Goal: Task Accomplishment & Management: Use online tool/utility

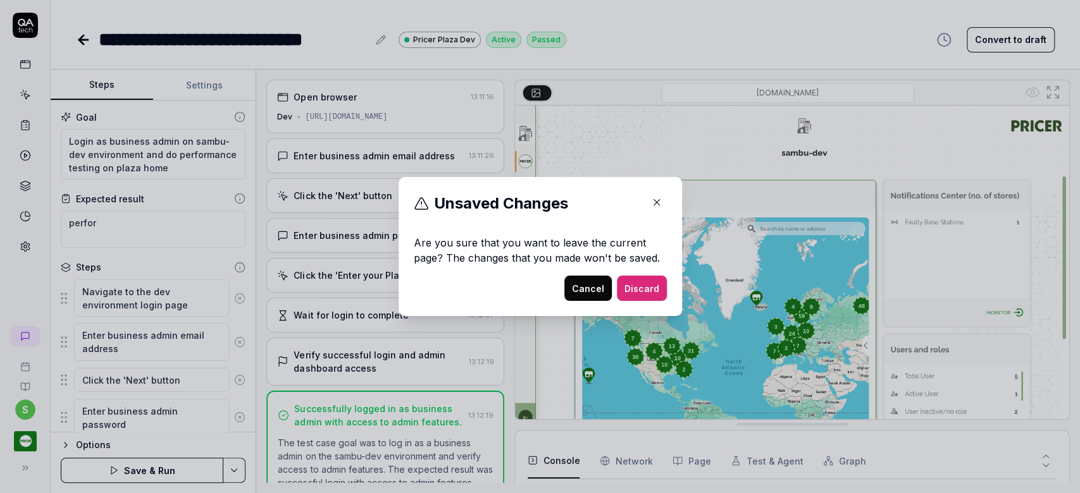
scroll to position [46, 0]
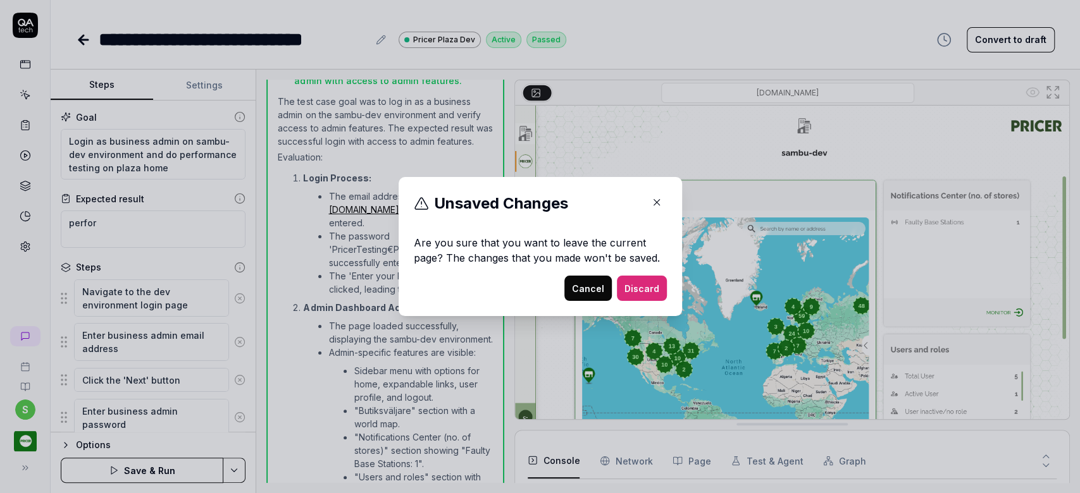
click at [593, 290] on button "Cancel" at bounding box center [587, 288] width 47 height 25
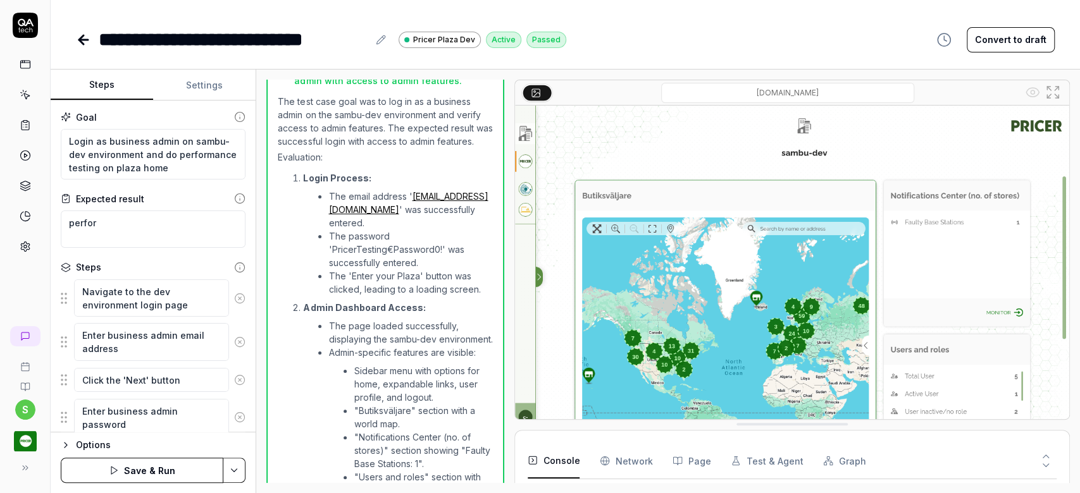
click at [119, 468] on icon "button" at bounding box center [114, 470] width 10 height 10
drag, startPoint x: 128, startPoint y: 222, endPoint x: 137, endPoint y: 226, distance: 9.9
click at [128, 223] on textarea "perfor" at bounding box center [153, 229] width 185 height 37
type textarea "*"
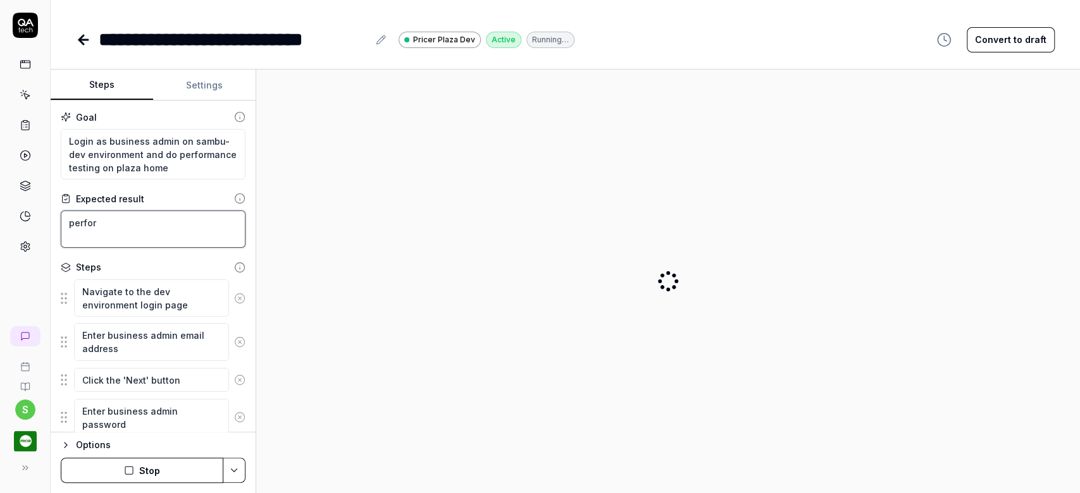
type textarea "perform"
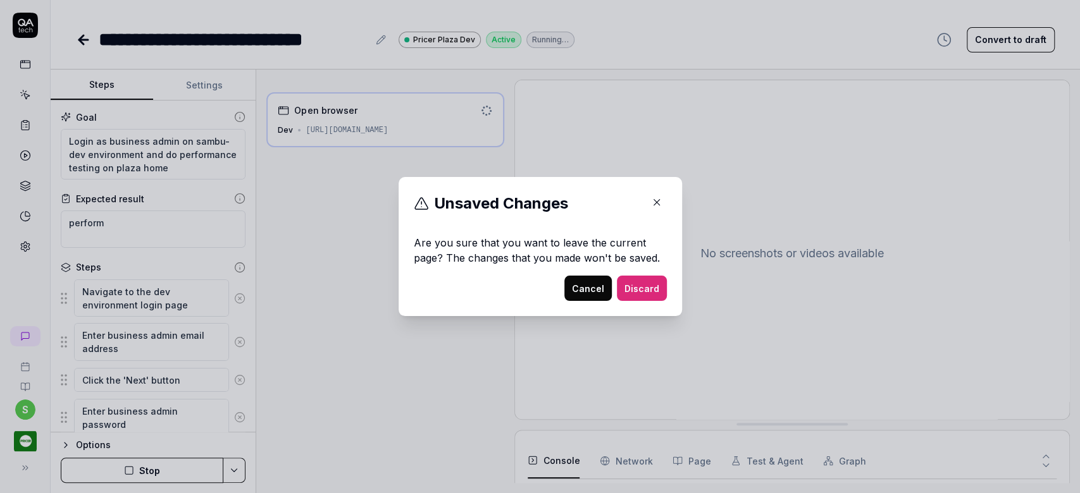
type textarea "*"
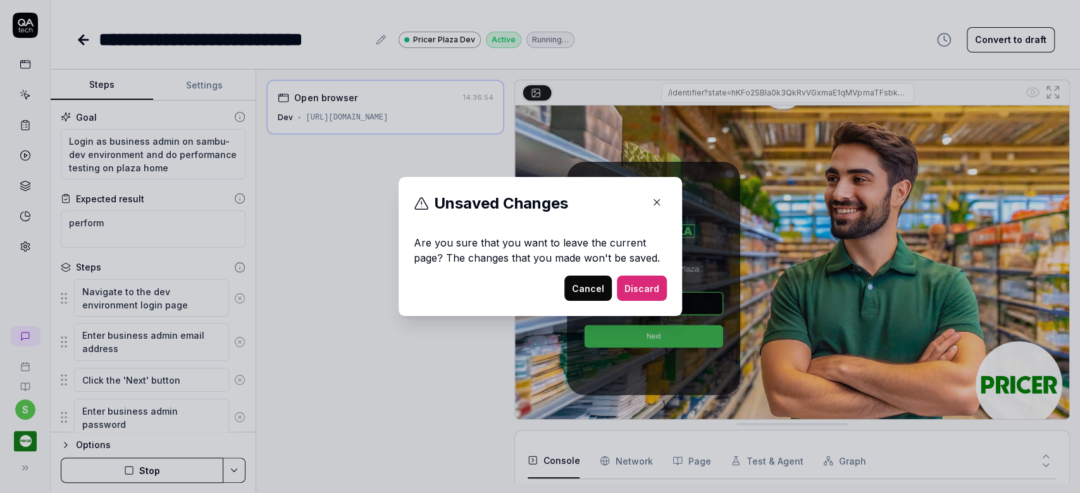
click at [651, 201] on icon "button" at bounding box center [656, 202] width 11 height 11
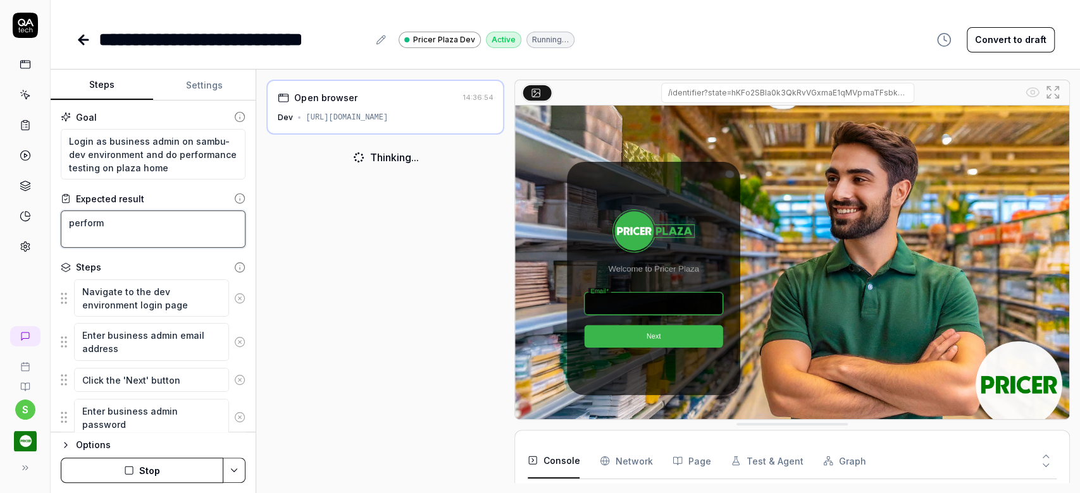
click at [169, 221] on textarea "perform" at bounding box center [153, 229] width 185 height 37
type textarea "performa"
type textarea "*"
type textarea "performan"
type textarea "*"
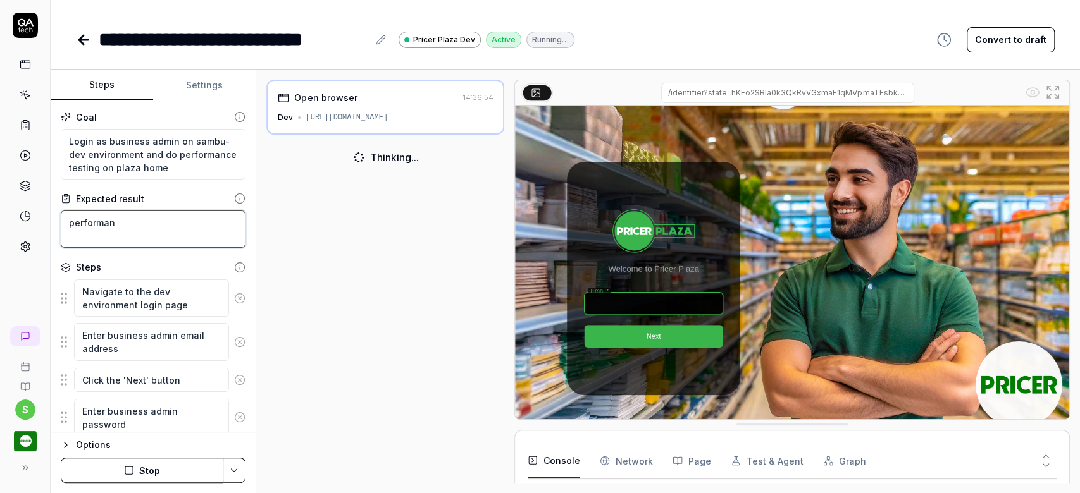
type textarea "performanc"
type textarea "*"
type textarea "performance"
type textarea "*"
type textarea "performance"
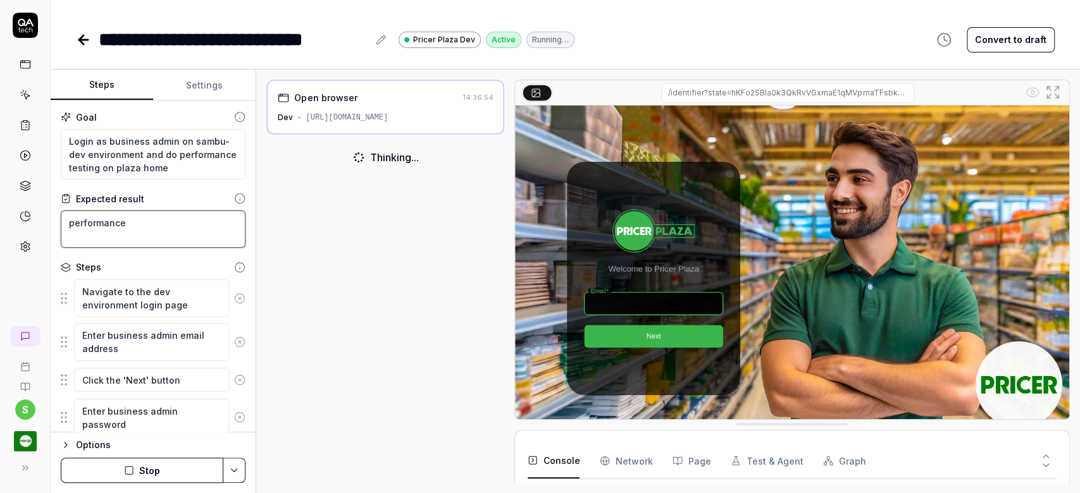
type textarea "*"
type textarea "performance t"
type textarea "*"
type textarea "performance te"
type textarea "*"
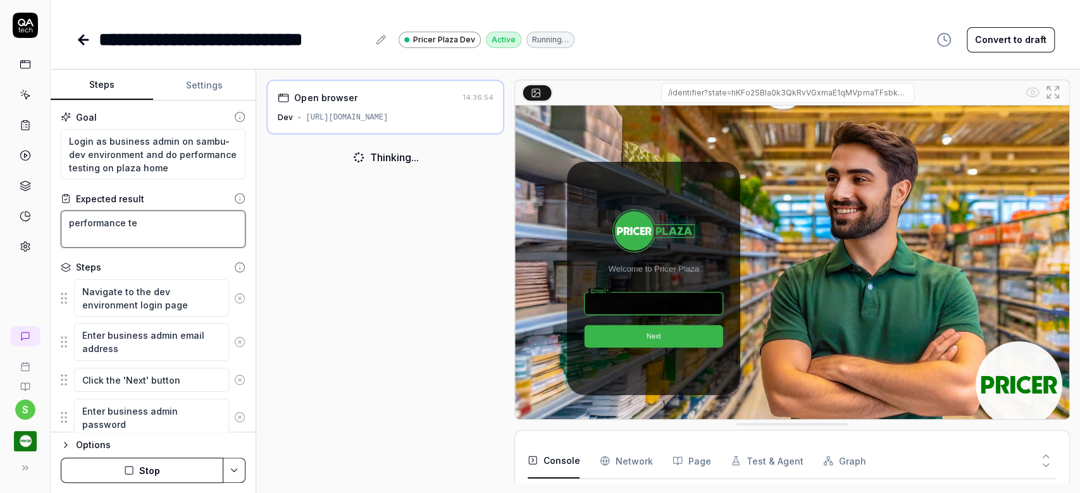
type textarea "performance tes"
type textarea "*"
type textarea "performance test"
type textarea "*"
type textarea "performance test"
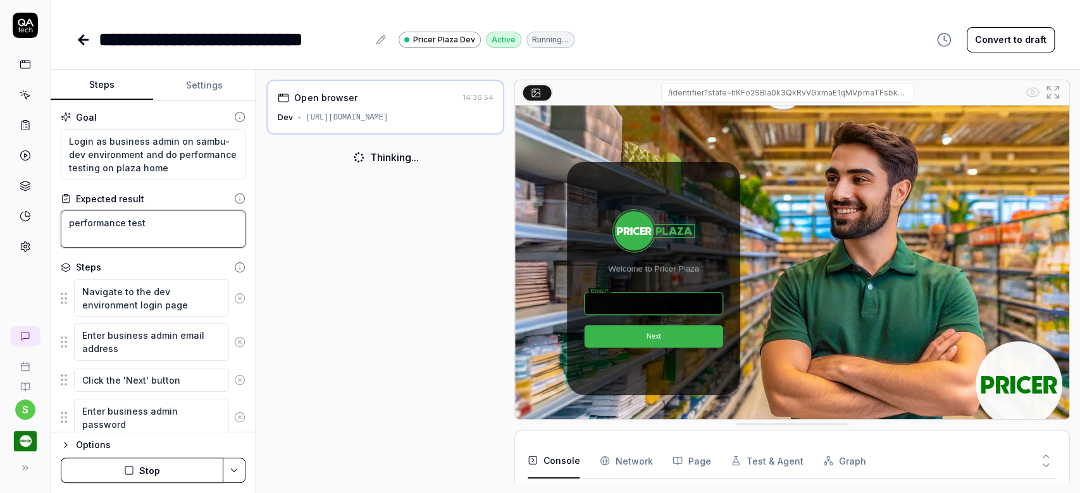
type textarea "*"
type textarea "performance test p"
type textarea "*"
type textarea "performance test pl"
type textarea "*"
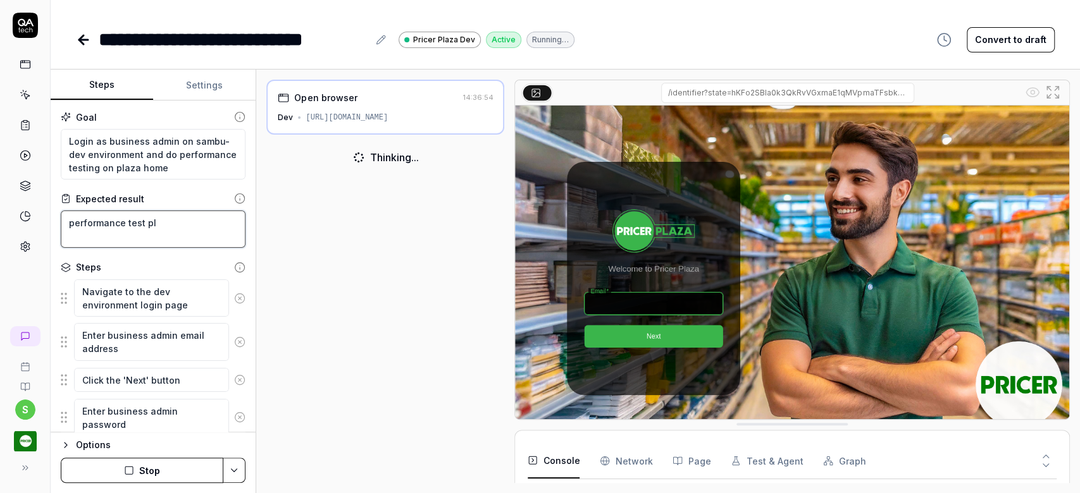
type textarea "performance test pla"
type textarea "*"
type textarea "performance test plaz"
type textarea "*"
type textarea "performance test plaza"
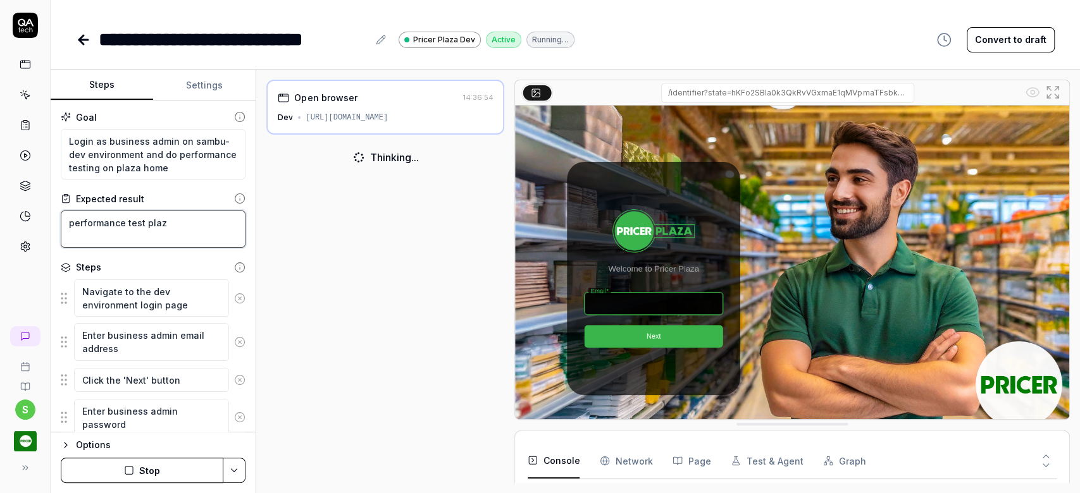
type textarea "*"
type textarea "performance test plaza"
type textarea "*"
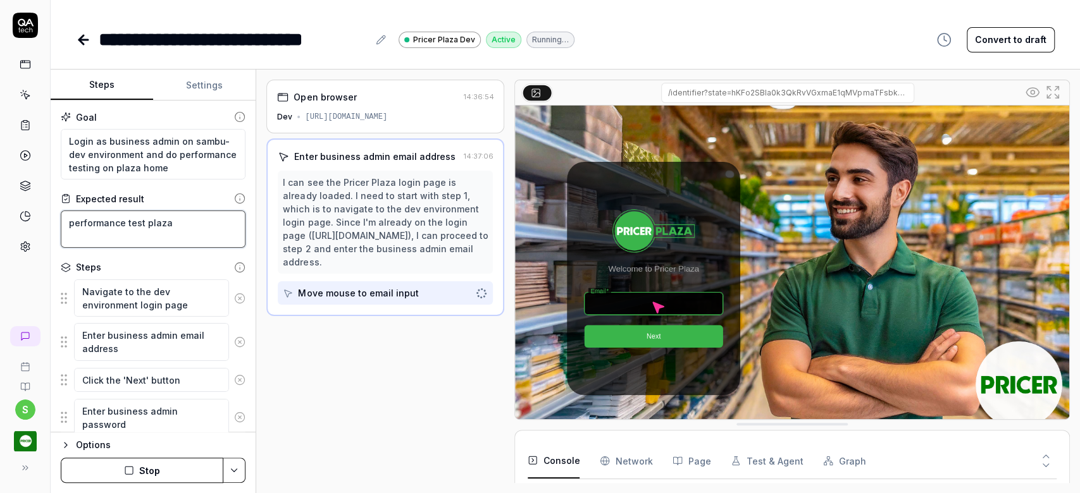
type textarea "performance test plaza h"
type textarea "*"
type textarea "performance test plaza ho"
type textarea "*"
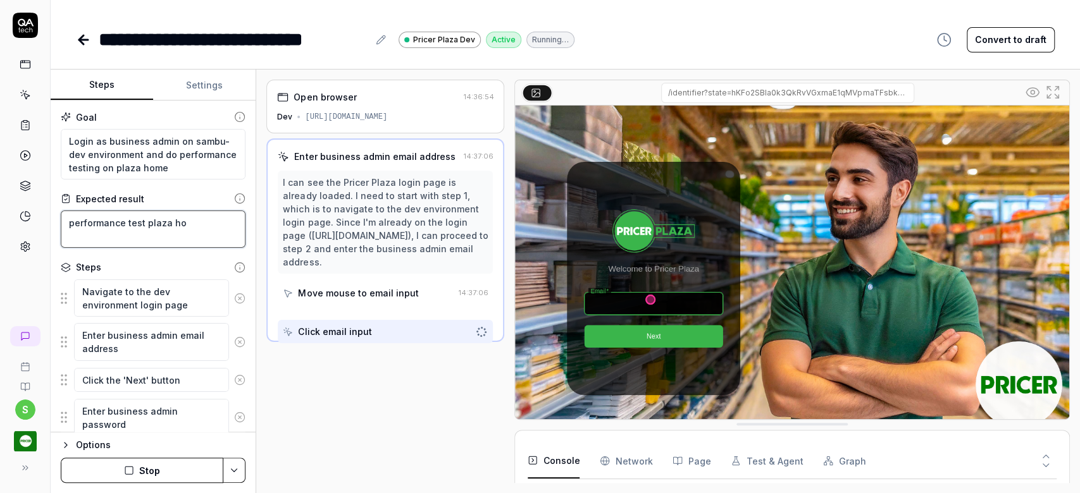
type textarea "performance test plaza hom"
type textarea "*"
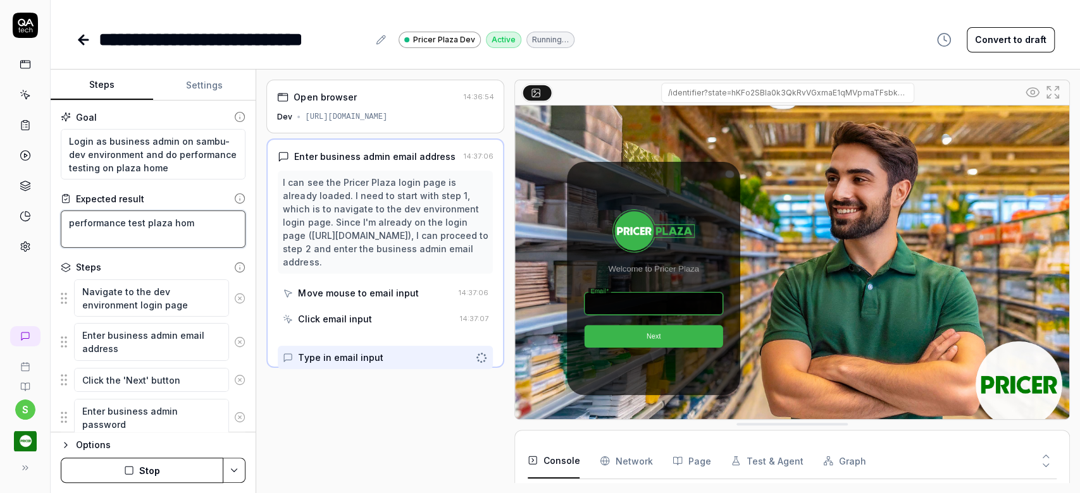
type textarea "performance test plaza home"
type textarea "*"
type textarea "performance test plaza home"
type textarea "*"
type textarea "performance test plaza home p"
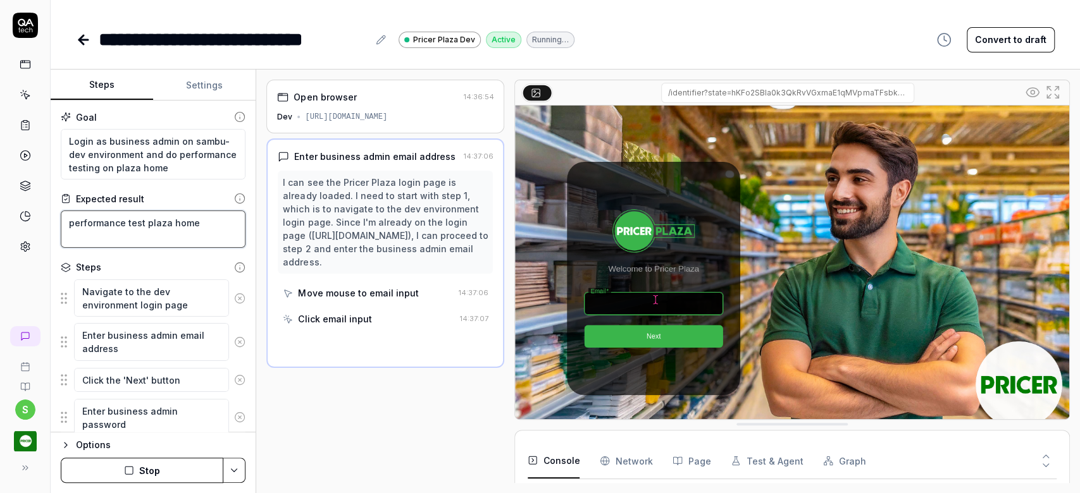
type textarea "*"
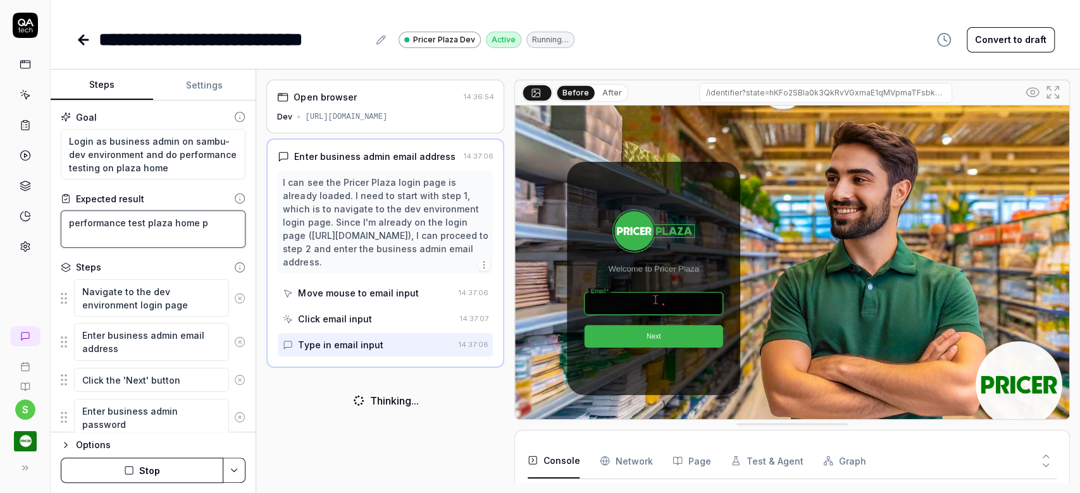
type textarea "performance test plaza home pa"
type textarea "*"
type textarea "performance test plaza home pag"
type textarea "*"
type textarea "performance test plaza home page"
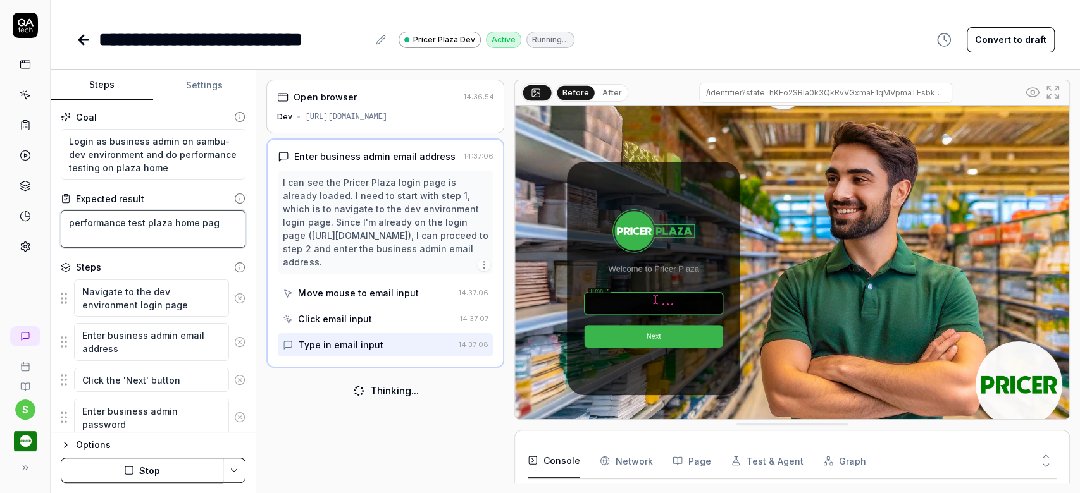
type textarea "*"
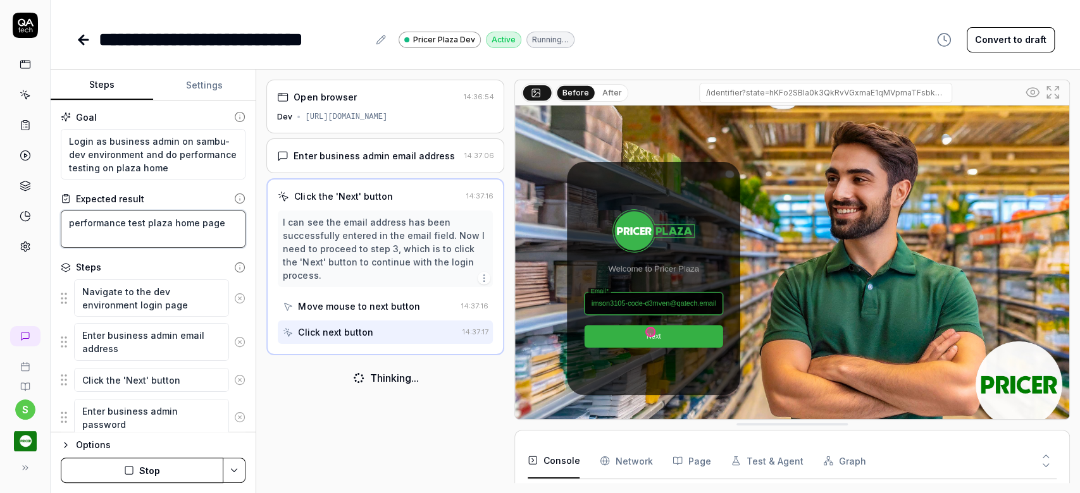
drag, startPoint x: 230, startPoint y: 227, endPoint x: 66, endPoint y: 221, distance: 163.9
click at [66, 221] on textarea "performance test plaza home page" at bounding box center [153, 229] width 185 height 37
type textarea "T"
type textarea "*"
type textarea "Th"
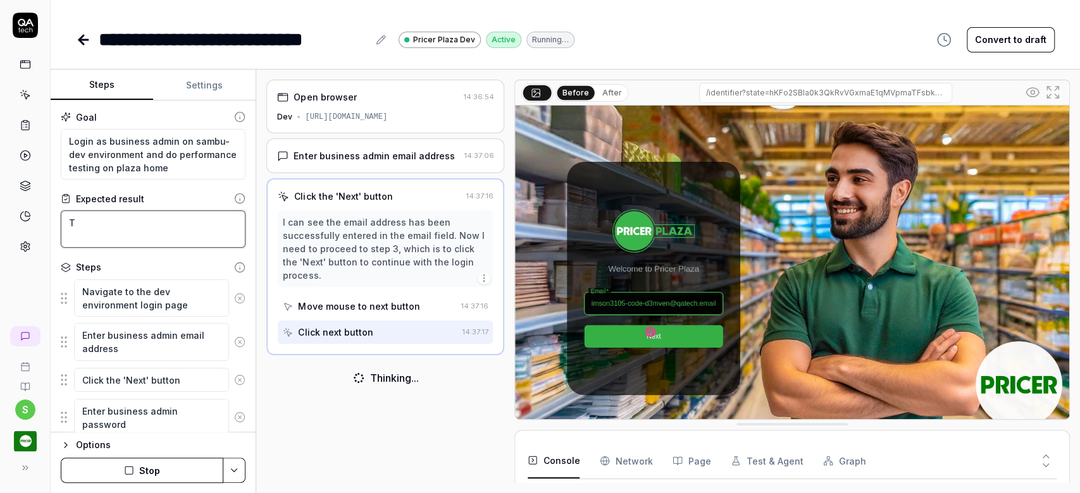
type textarea "*"
type textarea "The"
type textarea "*"
type textarea "The"
type textarea "*"
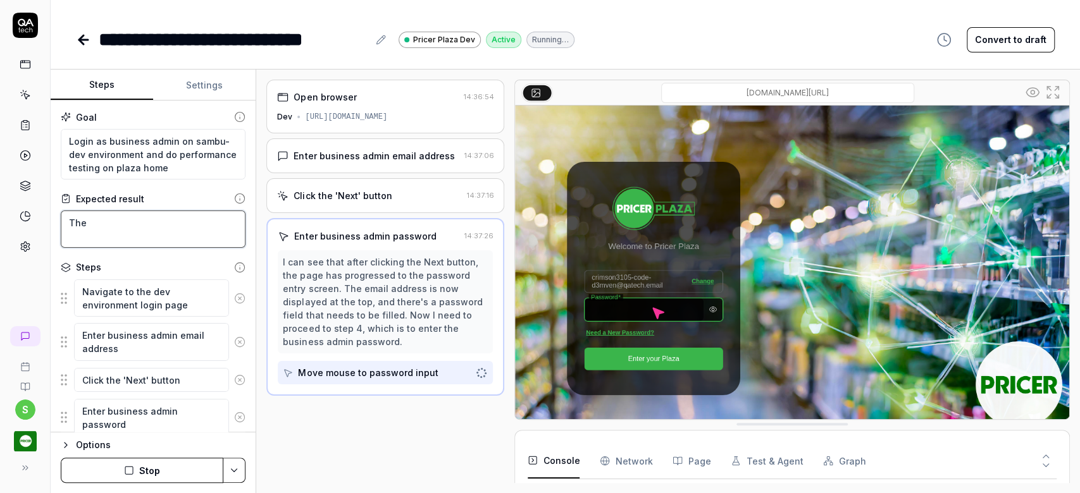
type textarea "The m"
type textarea "*"
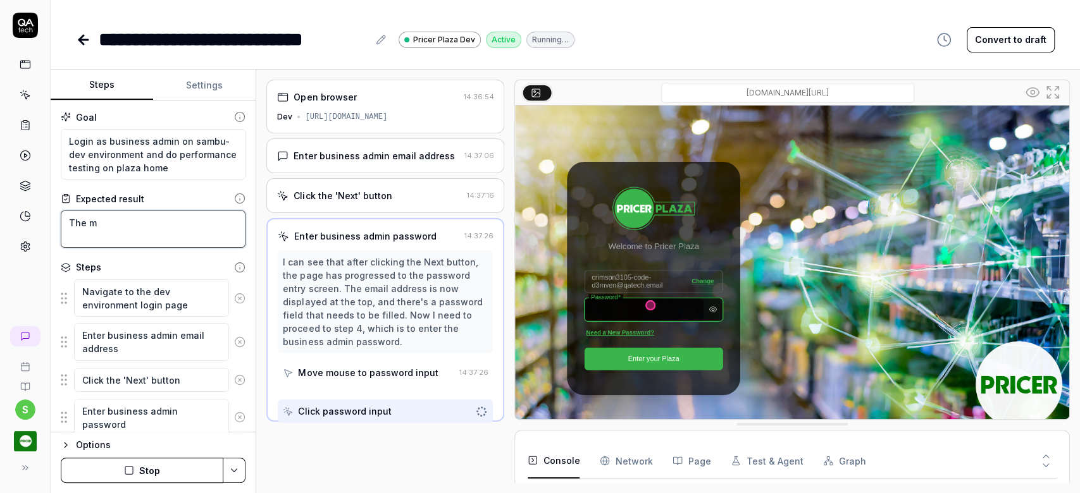
type textarea "The ma"
type textarea "*"
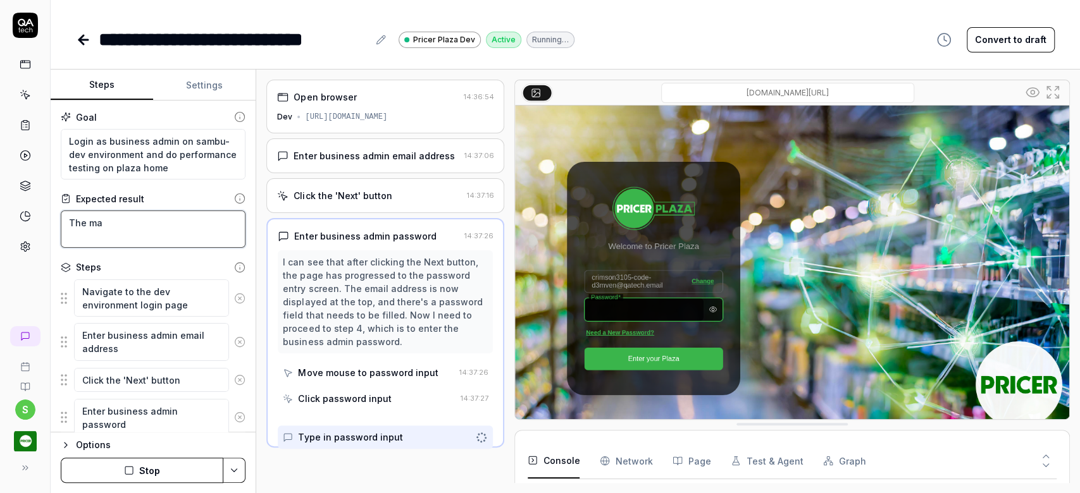
type textarea "The map"
type textarea "*"
type textarea "The map"
type textarea "*"
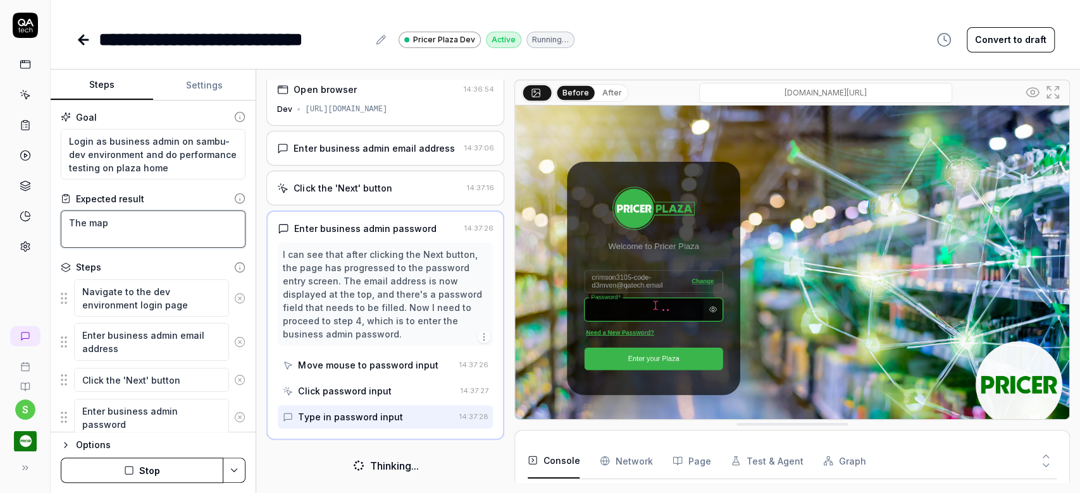
scroll to position [3, 0]
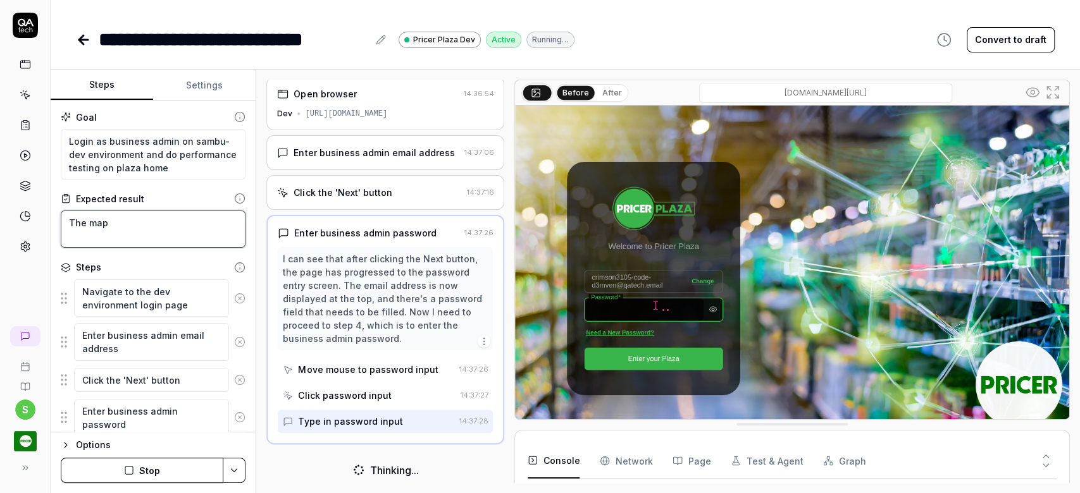
type textarea "The map s"
type textarea "*"
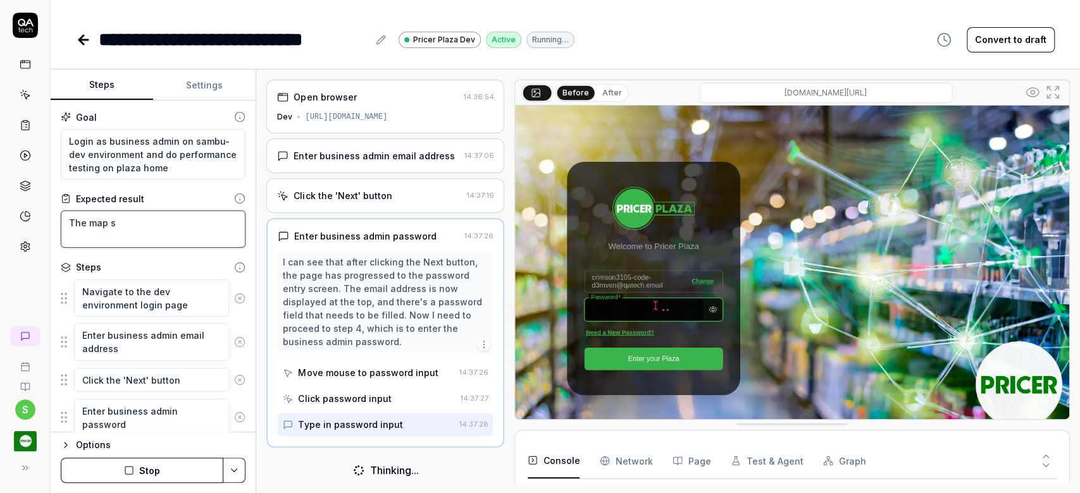
type textarea "The map sh"
type textarea "*"
type textarea "The map sho"
type textarea "*"
type textarea "The map shou"
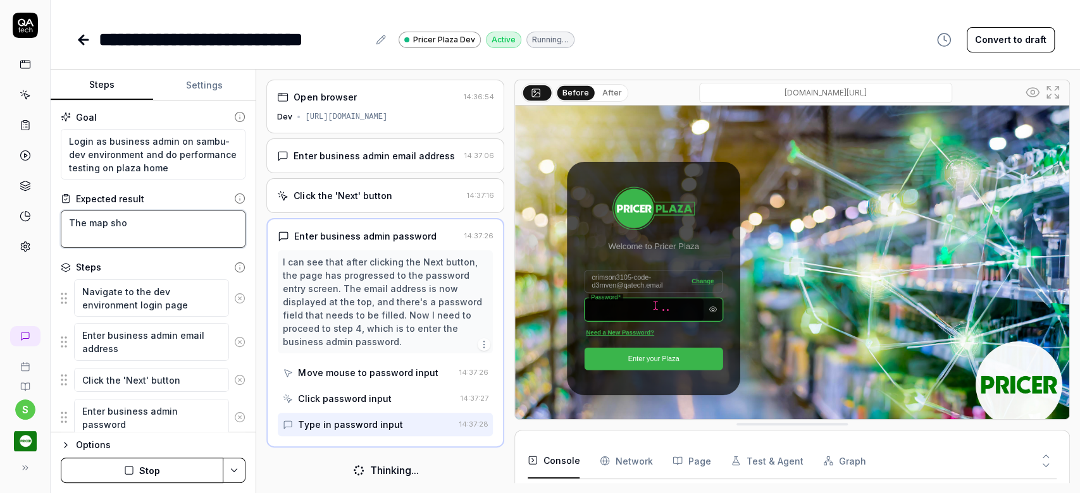
type textarea "*"
type textarea "The map shoul"
type textarea "*"
type textarea "The map should"
type textarea "*"
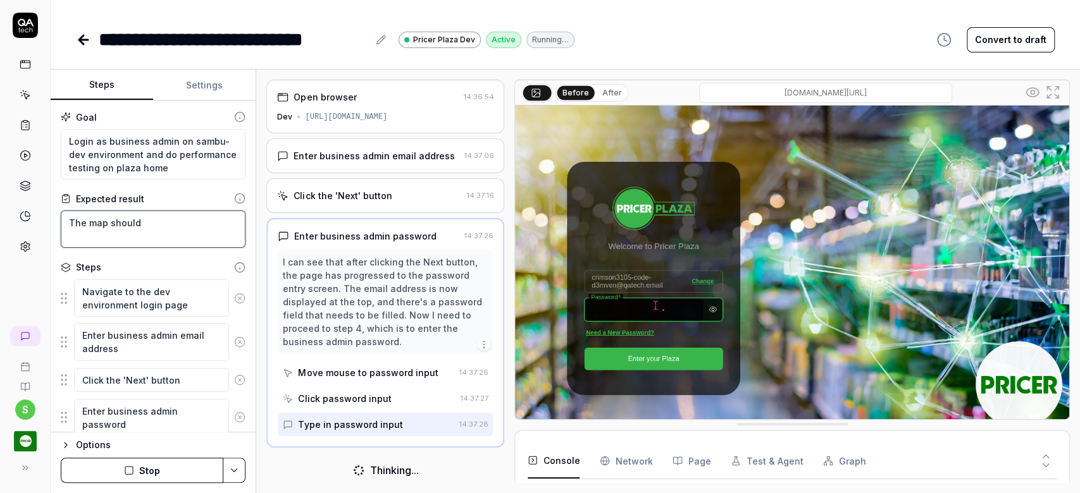
type textarea "The map should"
type textarea "*"
type textarea "The map should l"
type textarea "*"
type textarea "The map should lo"
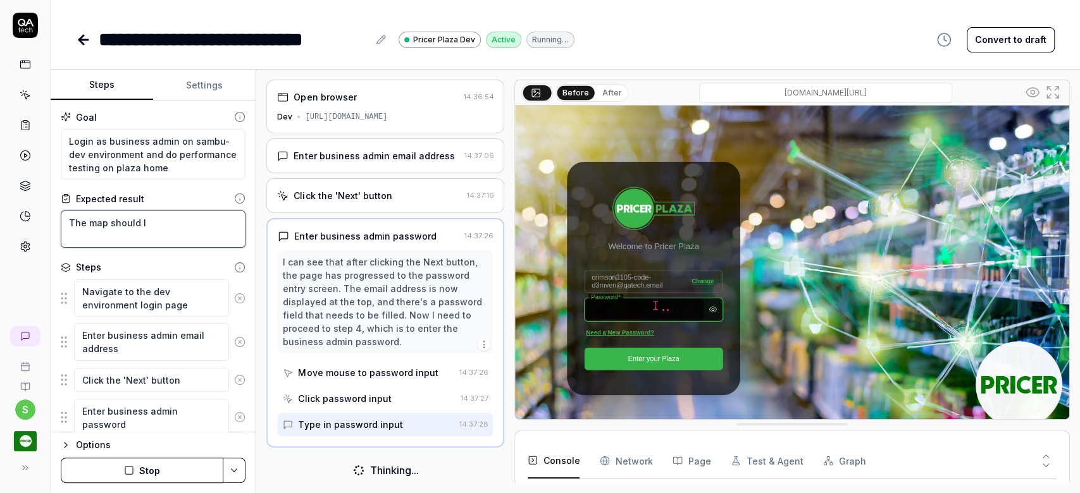
type textarea "*"
type textarea "The map should loa"
type textarea "*"
type textarea "The map should load"
type textarea "*"
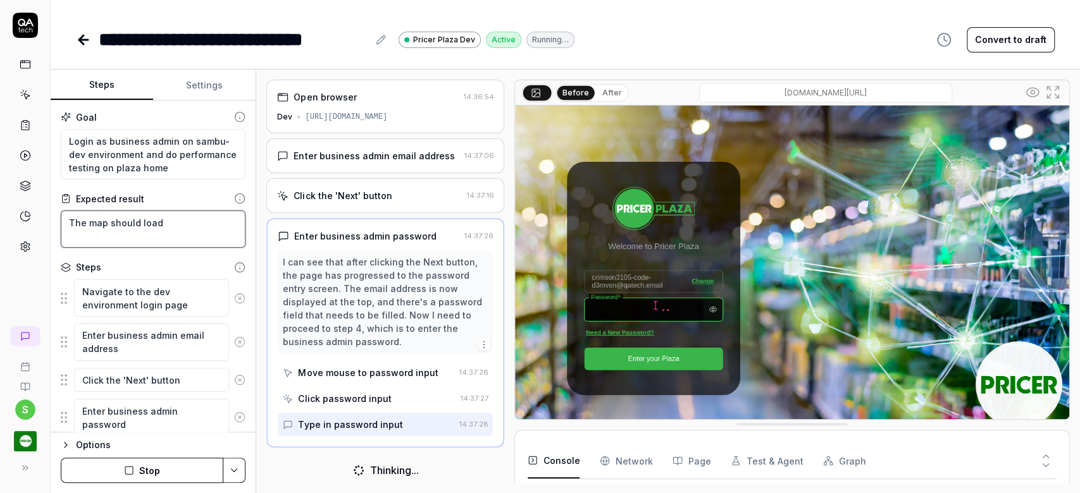
type textarea "The map should load"
type textarea "*"
type textarea "The map should load w"
type textarea "*"
type textarea "The map should load wi"
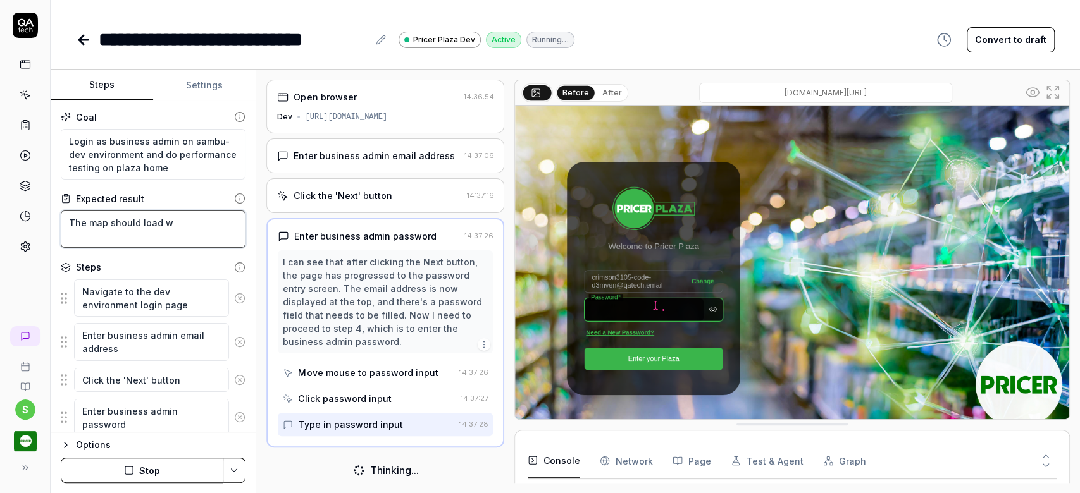
type textarea "*"
type textarea "The map should load wit"
type textarea "*"
type textarea "The map should load with"
type textarea "*"
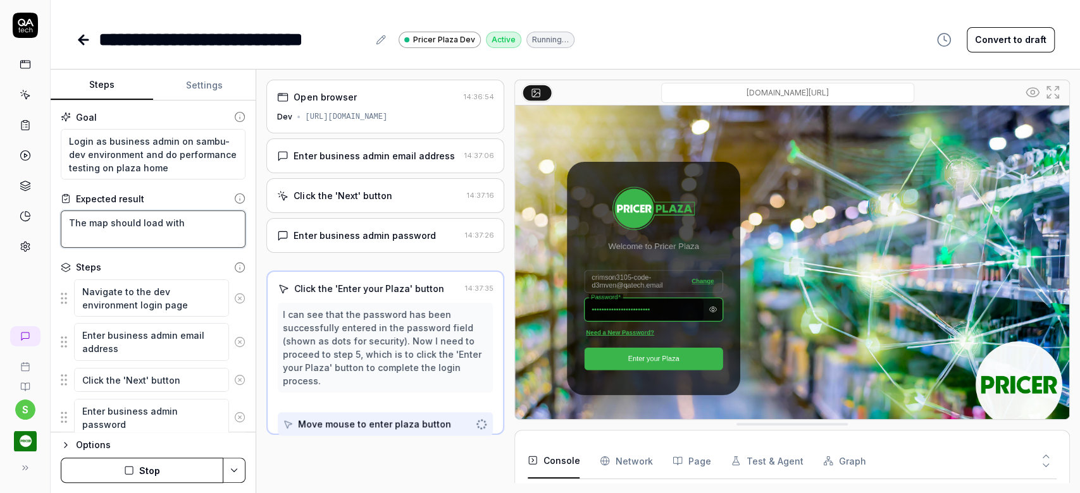
type textarea "The map should load with"
type textarea "*"
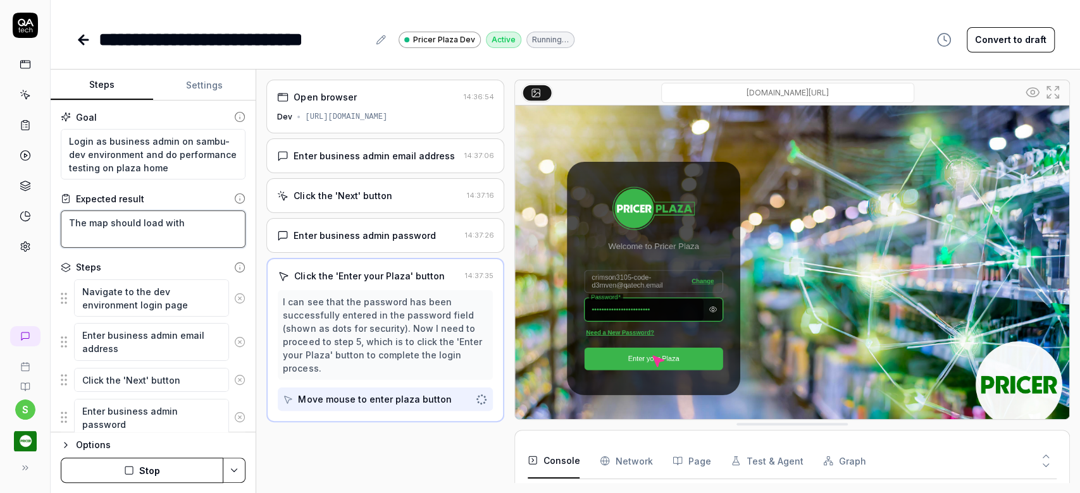
type textarea "The map should load with a"
type textarea "*"
type textarea "The map should load with al"
type textarea "*"
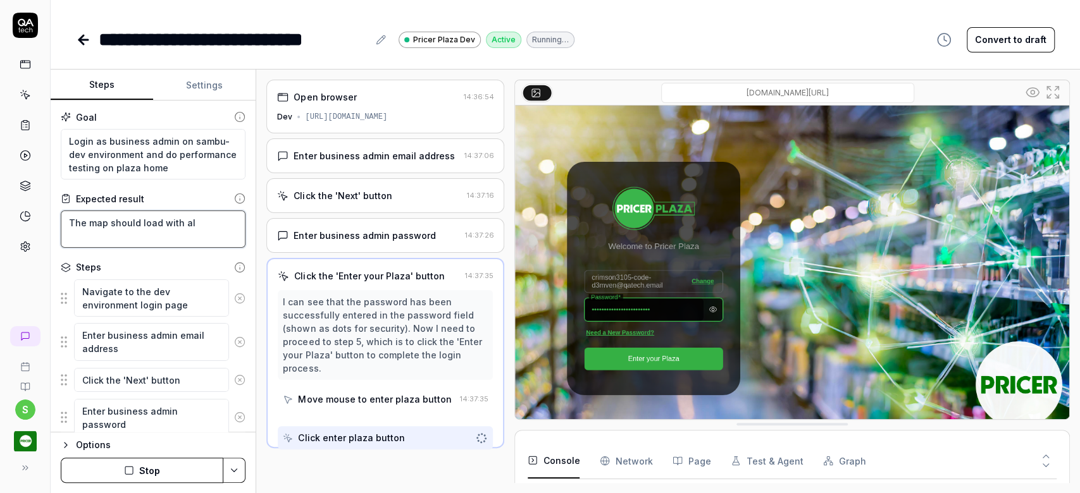
type textarea "The map should load with all"
type textarea "*"
type textarea "The map should load with all"
type textarea "*"
type textarea "The map should load with all s"
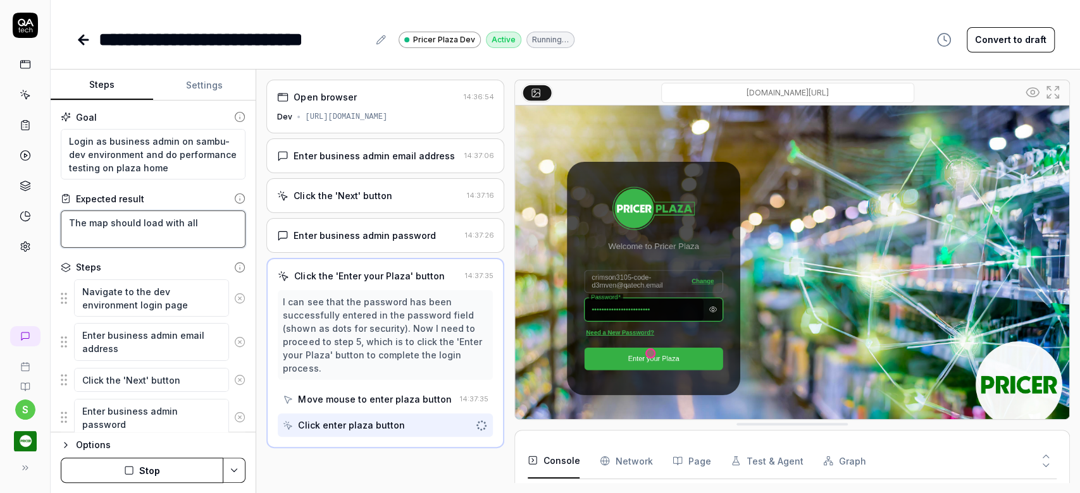
type textarea "*"
type textarea "The map should load with all st"
type textarea "*"
type textarea "The map should load with all sto"
type textarea "*"
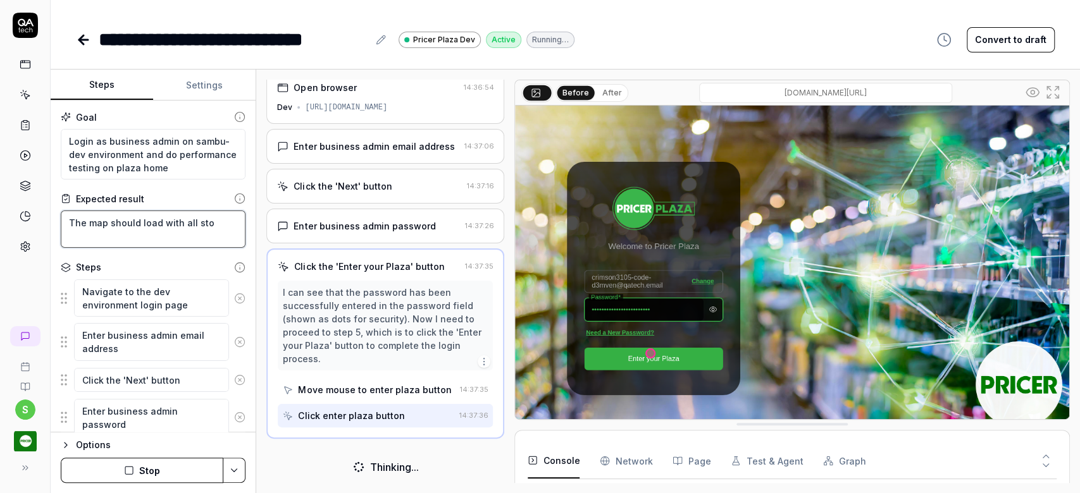
type textarea "The map should load with all stor"
type textarea "*"
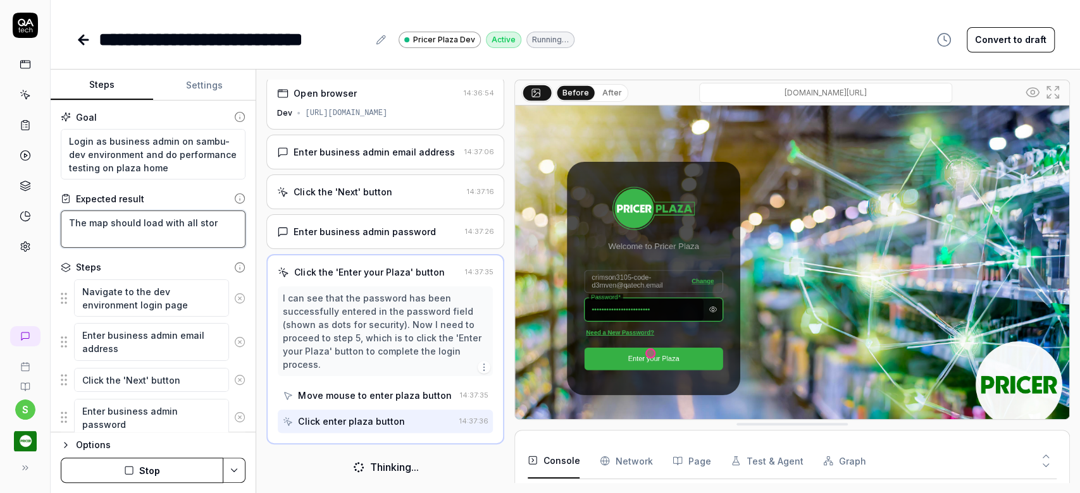
type textarea "The map should load with all store"
type textarea "*"
type textarea "The map should load with all stores"
type textarea "*"
type textarea "The map should load with all stores."
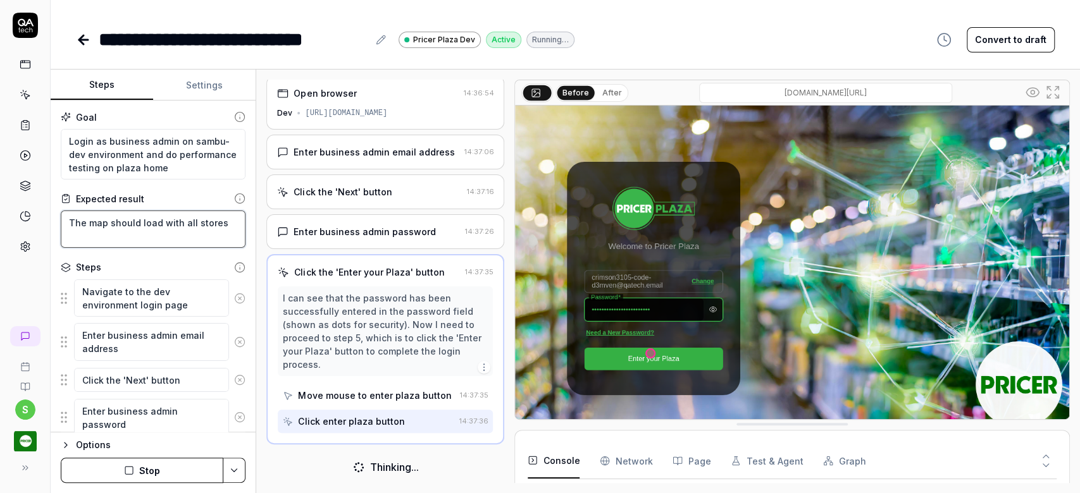
type textarea "*"
type textarea "The map should load with all stores"
type textarea "*"
type textarea "The map should load with all stores"
type textarea "*"
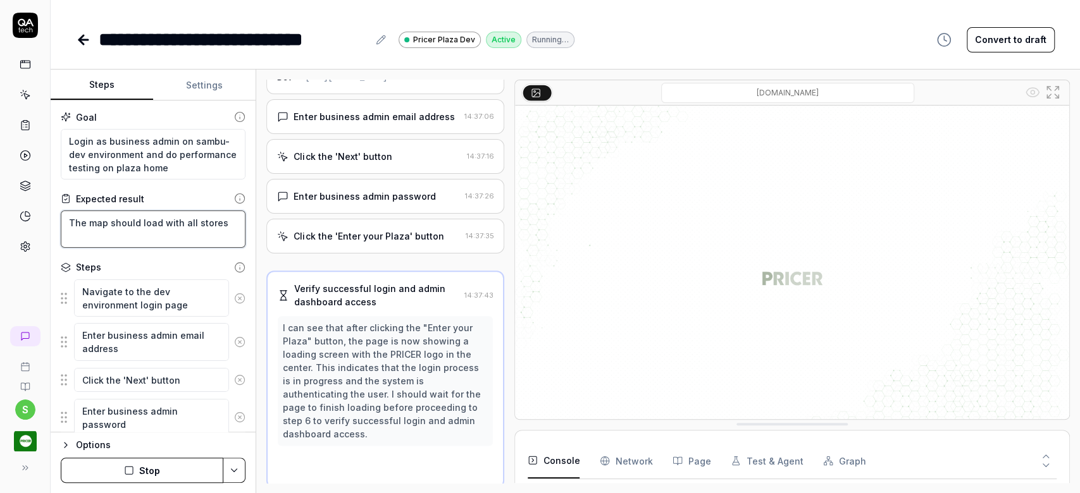
type textarea "The map should load with all stores a"
type textarea "*"
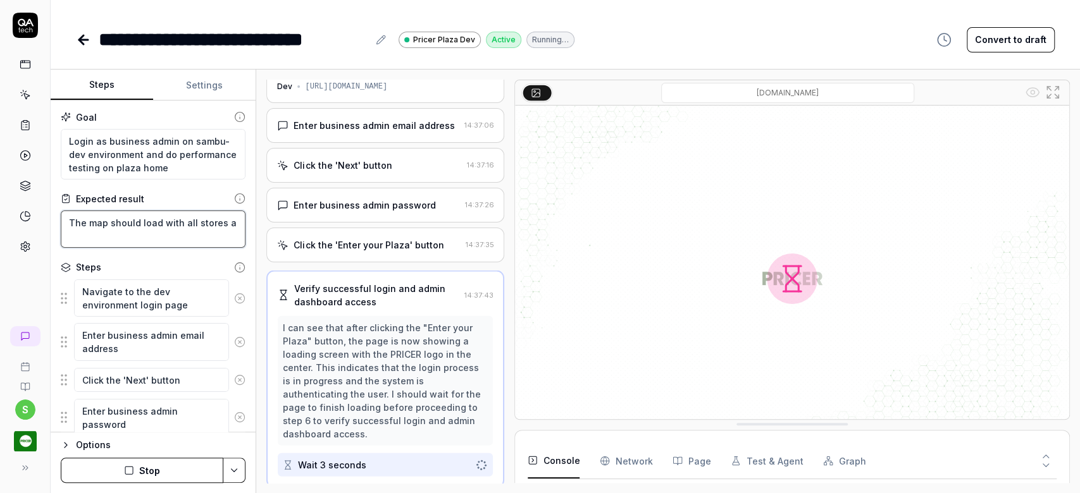
scroll to position [30, 0]
type textarea "The map should load with all stores an"
type textarea "*"
type textarea "The map should load with all stores and"
type textarea "*"
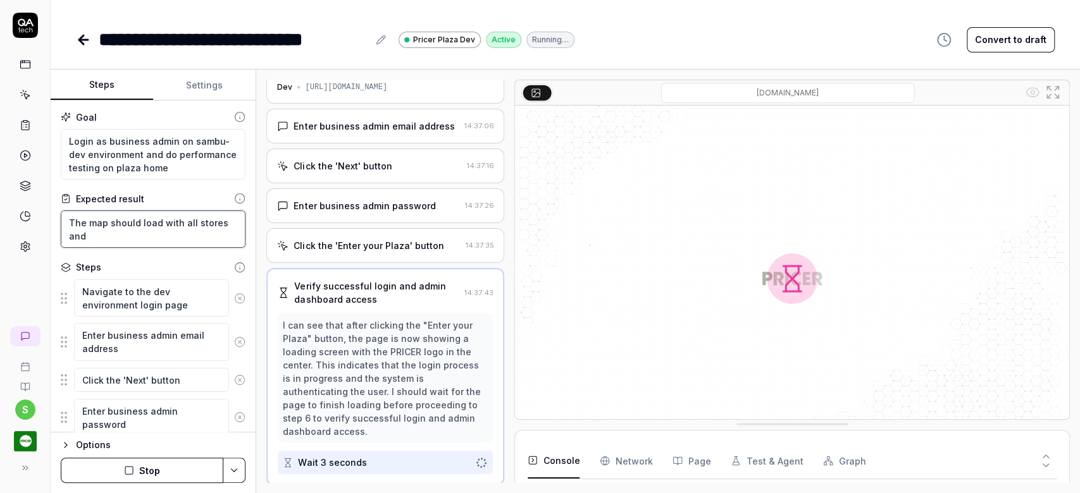
type textarea "The map should load with all stores and"
type textarea "*"
type textarea "The map should load with all stores and e"
type textarea "*"
type textarea "The map should load with all stores and ev"
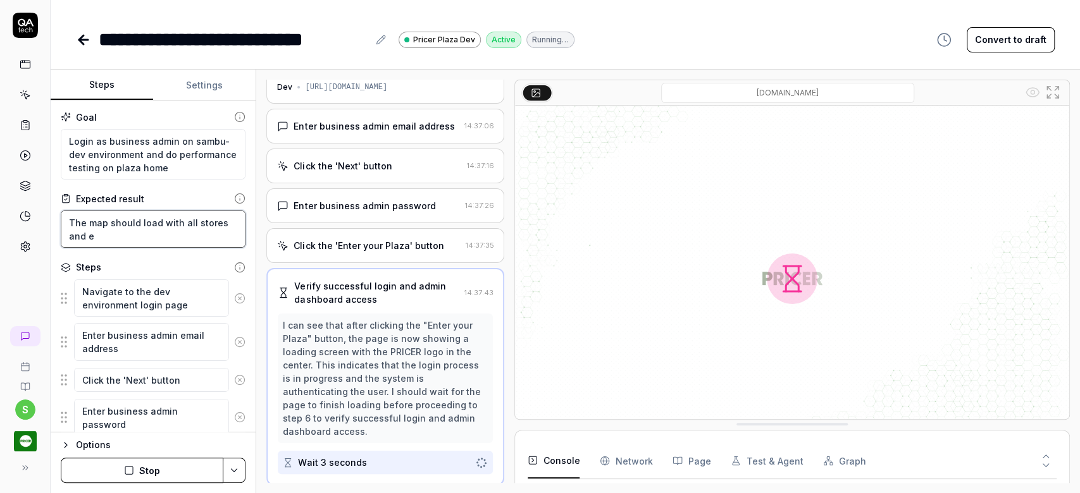
type textarea "*"
type textarea "The map should load with all stores and eve"
type textarea "*"
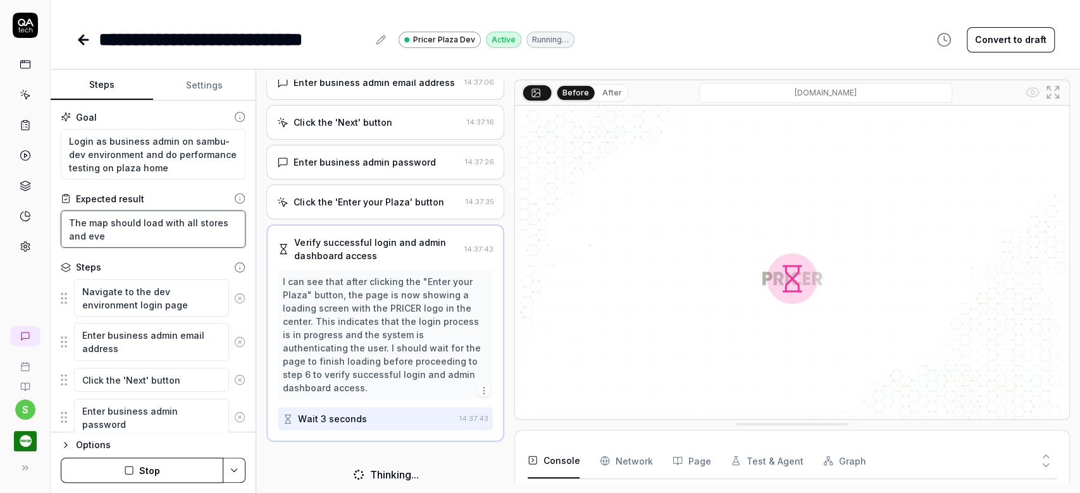
type textarea "The map should load with all stores and ever"
type textarea "*"
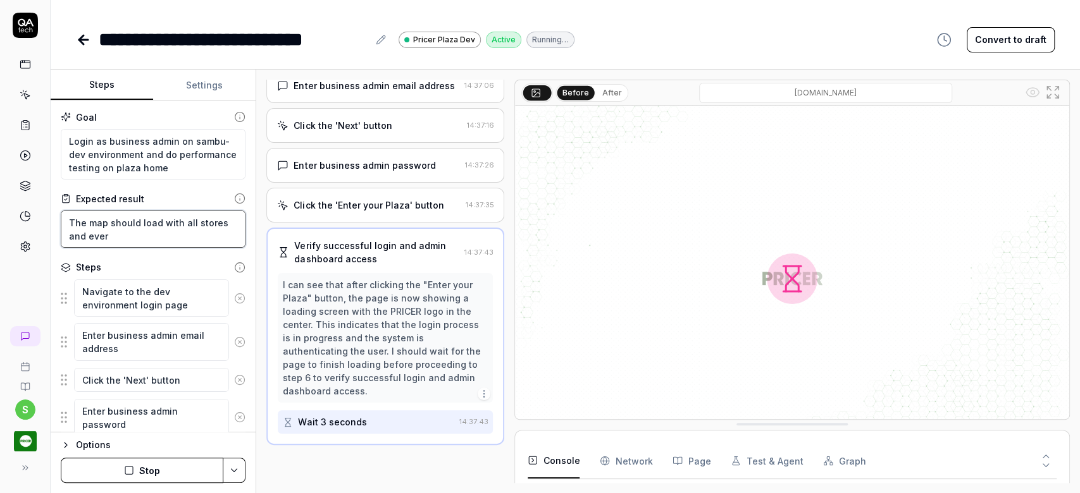
scroll to position [70, 0]
type textarea "The map should load with all stores and [PERSON_NAME]"
type textarea "*"
type textarea "The map should load with all stores and everth"
type textarea "*"
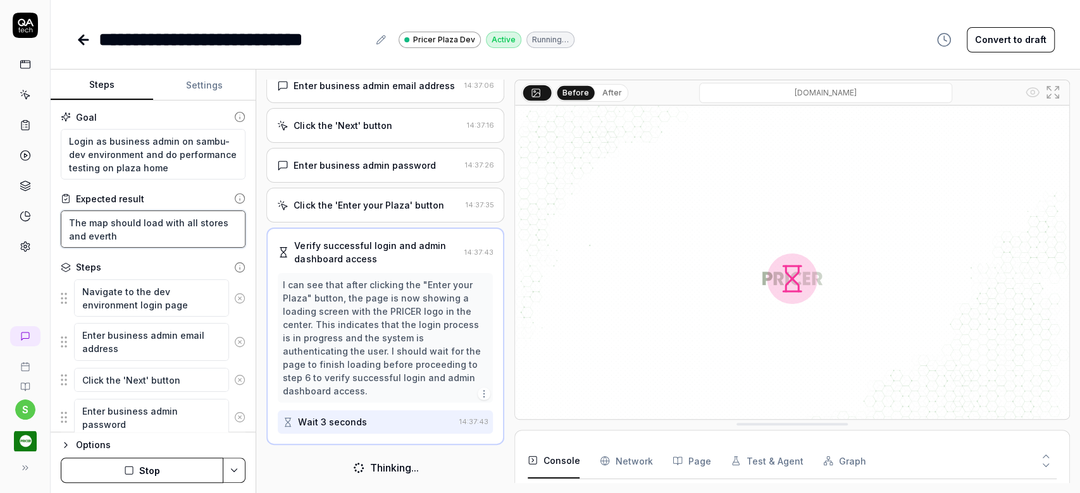
type textarea "The map should load with all stores and everthi"
type textarea "*"
type textarea "The map should load with all stores and everthin"
type textarea "*"
type textarea "The map should load with all stores and everthing"
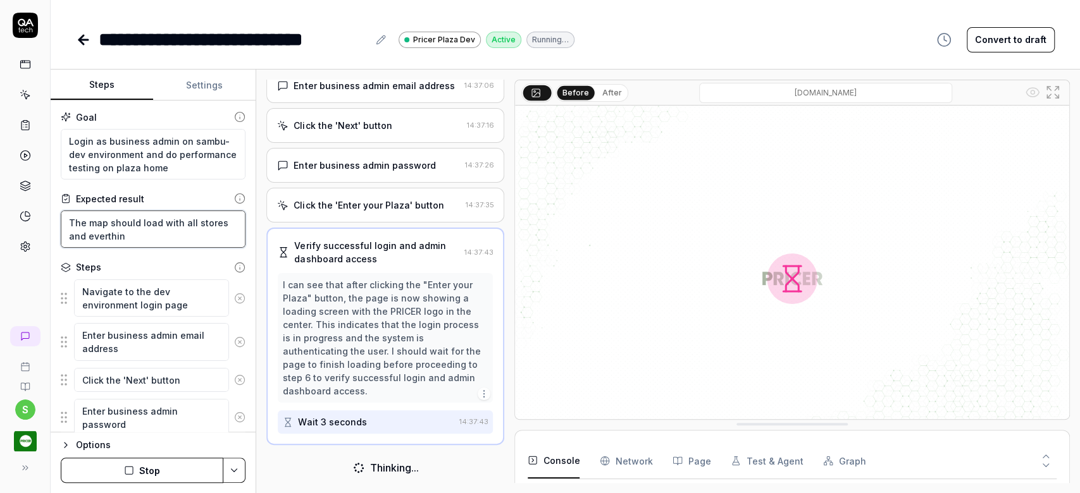
type textarea "*"
type textarea "The map should load with all stores and everthing"
type textarea "*"
type textarea "The map should load with all stores and everthing t"
type textarea "*"
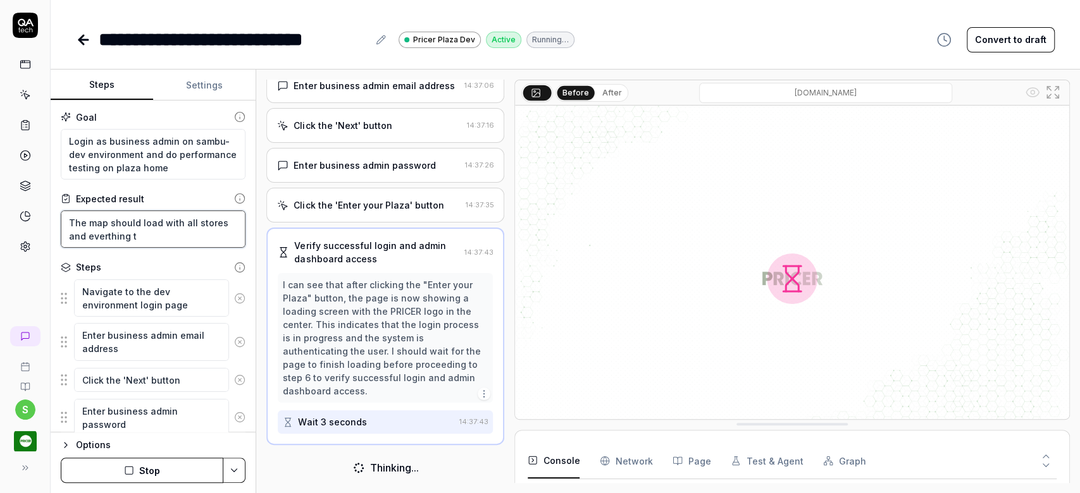
type textarea "The map should load with all stores and everthing th"
type textarea "*"
type textarea "The map should load with all stores and everthing t"
type textarea "*"
type textarea "The map should load with all stores and everthing"
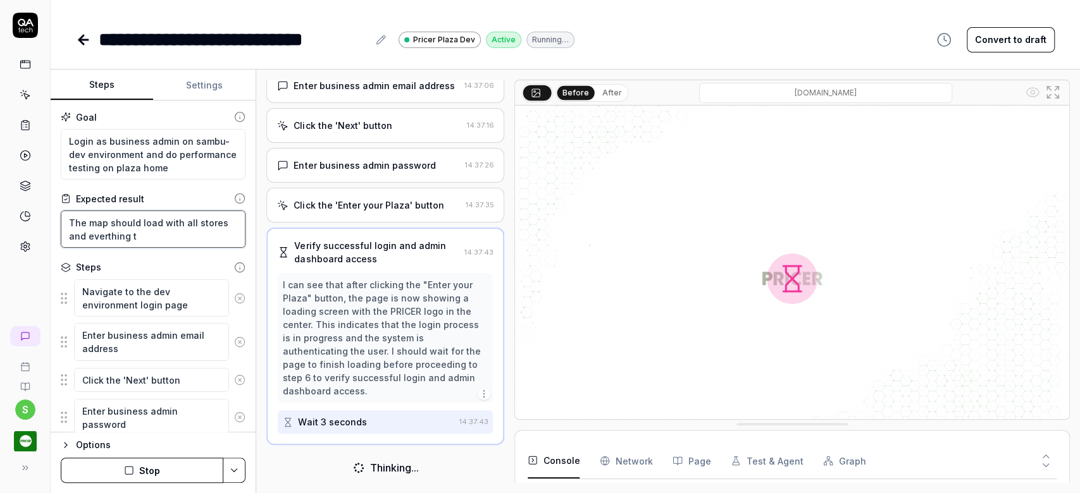
type textarea "*"
type textarea "The map should load with all stores and everthing"
type textarea "*"
type textarea "The map should load with all stores and everthing"
type textarea "*"
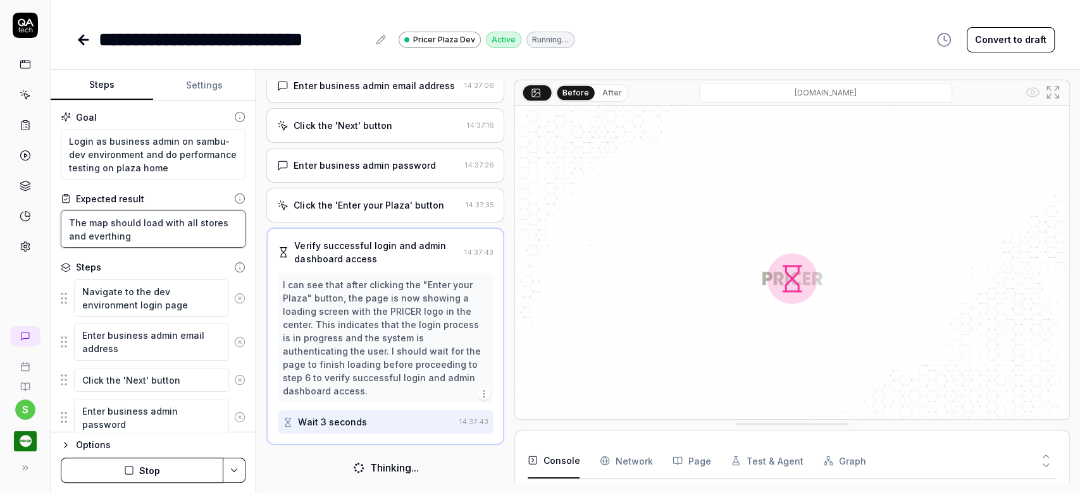
type textarea "The map should load with all stores and everthing s"
type textarea "*"
type textarea "The map should load with all stores and everthing sh"
type textarea "*"
type textarea "The map should load with all stores and everthing sho"
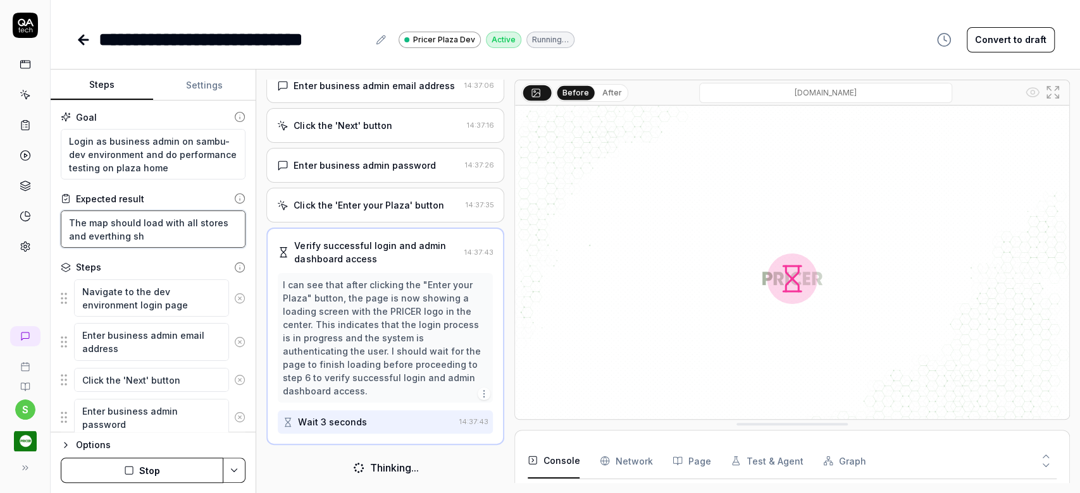
type textarea "*"
type textarea "The map should load with all stores and everthing shou"
type textarea "*"
type textarea "The map should load with all stores and everthing shoul"
type textarea "*"
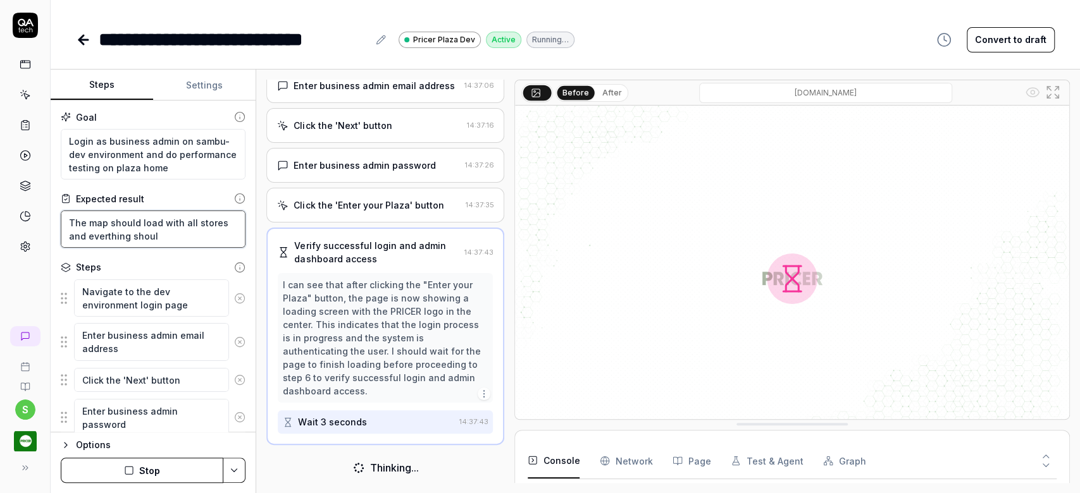
type textarea "The map should load with all stores and everthing shouls"
type textarea "*"
type textarea "The map should load with all stores and everthing shoul"
type textarea "*"
type textarea "The map should load with all stores and everthing should"
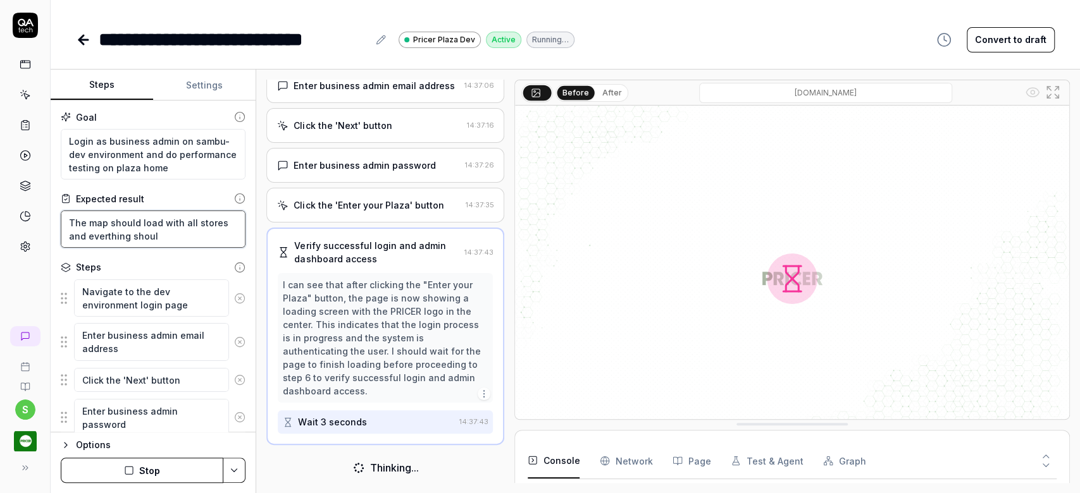
type textarea "*"
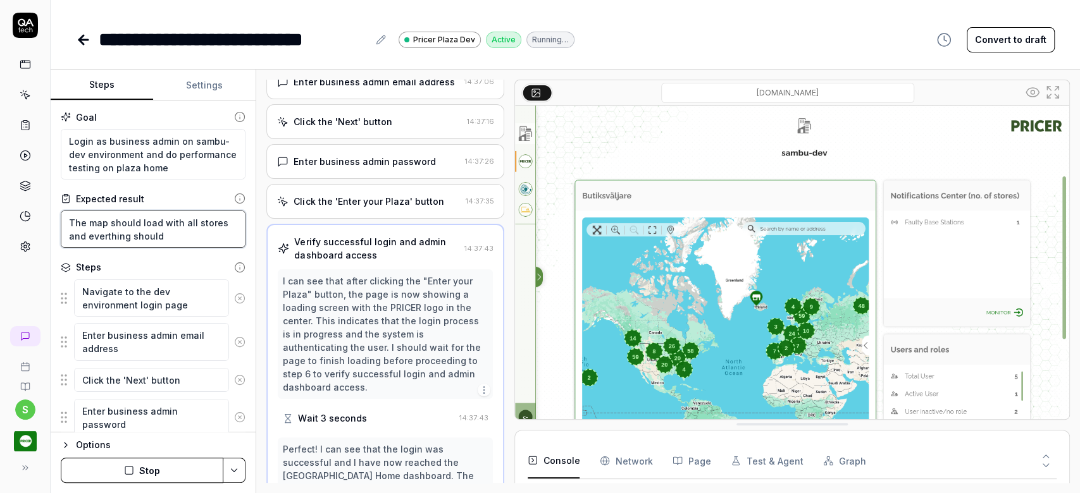
type textarea "The map should load with all stores and everthing should"
type textarea "*"
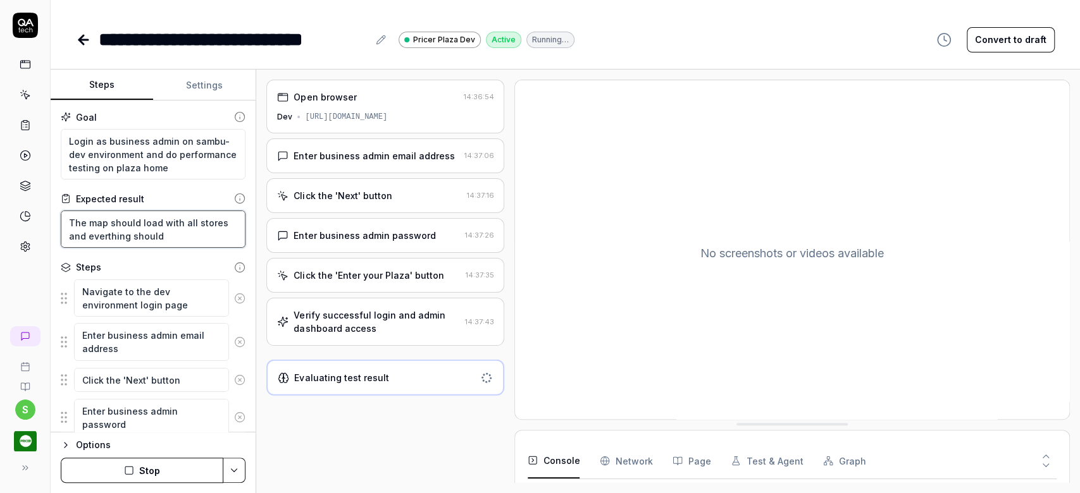
type textarea "The map should load with all stores and everthing should w"
type textarea "*"
type textarea "The map should load with all stores and everthing should wo"
type textarea "*"
type textarea "The map should load with all stores and everthing should wor"
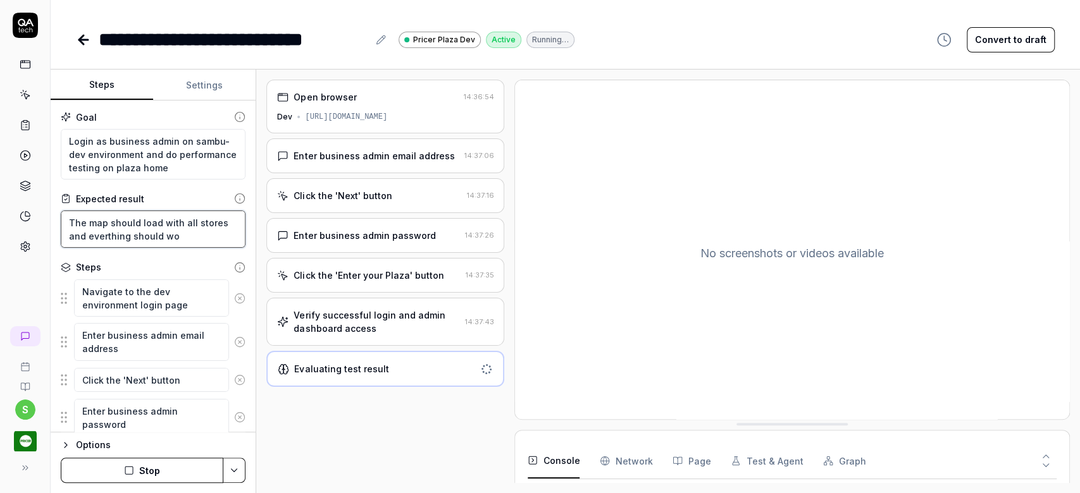
type textarea "*"
type textarea "The map should load with all stores and everthing should work"
type textarea "*"
click at [108, 233] on textarea "The map should load with all stores and everthing should work" at bounding box center [153, 229] width 185 height 37
type textarea "The map should load with all stores and everything should work"
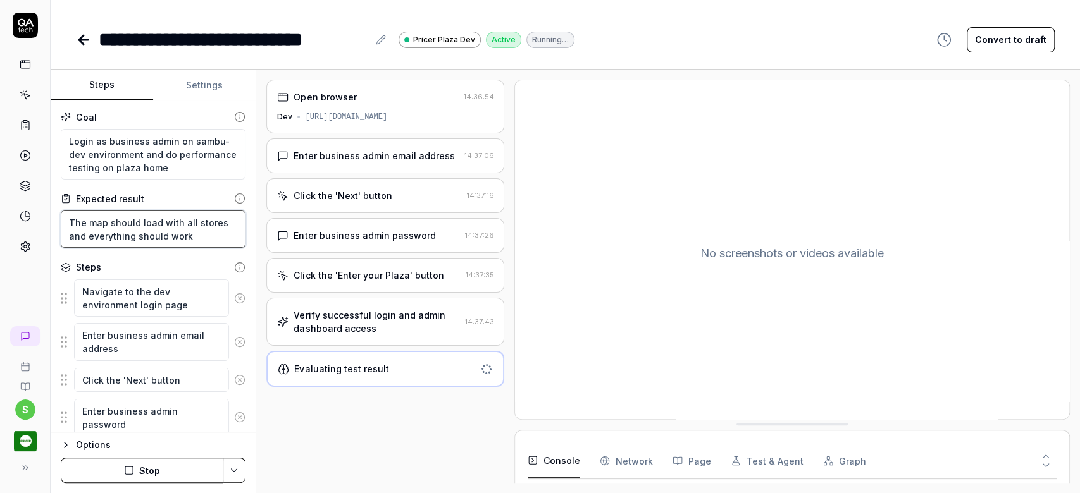
type textarea "*"
type textarea "The map should load with all stores and everything should work"
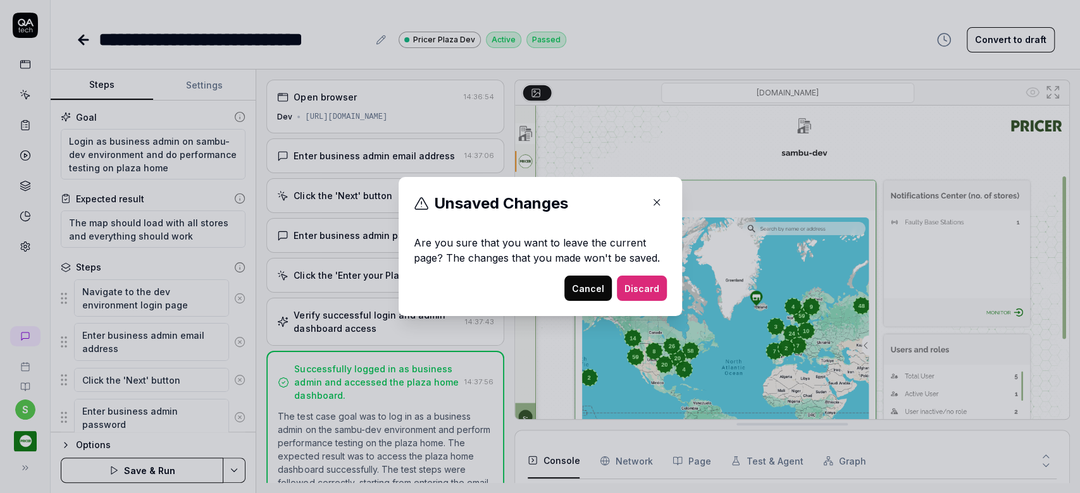
click at [594, 291] on button "Cancel" at bounding box center [587, 288] width 47 height 25
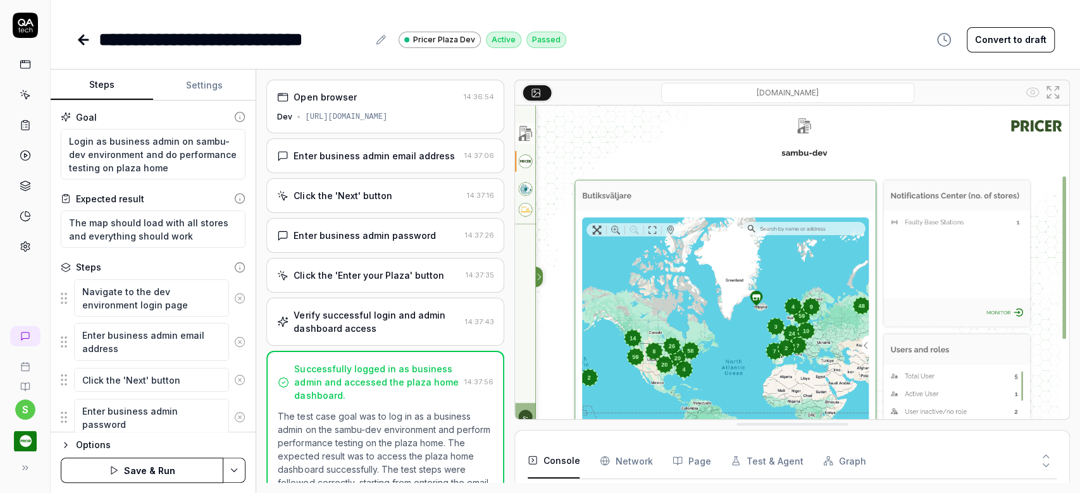
click at [132, 472] on button "Save & Run" at bounding box center [142, 470] width 163 height 25
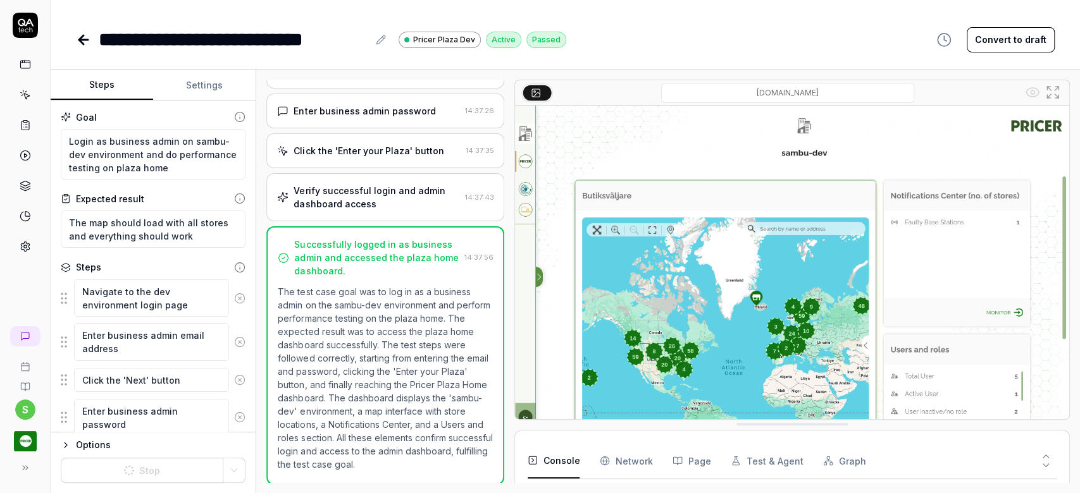
scroll to position [137, 0]
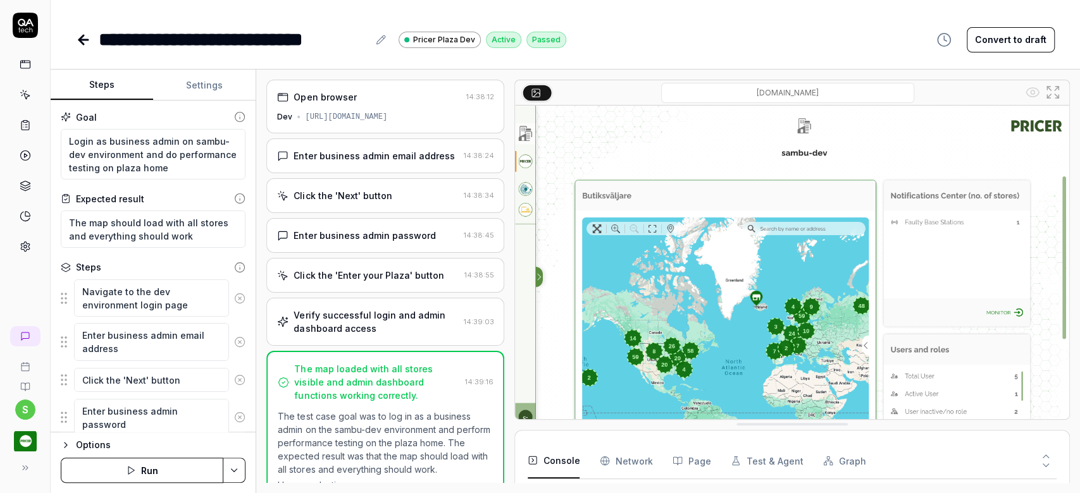
scroll to position [46, 0]
type textarea "*"
click at [377, 41] on icon at bounding box center [381, 40] width 10 height 10
drag, startPoint x: 98, startPoint y: 40, endPoint x: 366, endPoint y: 39, distance: 267.5
click at [366, 39] on div "**********" at bounding box center [321, 39] width 490 height 28
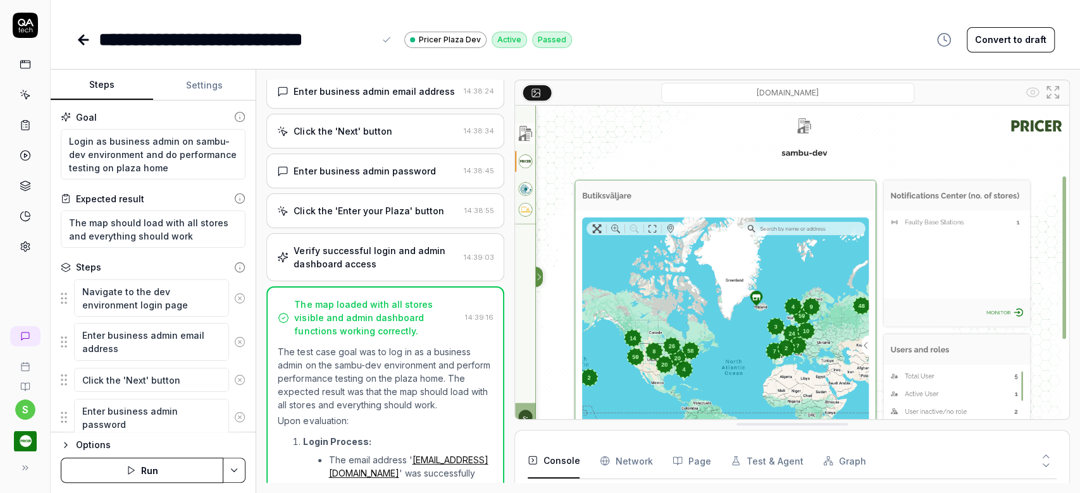
scroll to position [0, 0]
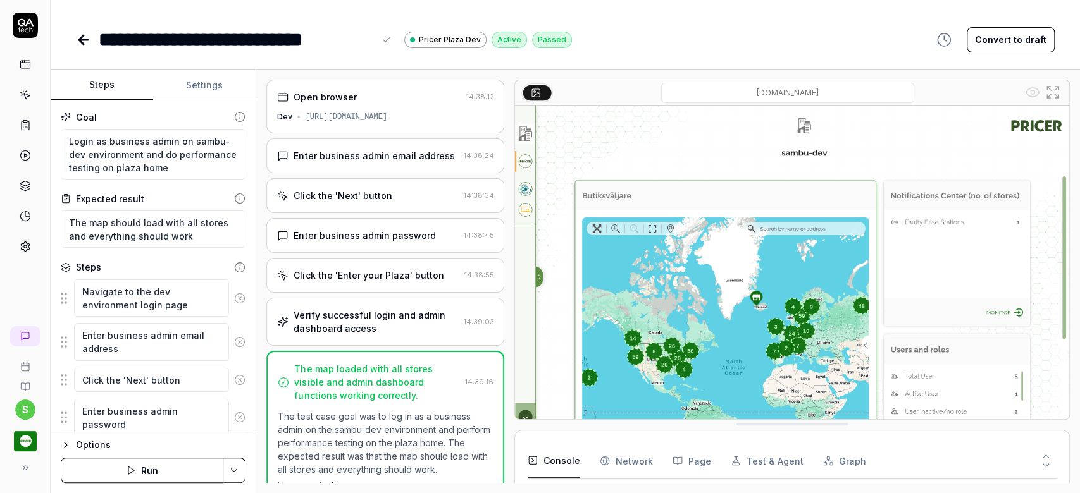
click at [742, 15] on div "**********" at bounding box center [565, 27] width 1029 height 54
click at [84, 40] on icon at bounding box center [83, 40] width 9 height 0
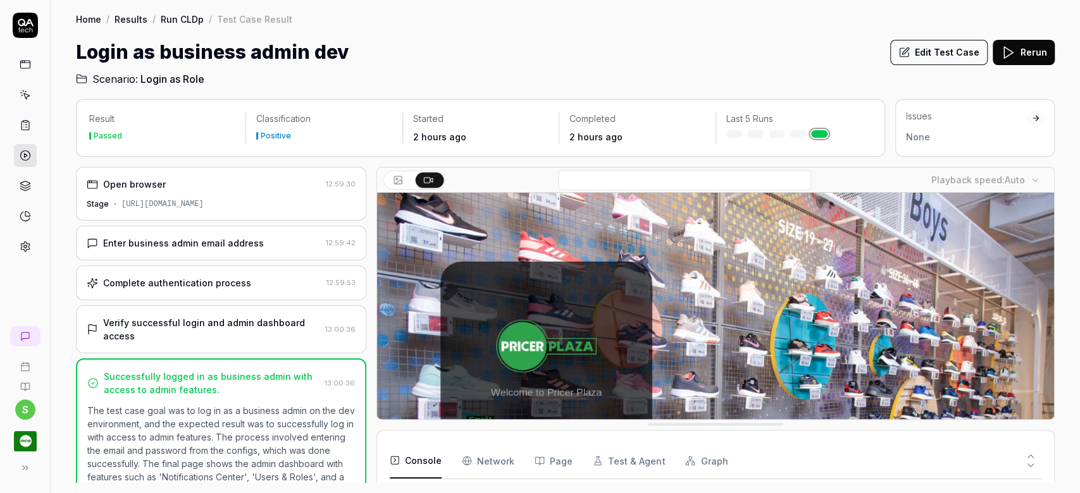
click at [187, 20] on link "Run CLDp" at bounding box center [182, 19] width 43 height 13
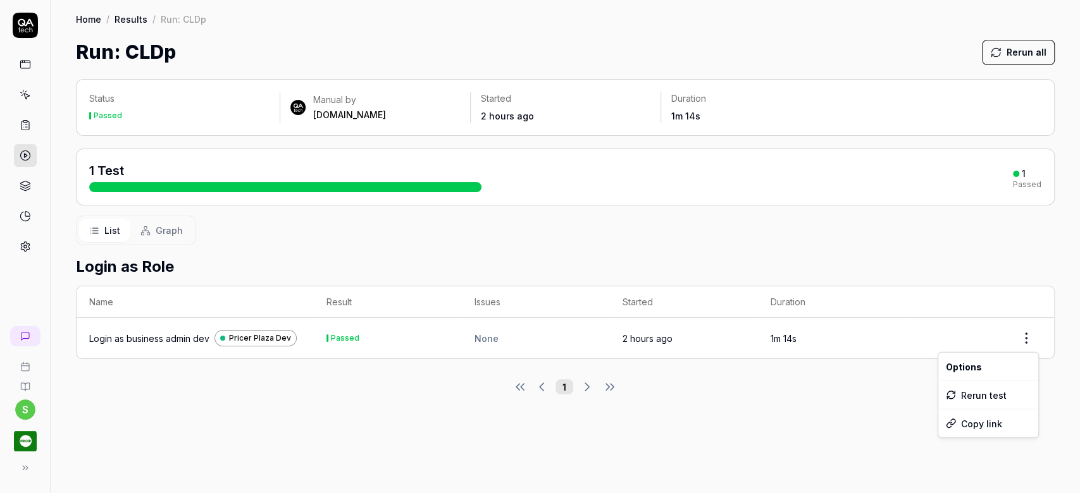
click at [1027, 329] on html "s Home / Results / Run: CLDp Home / Results / Run: CLDp Run: CLDp Rerun all Sta…" at bounding box center [540, 246] width 1080 height 493
click at [142, 266] on html "s Home / Results / Run: CLDp Home / Results / Run: CLDp Run: CLDp Rerun all Sta…" at bounding box center [540, 246] width 1080 height 493
click at [120, 24] on link "Results" at bounding box center [130, 19] width 33 height 13
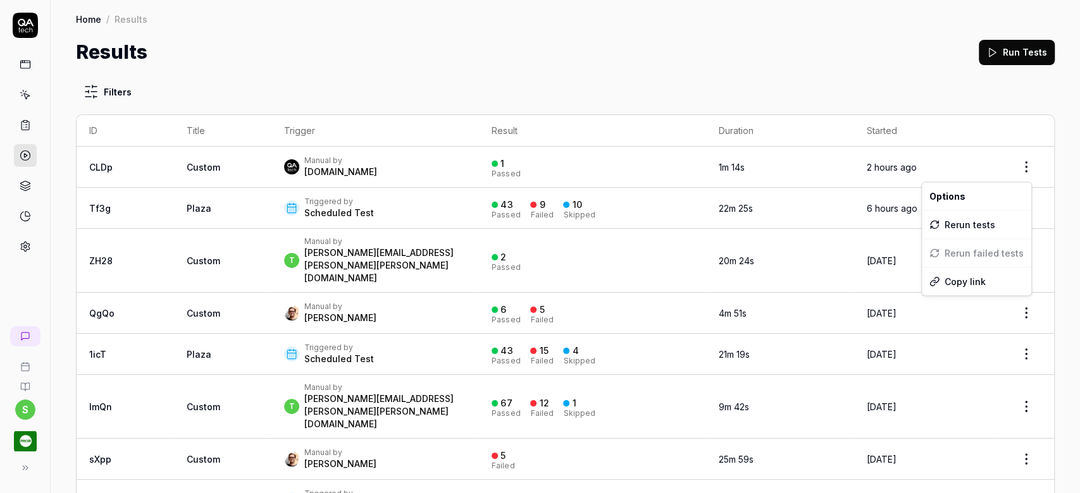
click at [1008, 168] on html "s Home / Results Home / Results Results Run Tests Filters ID Title Trigger Resu…" at bounding box center [540, 246] width 1080 height 493
click at [164, 170] on html "s Home / Results Home / Results Results Run Tests Filters ID Title Trigger Resu…" at bounding box center [540, 246] width 1080 height 493
click at [187, 170] on span "Custom" at bounding box center [204, 167] width 34 height 11
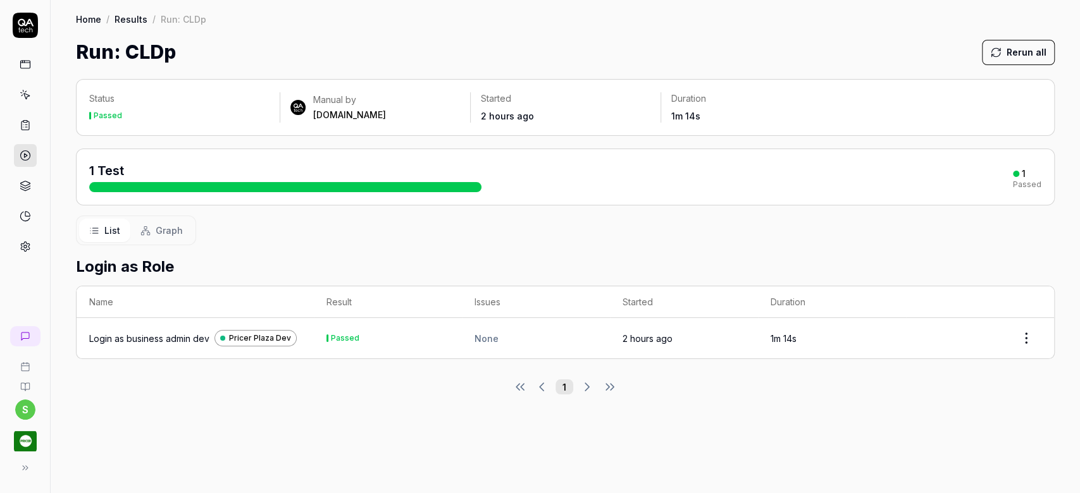
click at [86, 24] on link "Home" at bounding box center [88, 19] width 25 height 13
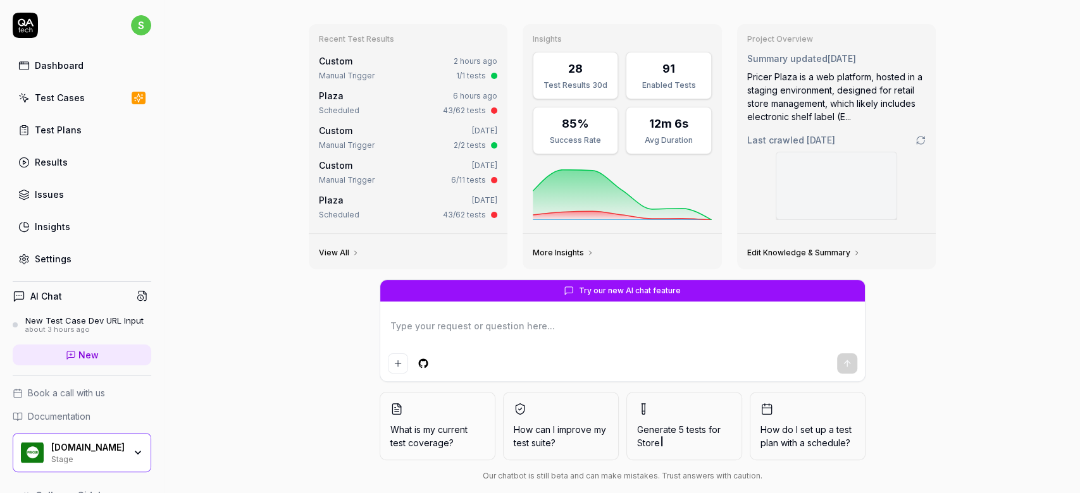
scroll to position [55, 0]
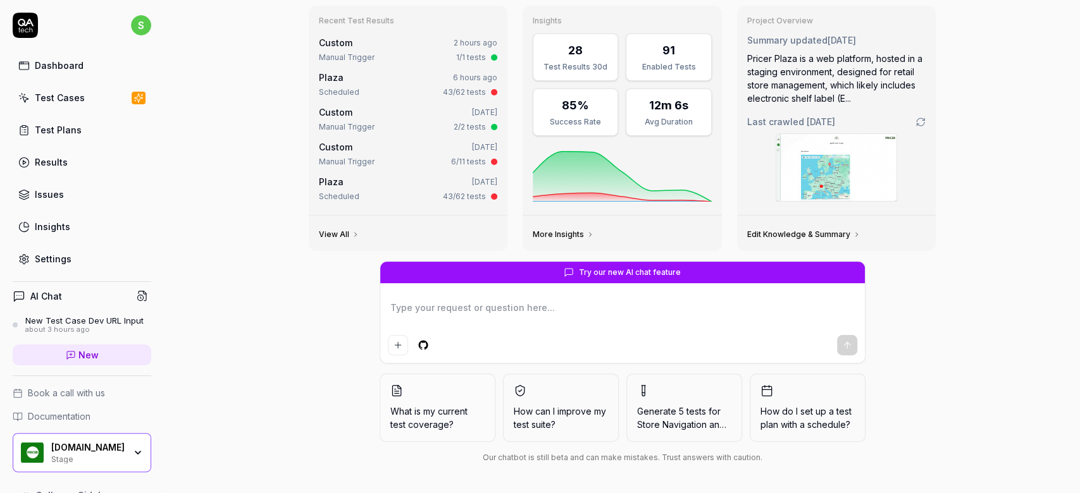
click at [61, 91] on div "Test Cases" at bounding box center [60, 97] width 50 height 13
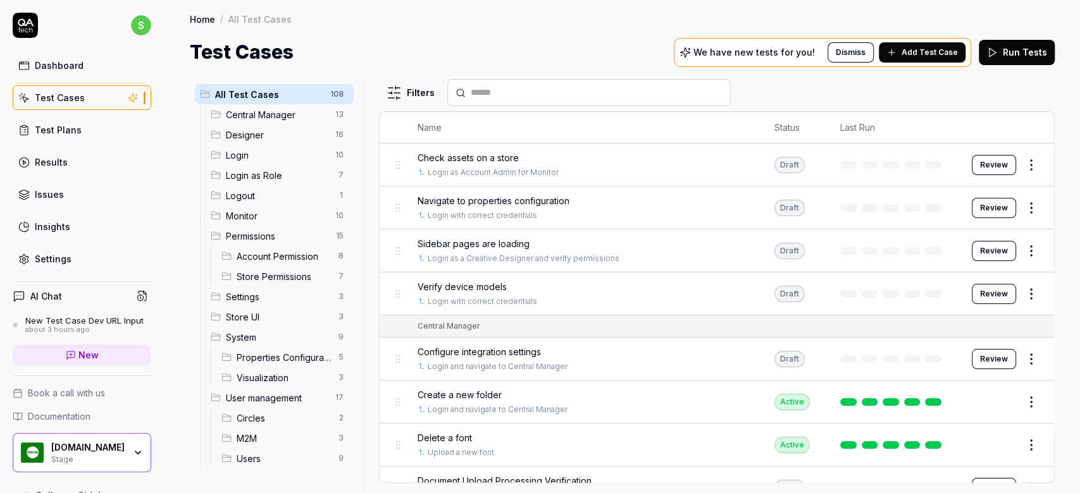
click at [247, 172] on span "Login as Role" at bounding box center [278, 175] width 105 height 13
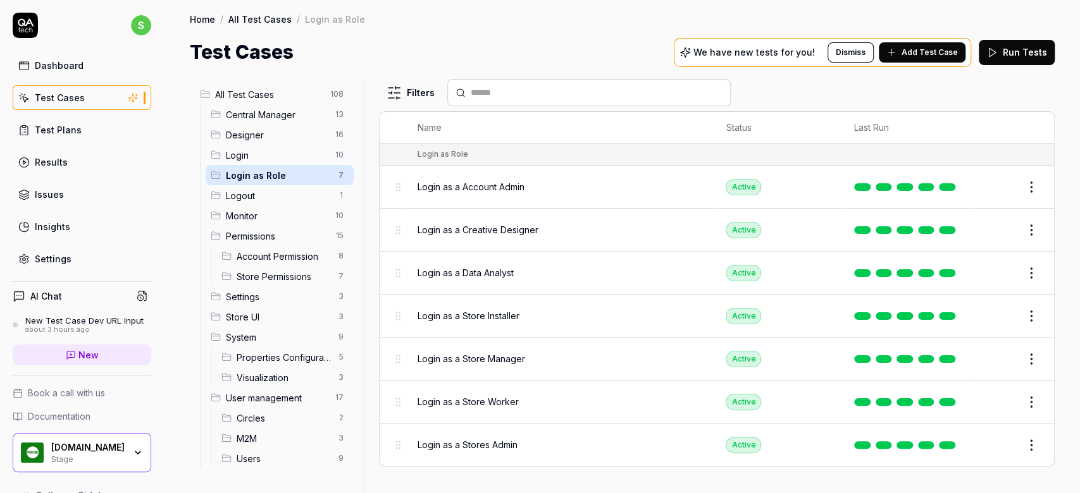
click at [457, 439] on span "Login as a Stores Admin" at bounding box center [467, 444] width 100 height 13
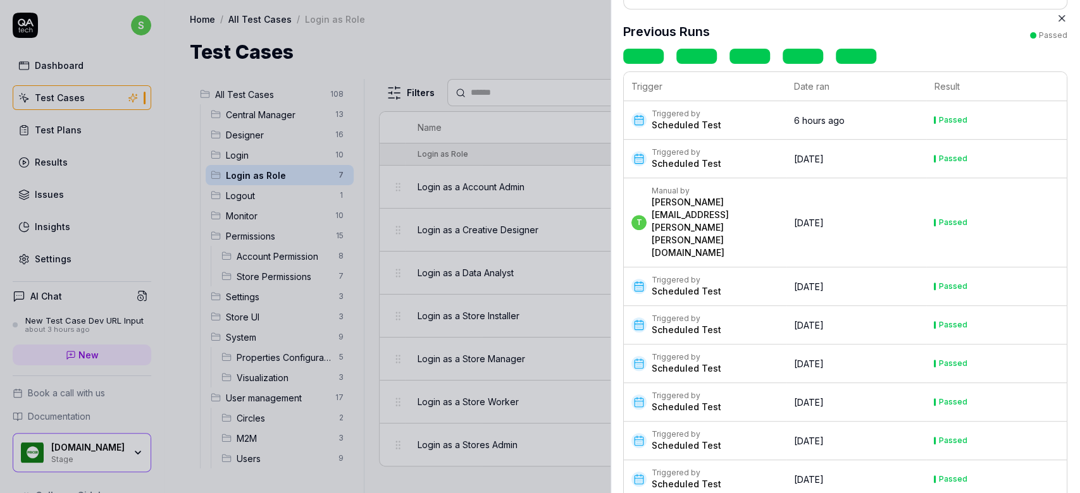
scroll to position [275, 0]
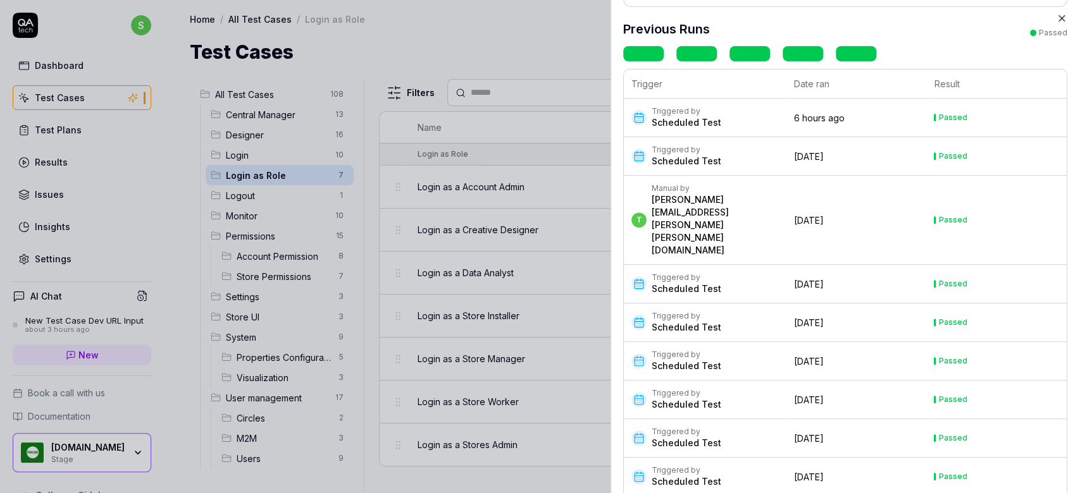
click at [467, 36] on div at bounding box center [540, 246] width 1080 height 493
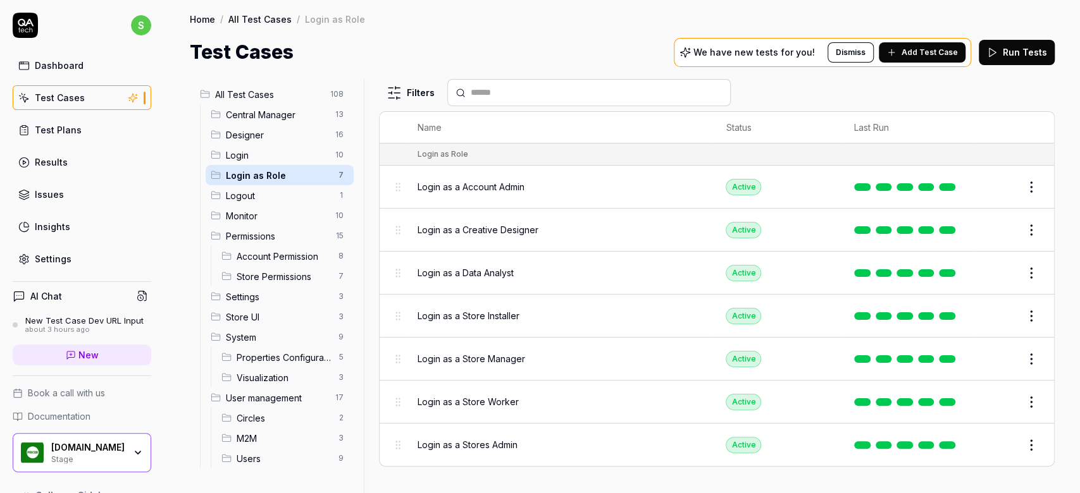
click at [78, 71] on div "Dashboard" at bounding box center [59, 65] width 49 height 13
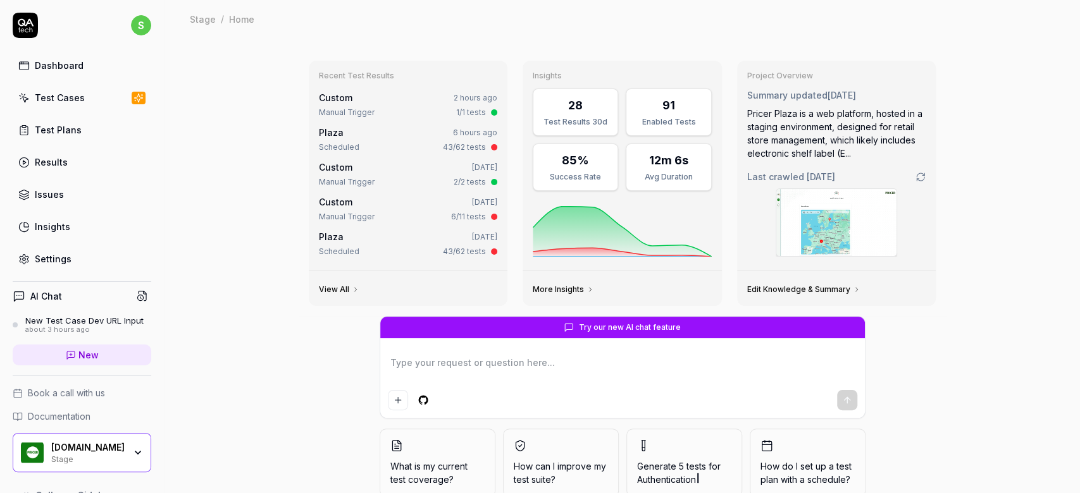
click at [62, 99] on div "Test Cases" at bounding box center [60, 97] width 50 height 13
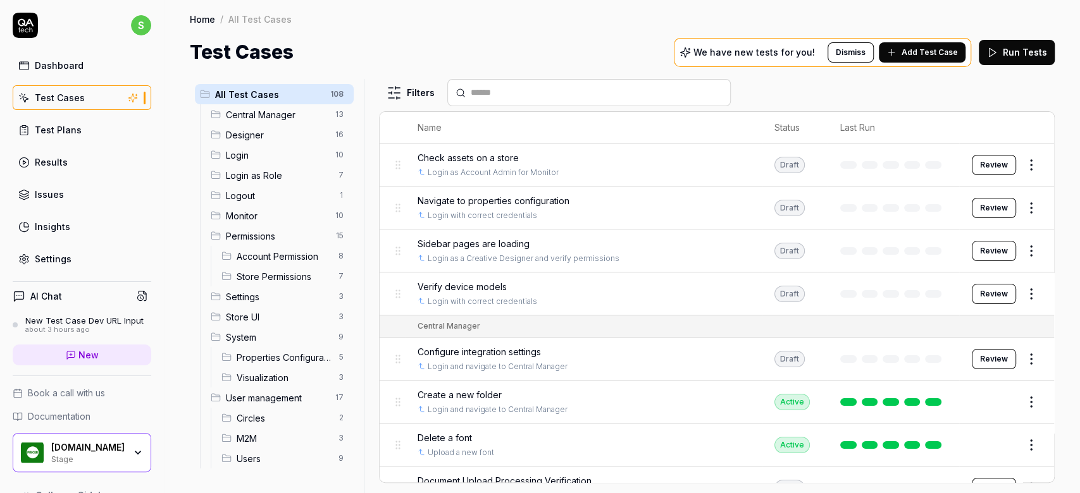
click at [631, 89] on input "text" at bounding box center [597, 92] width 252 height 13
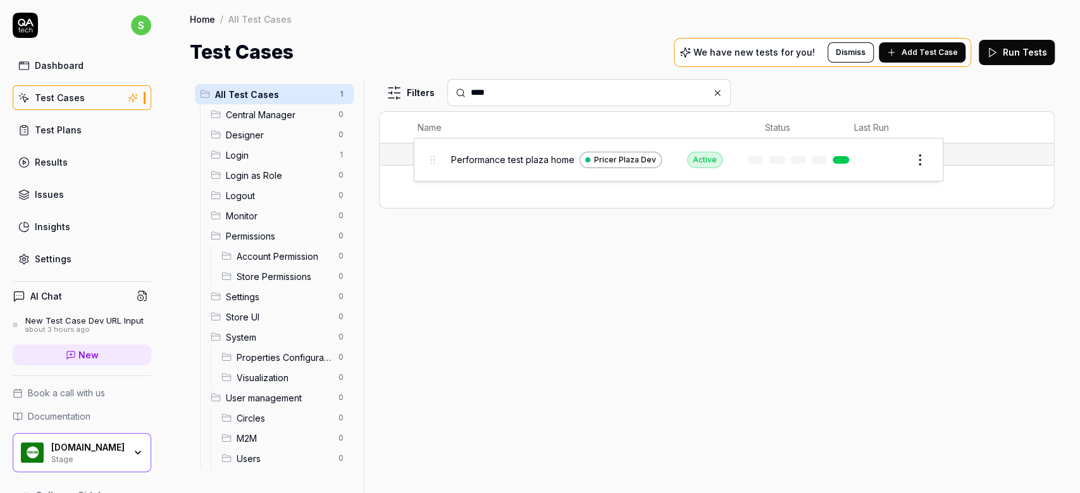
drag, startPoint x: 398, startPoint y: 186, endPoint x: 433, endPoint y: 159, distance: 43.3
click at [433, 159] on body "s Dashboard Test Cases Test Plans Results Issues Insights Settings AI Chat New …" at bounding box center [540, 246] width 1080 height 493
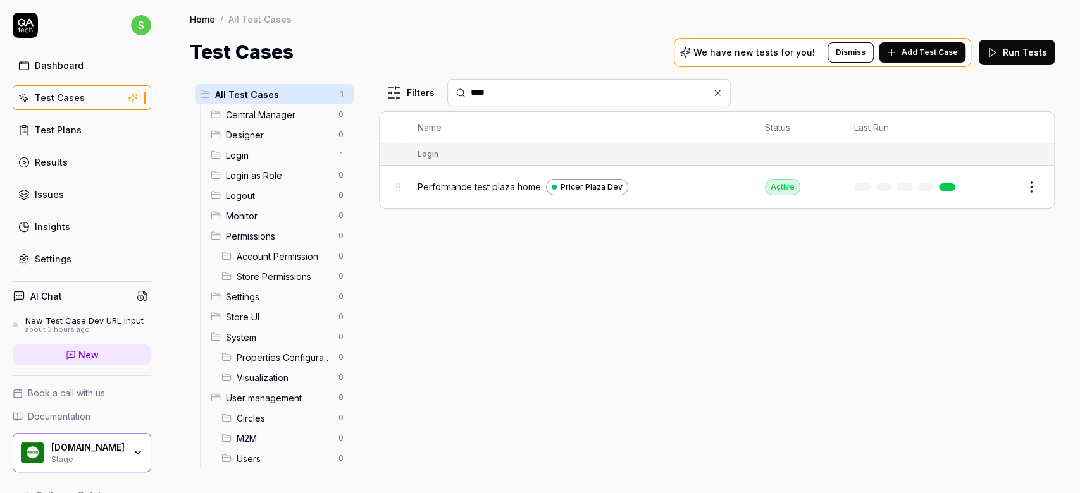
click at [286, 151] on span "Login" at bounding box center [278, 155] width 105 height 13
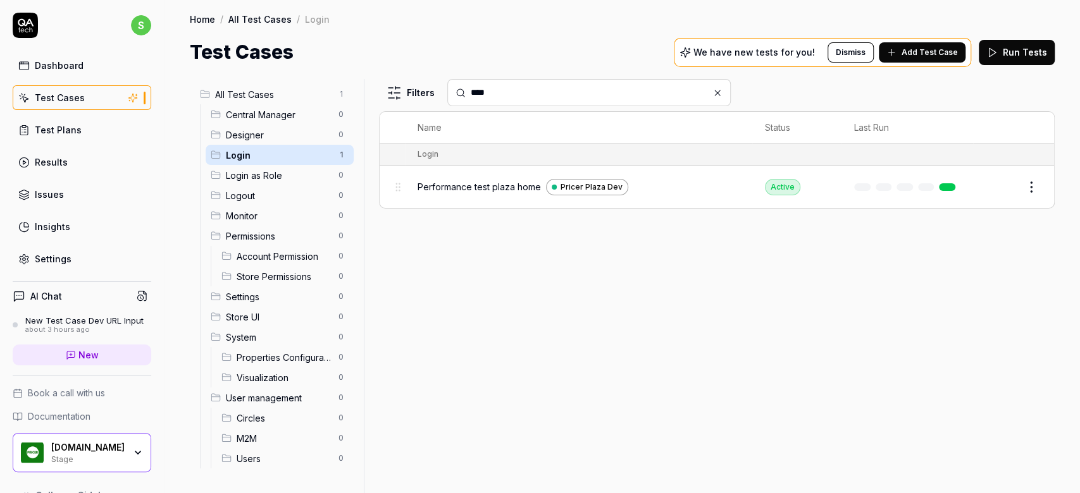
click at [715, 94] on icon at bounding box center [717, 92] width 5 height 5
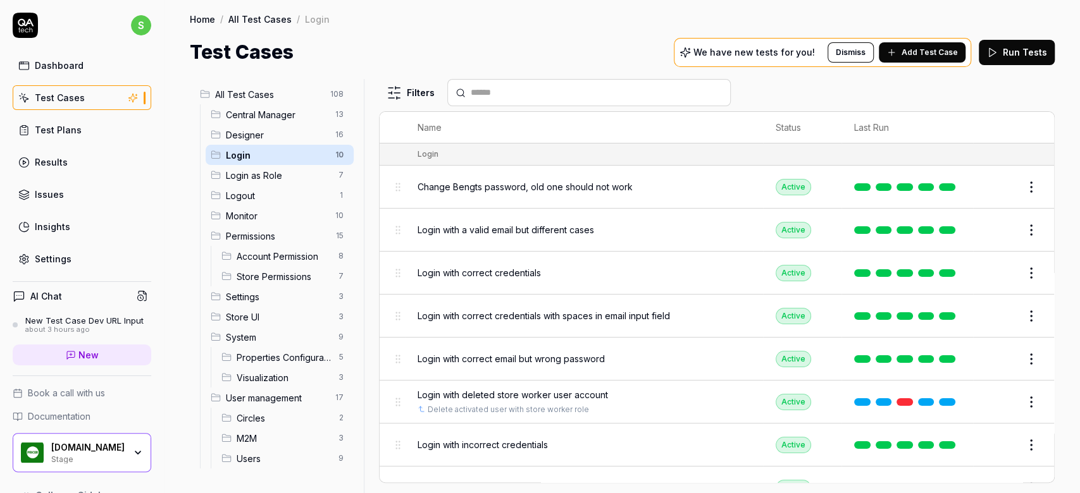
click at [274, 157] on span "Login" at bounding box center [277, 155] width 102 height 13
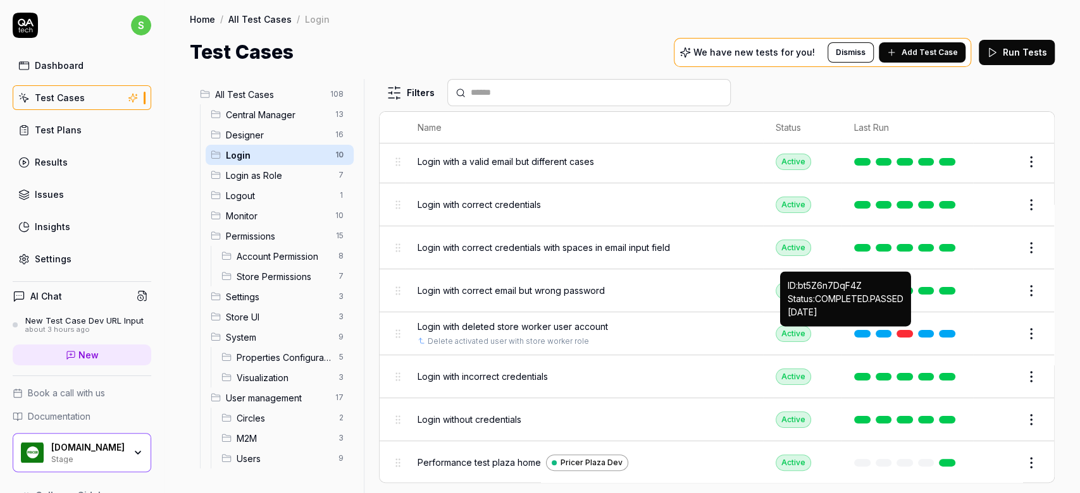
scroll to position [109, 0]
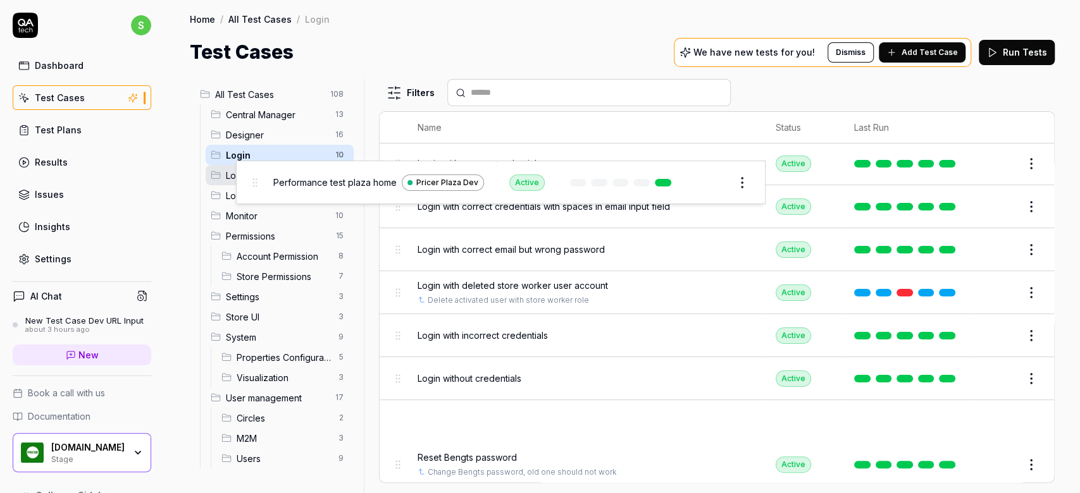
drag, startPoint x: 398, startPoint y: 419, endPoint x: 255, endPoint y: 182, distance: 276.7
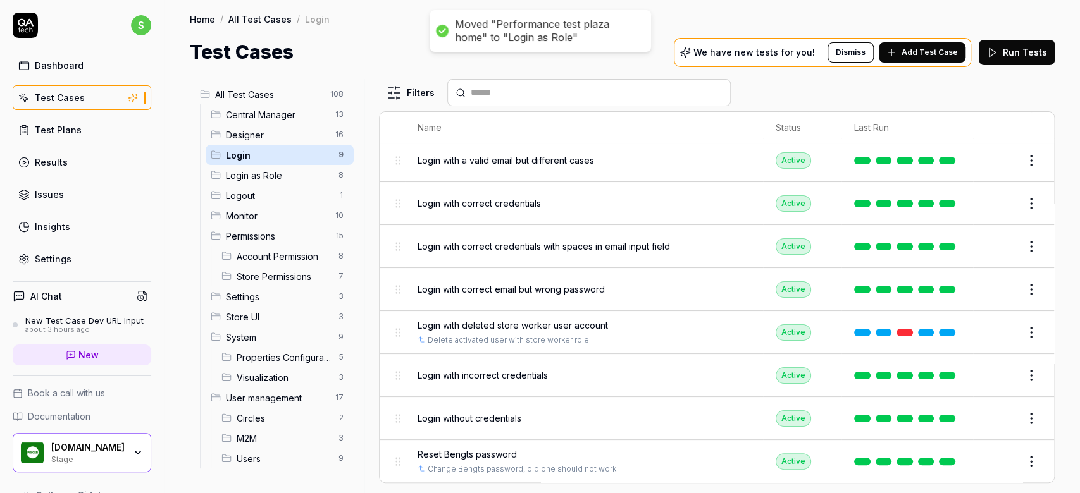
scroll to position [66, 0]
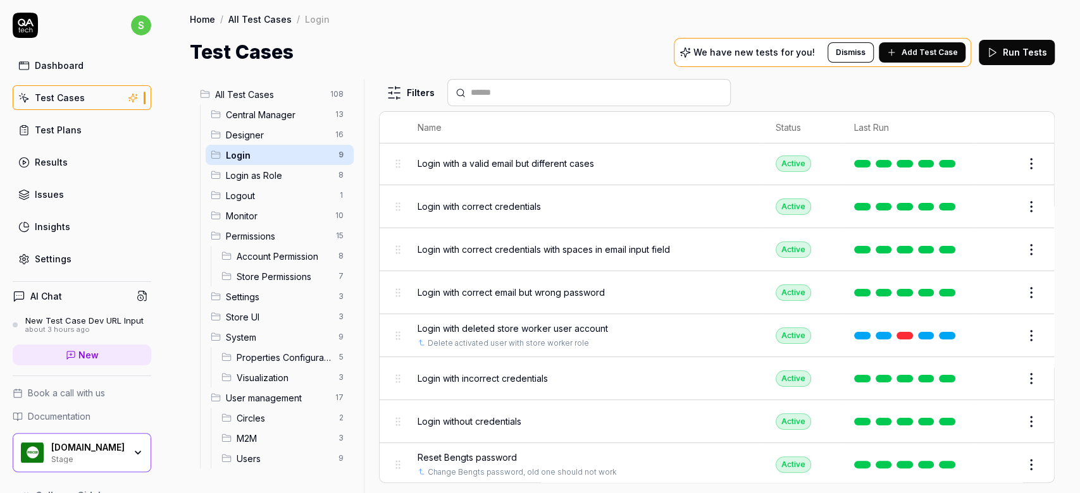
click at [252, 171] on span "Login as Role" at bounding box center [278, 175] width 105 height 13
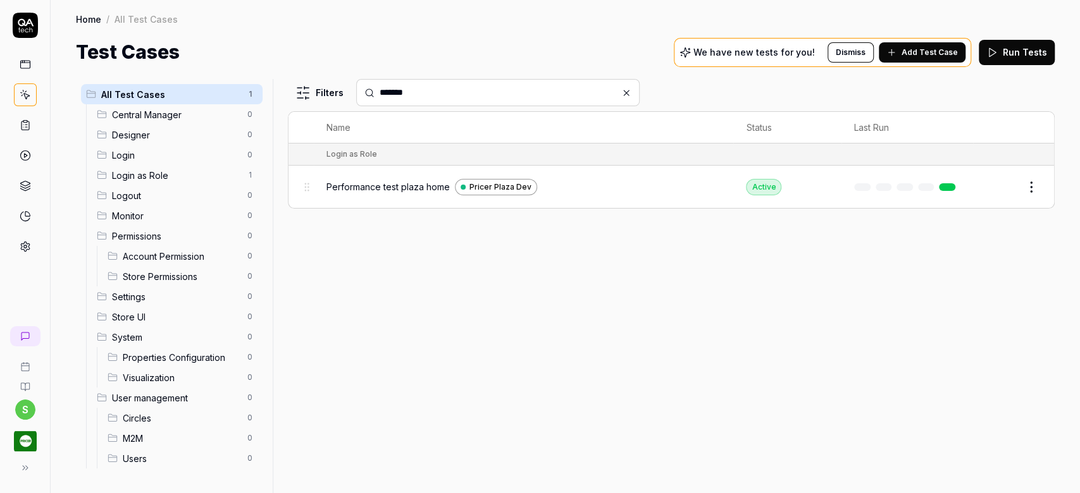
click at [1034, 190] on html "s Home / All Test Cases Home / All Test Cases Test Cases We have new tests for …" at bounding box center [540, 246] width 1080 height 493
click at [978, 324] on span "Copy to Project" at bounding box center [974, 323] width 68 height 13
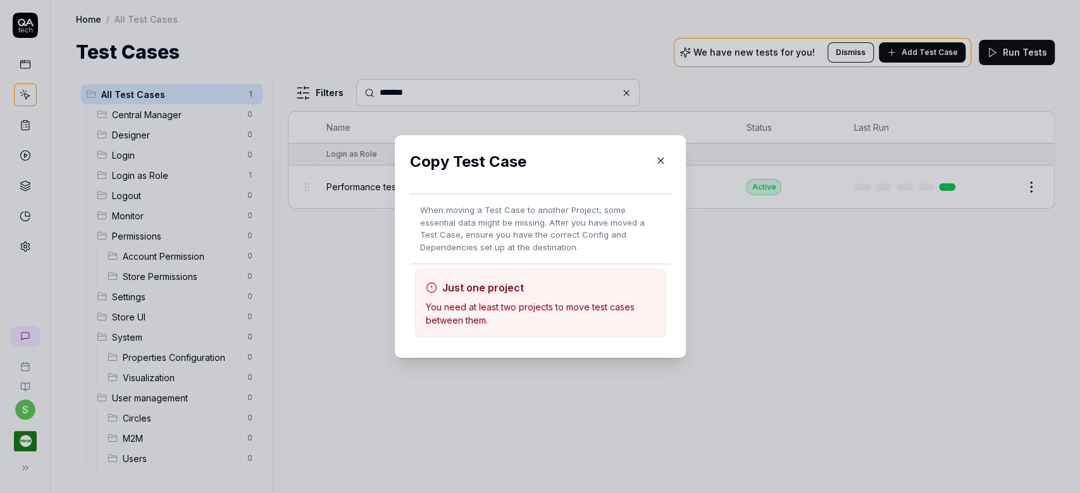
click at [657, 162] on icon "button" at bounding box center [660, 161] width 6 height 6
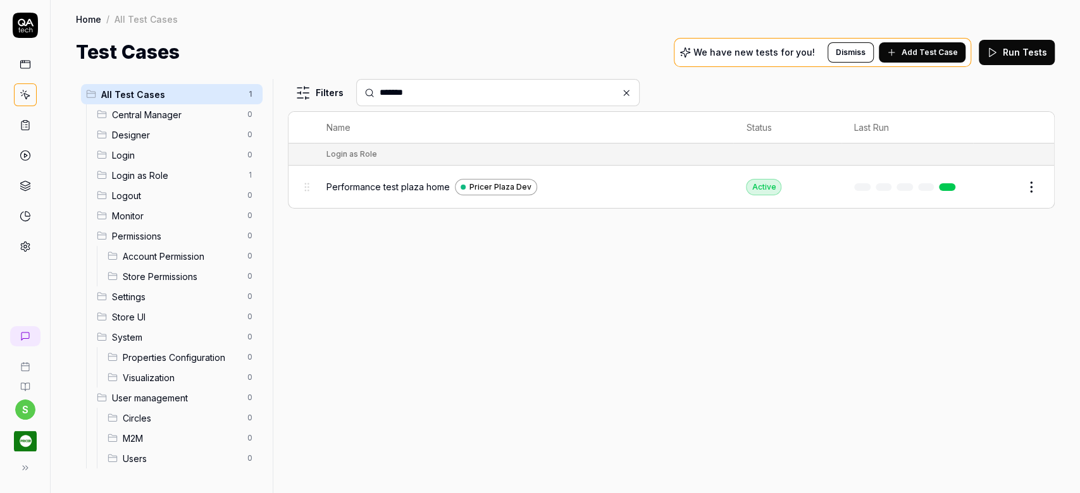
click at [20, 62] on rect at bounding box center [24, 65] width 9 height 8
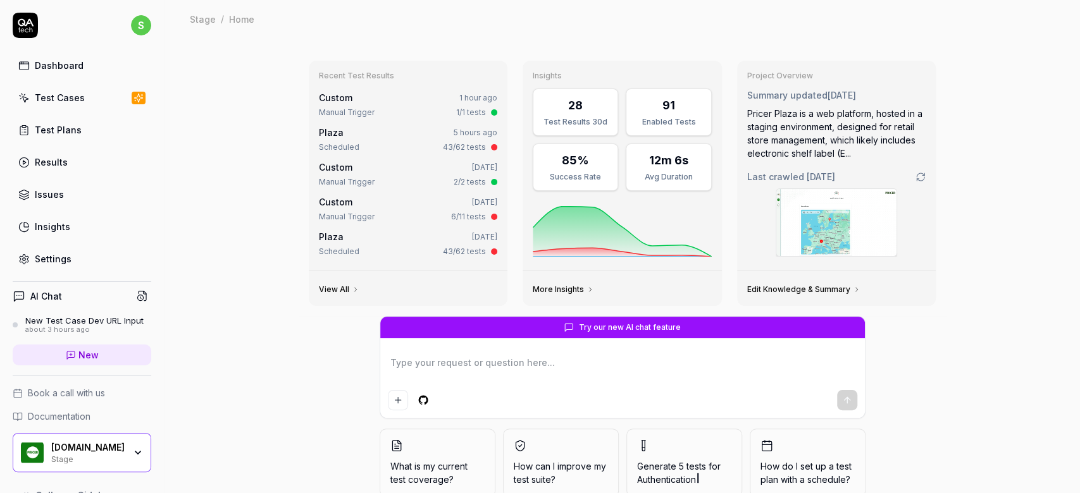
type textarea "*"
click at [64, 101] on div "Test Cases" at bounding box center [60, 97] width 50 height 13
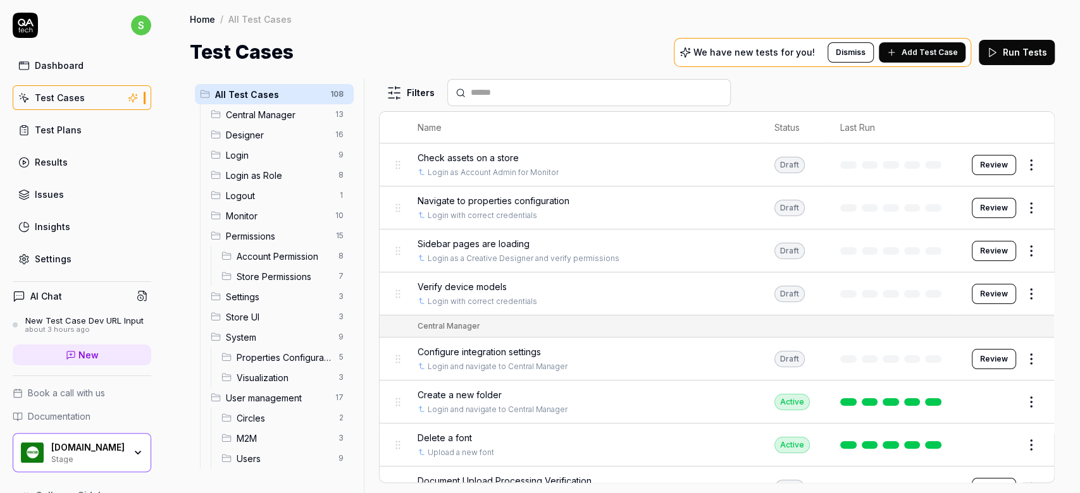
click at [66, 130] on div "Test Plans" at bounding box center [58, 129] width 47 height 13
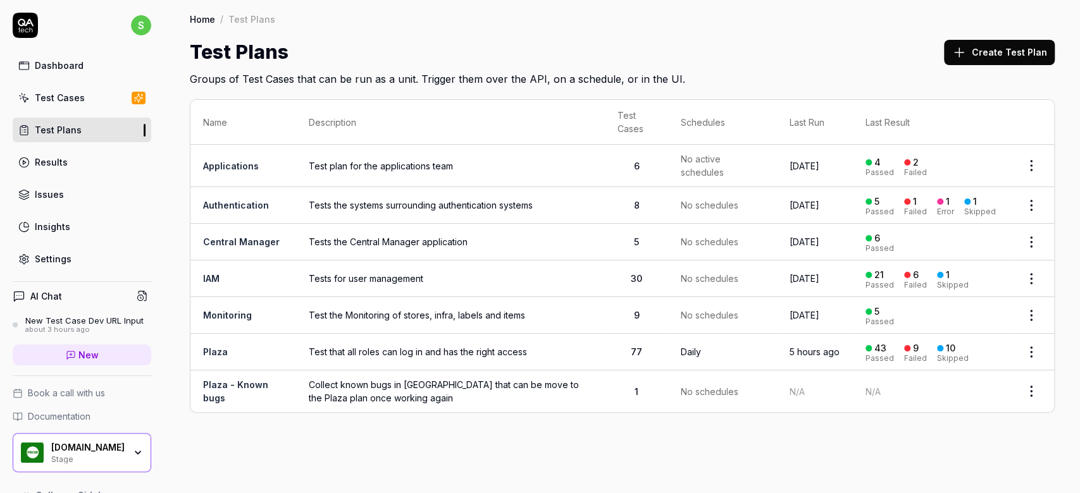
click at [207, 354] on link "Plaza" at bounding box center [215, 352] width 25 height 11
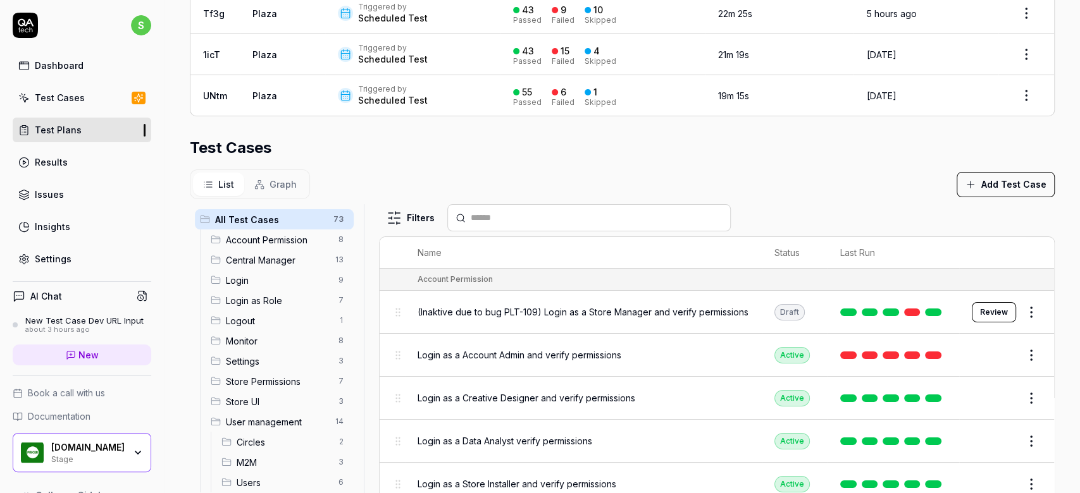
scroll to position [373, 0]
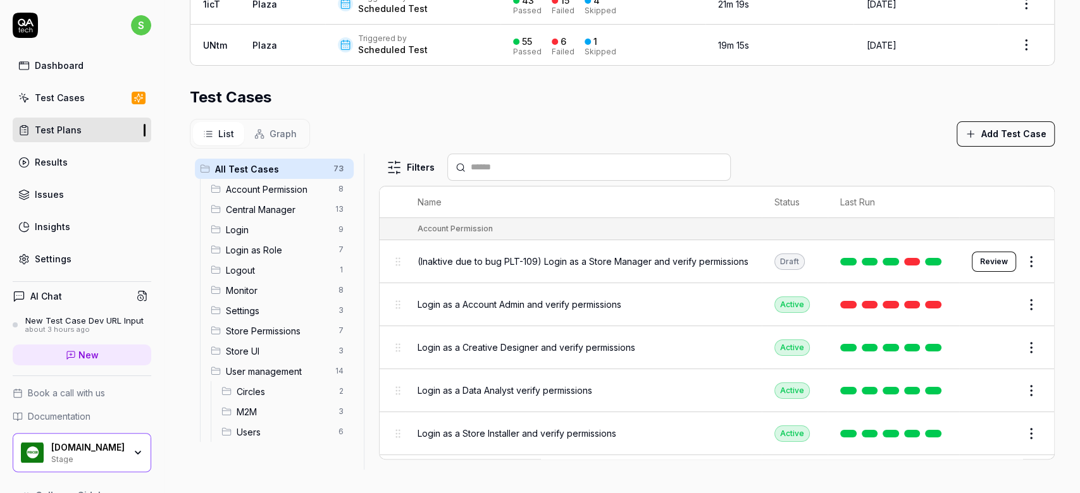
click at [503, 157] on div at bounding box center [588, 167] width 283 height 27
click at [545, 173] on div at bounding box center [588, 167] width 283 height 27
click at [545, 165] on input "text" at bounding box center [597, 167] width 252 height 13
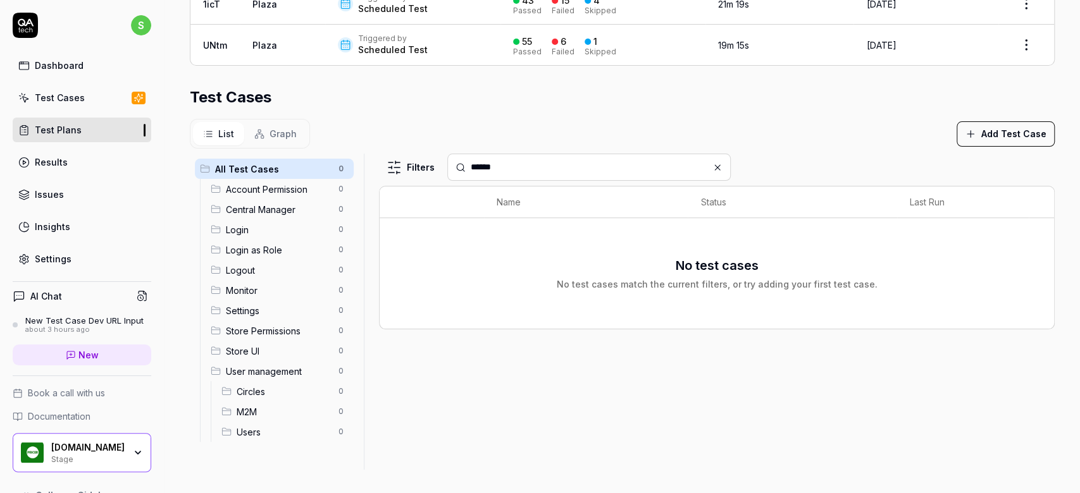
drag, startPoint x: 563, startPoint y: 166, endPoint x: 458, endPoint y: 161, distance: 105.1
click at [449, 160] on div "******" at bounding box center [588, 167] width 283 height 27
type input "******"
click at [715, 165] on icon at bounding box center [717, 167] width 5 height 5
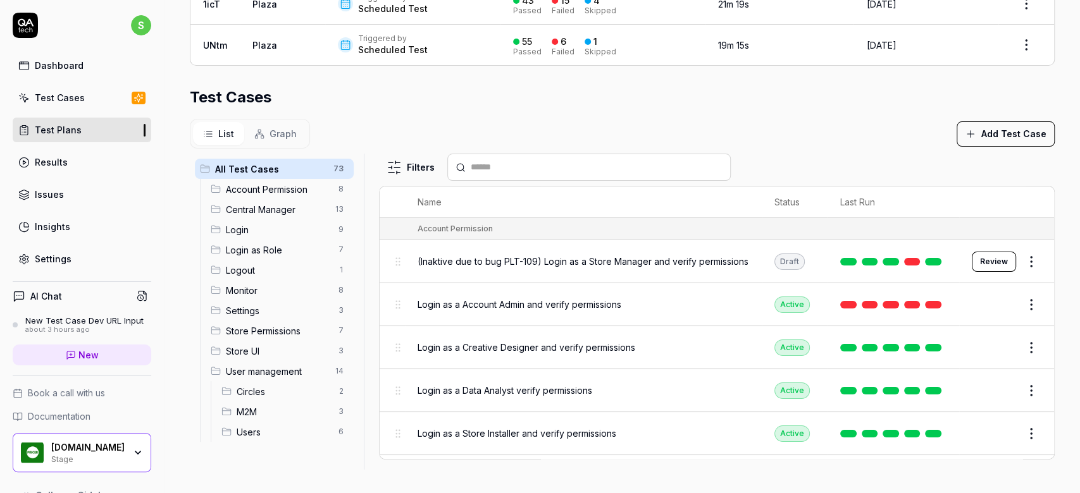
click at [462, 114] on section "Test Cases List Graph Add Test Case All Test Cases 73 Account Permission 8 Cent…" at bounding box center [622, 278] width 865 height 384
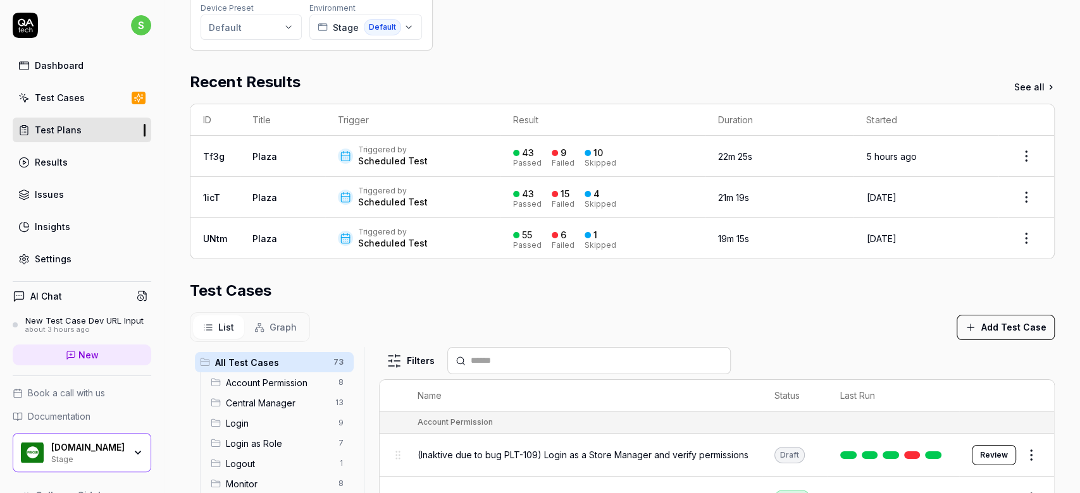
scroll to position [0, 0]
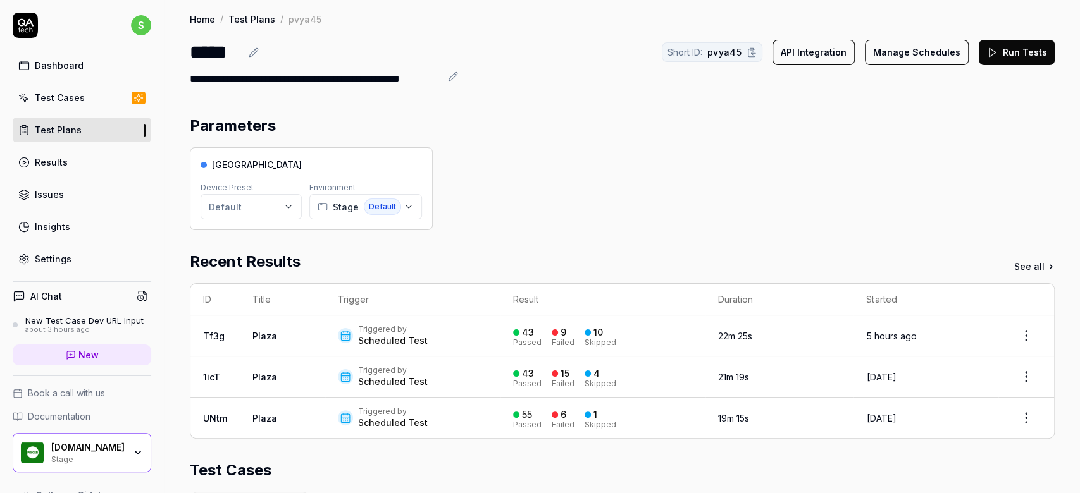
click at [60, 95] on div "Test Cases" at bounding box center [60, 97] width 50 height 13
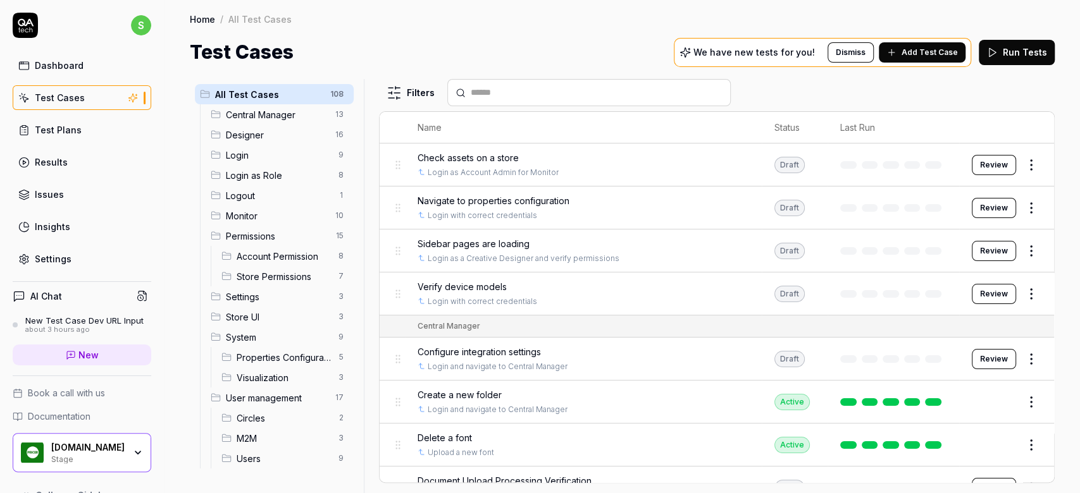
click at [515, 92] on input "text" at bounding box center [597, 92] width 252 height 13
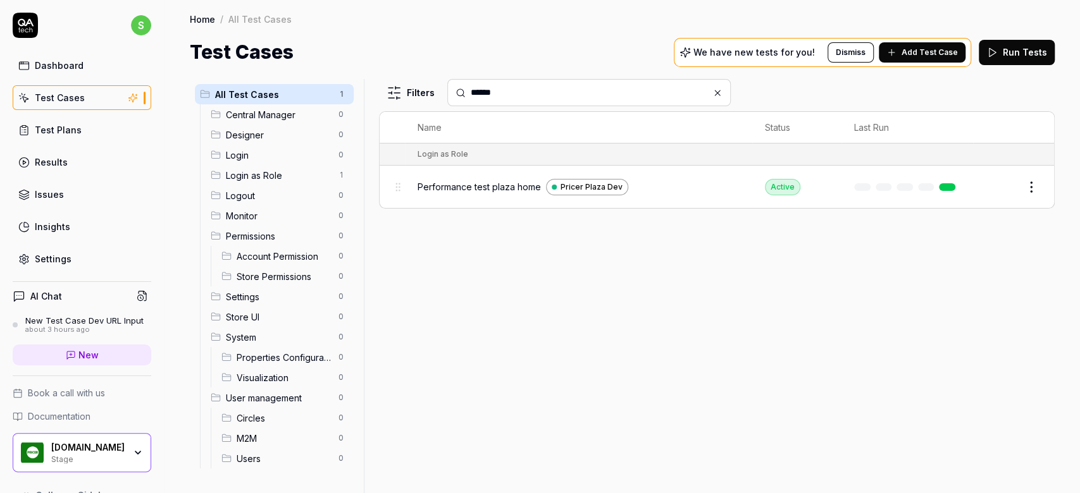
type input "******"
click at [1033, 188] on html "s Dashboard Test Cases Test Plans Results Issues Insights Settings AI Chat New …" at bounding box center [540, 246] width 1080 height 493
click at [476, 188] on html "s Dashboard Test Cases Test Plans Results Issues Insights Settings AI Chat New …" at bounding box center [540, 246] width 1080 height 493
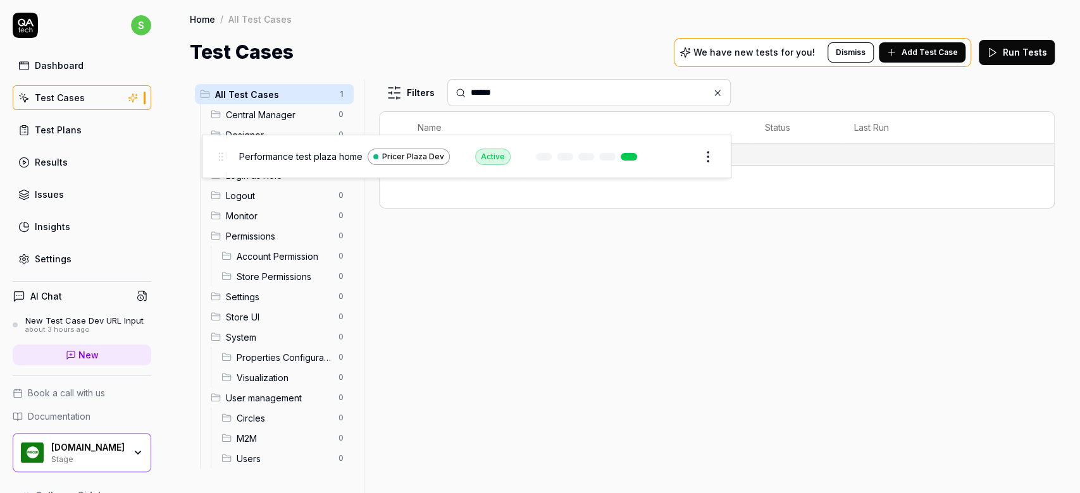
drag, startPoint x: 397, startPoint y: 188, endPoint x: 220, endPoint y: 158, distance: 179.7
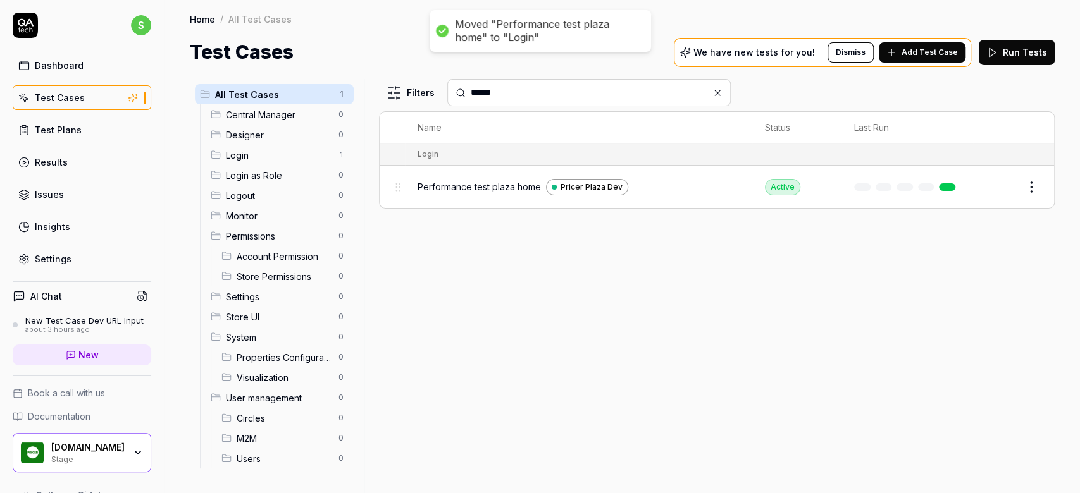
click at [235, 161] on span "Login" at bounding box center [278, 155] width 105 height 13
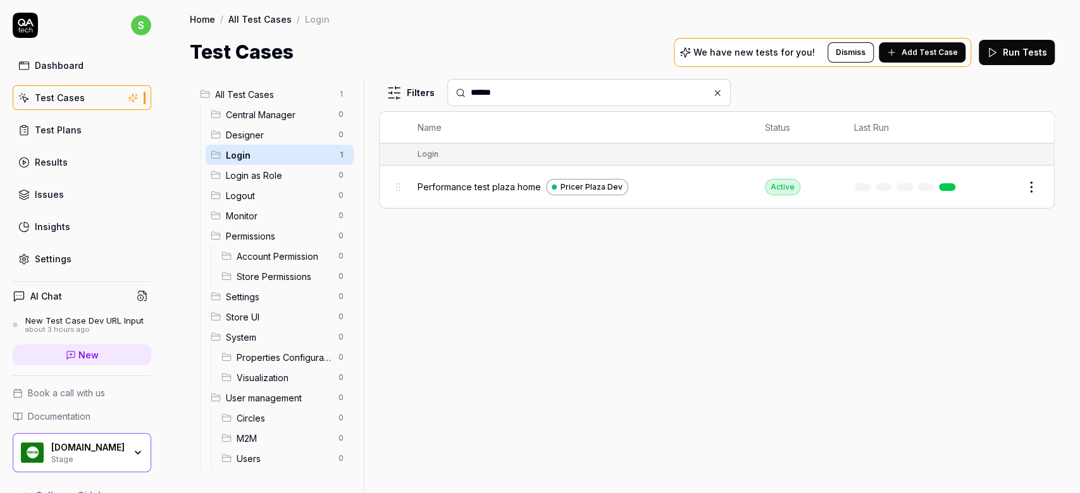
click at [341, 156] on html "s Dashboard Test Cases Test Plans Results Issues Insights Settings AI Chat New …" at bounding box center [540, 246] width 1080 height 493
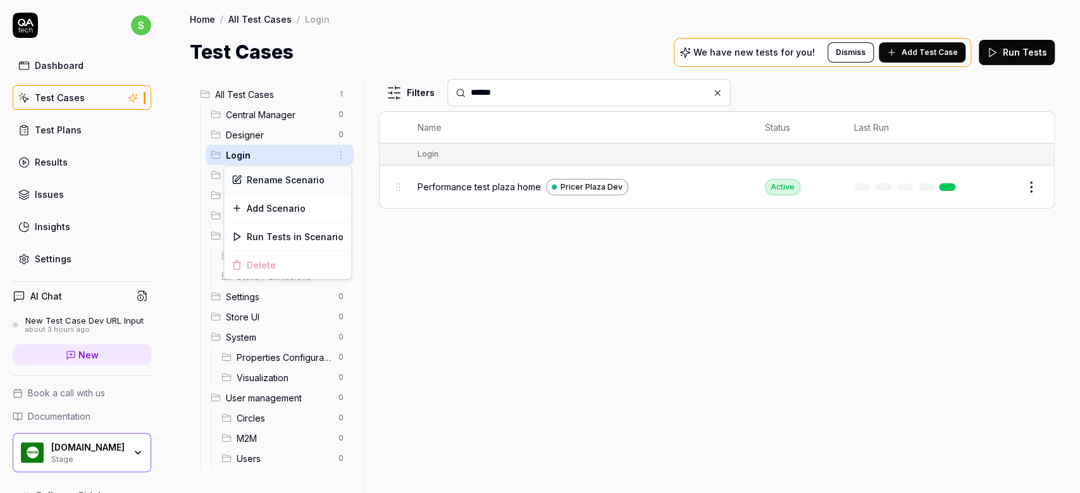
click at [318, 179] on div "Rename Scenario" at bounding box center [287, 180] width 127 height 28
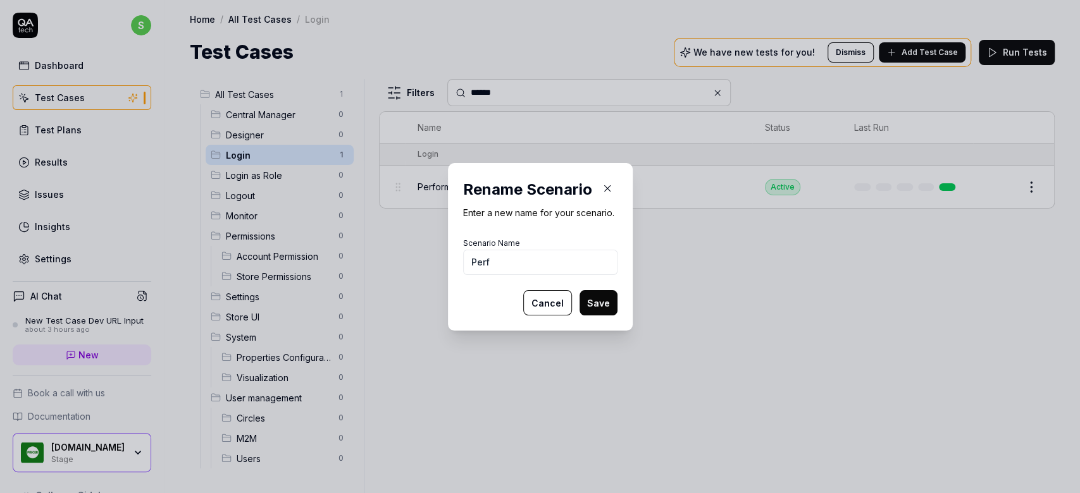
type input "Performance"
click at [594, 297] on button "Save" at bounding box center [598, 302] width 38 height 25
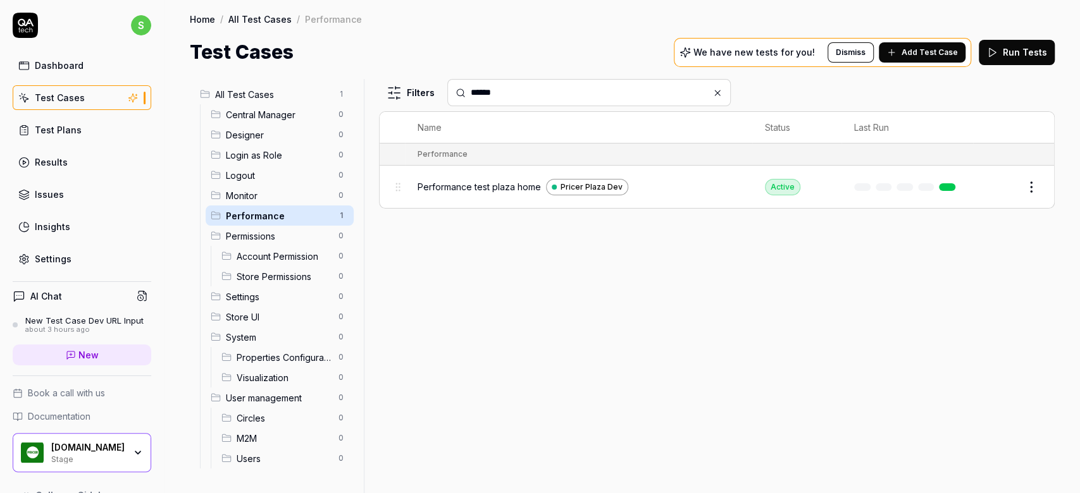
click at [1032, 195] on body "s Dashboard Test Cases Test Plans Results Issues Insights Settings AI Chat New …" at bounding box center [540, 246] width 1080 height 493
click at [1031, 195] on body "s Dashboard Test Cases Test Plans Results Issues Insights Settings AI Chat New …" at bounding box center [540, 246] width 1080 height 493
click at [1032, 197] on body "s Dashboard Test Cases Test Plans Results Issues Insights Settings AI Chat New …" at bounding box center [540, 246] width 1080 height 493
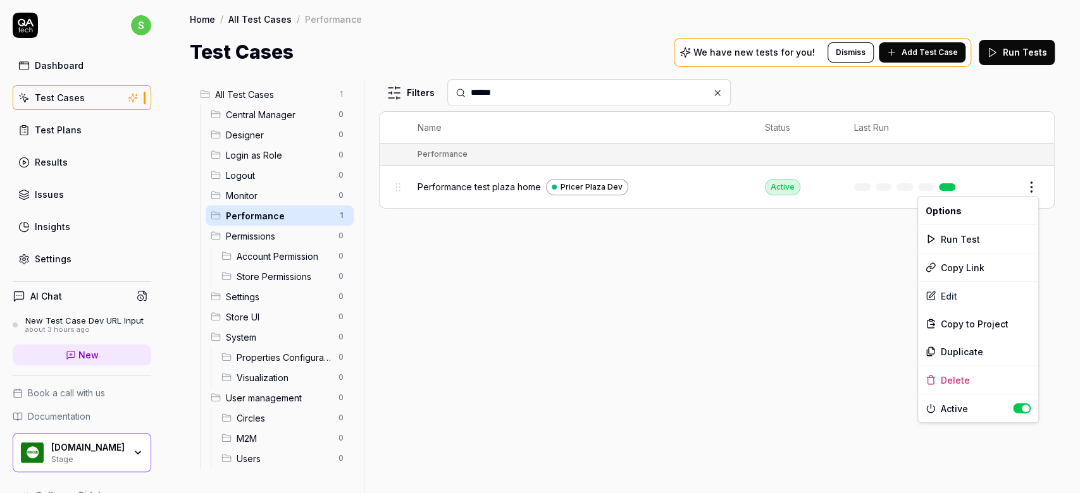
click at [1032, 180] on html "s Dashboard Test Cases Test Plans Results Issues Insights Settings AI Chat New …" at bounding box center [540, 246] width 1080 height 493
click at [47, 122] on html "s Dashboard Test Cases Test Plans Results Issues Insights Settings AI Chat New …" at bounding box center [540, 246] width 1080 height 493
click at [40, 125] on div "Test Plans" at bounding box center [58, 129] width 47 height 13
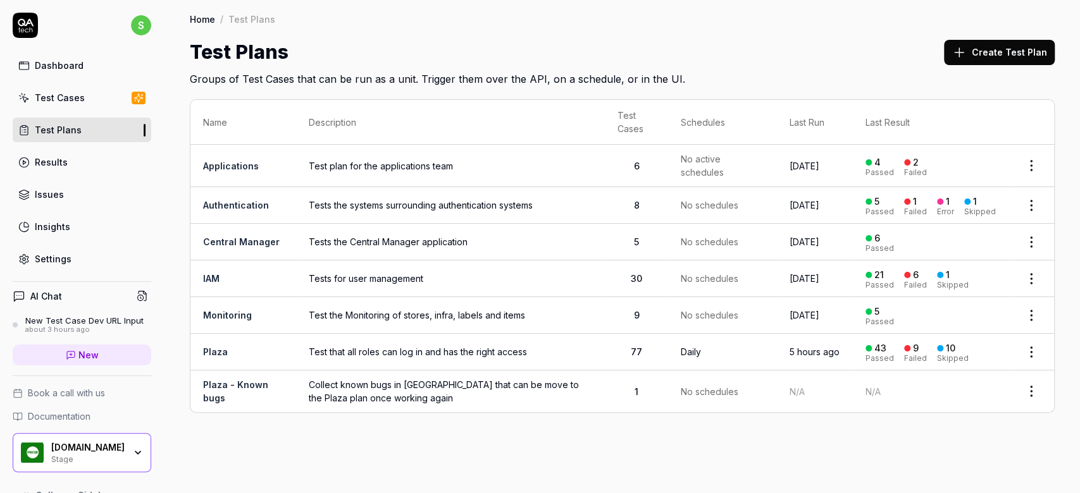
click at [213, 349] on link "Plaza" at bounding box center [215, 352] width 25 height 11
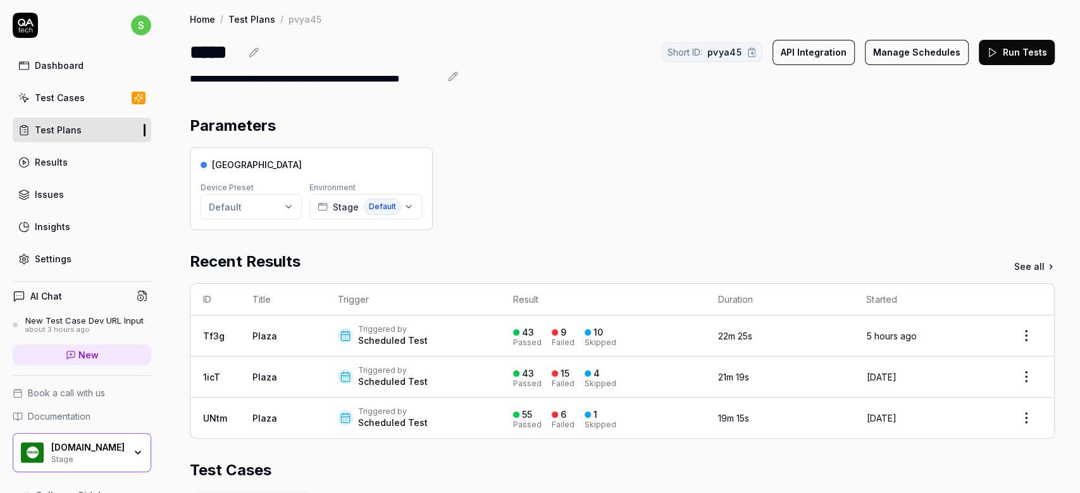
scroll to position [292, 0]
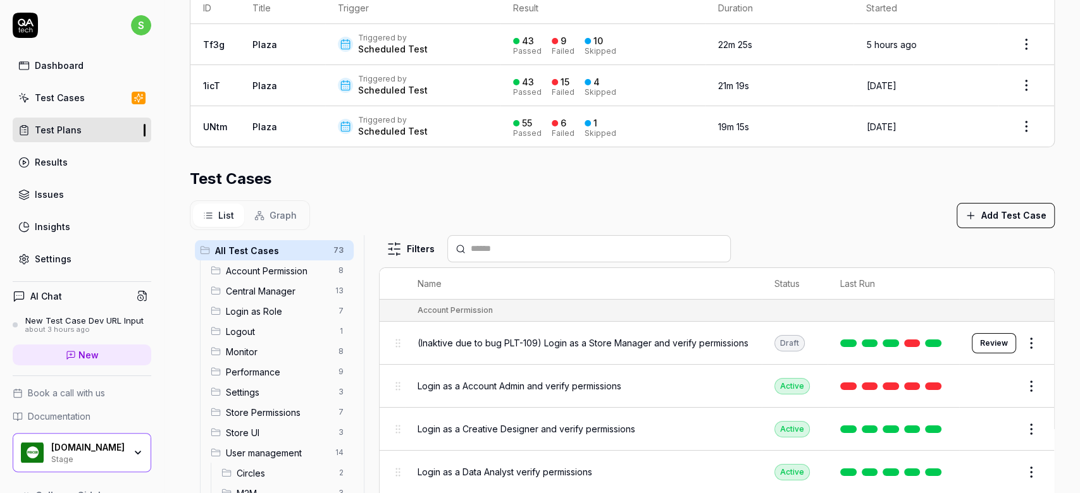
click at [259, 362] on div "Performance 9" at bounding box center [280, 372] width 148 height 20
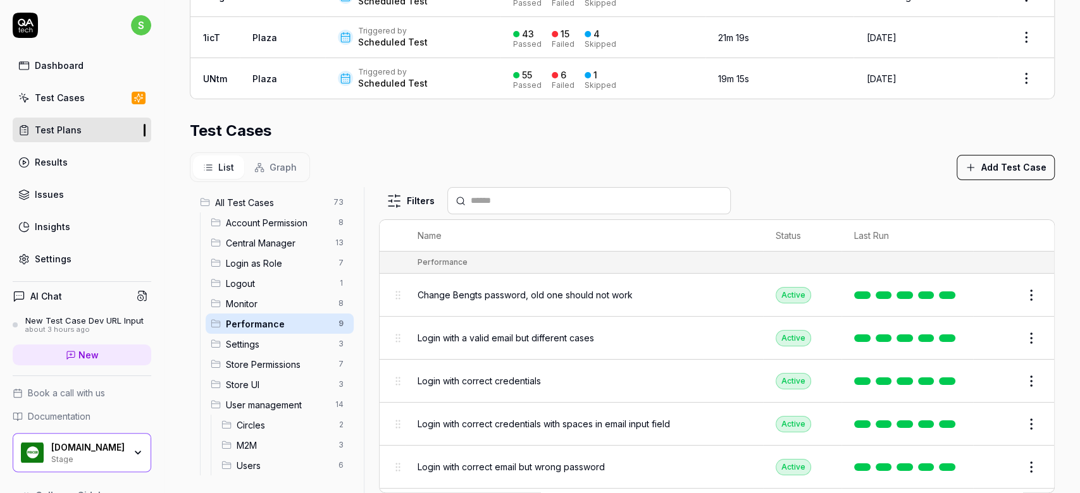
scroll to position [373, 0]
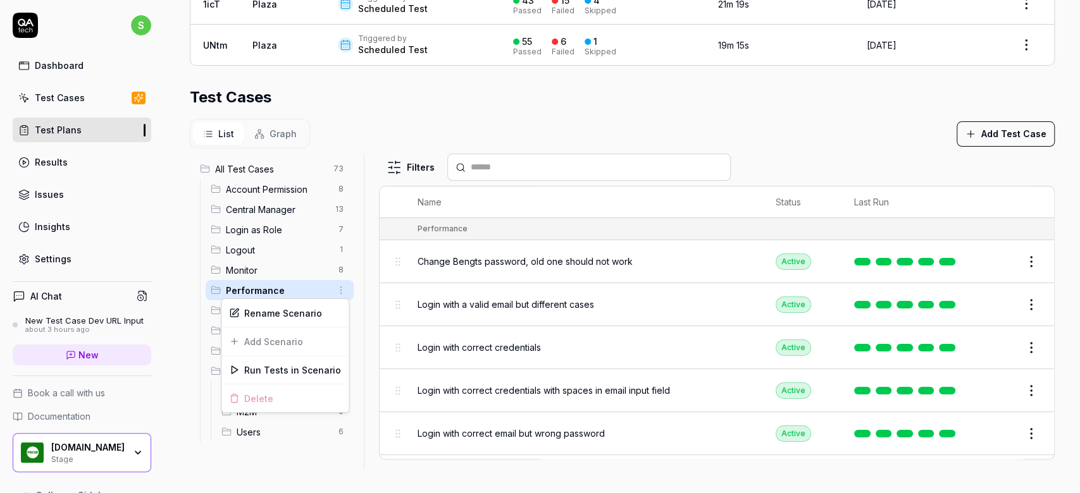
click at [338, 293] on html "**********" at bounding box center [540, 246] width 1080 height 493
click at [290, 311] on div "Rename Scenario" at bounding box center [284, 313] width 127 height 28
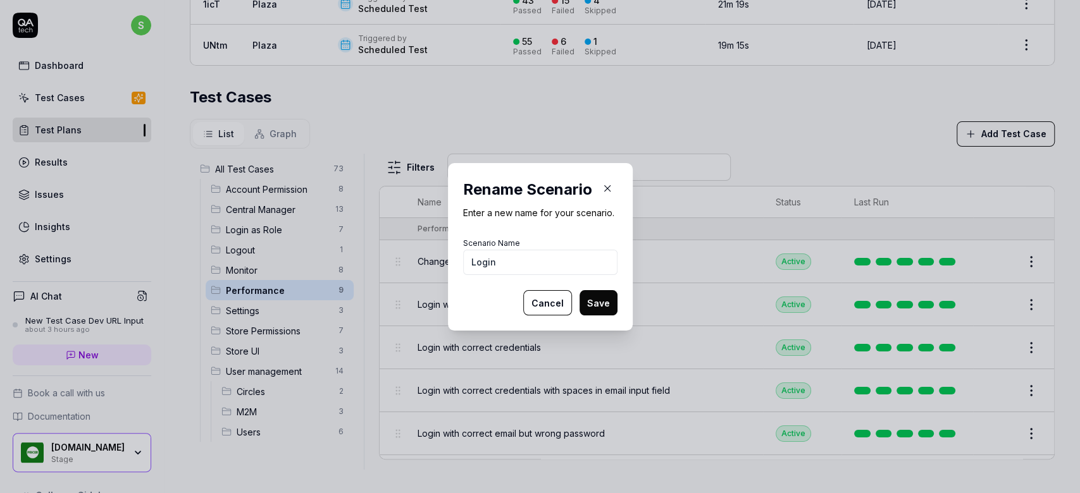
type input "Login"
click at [592, 309] on button "Save" at bounding box center [598, 302] width 38 height 25
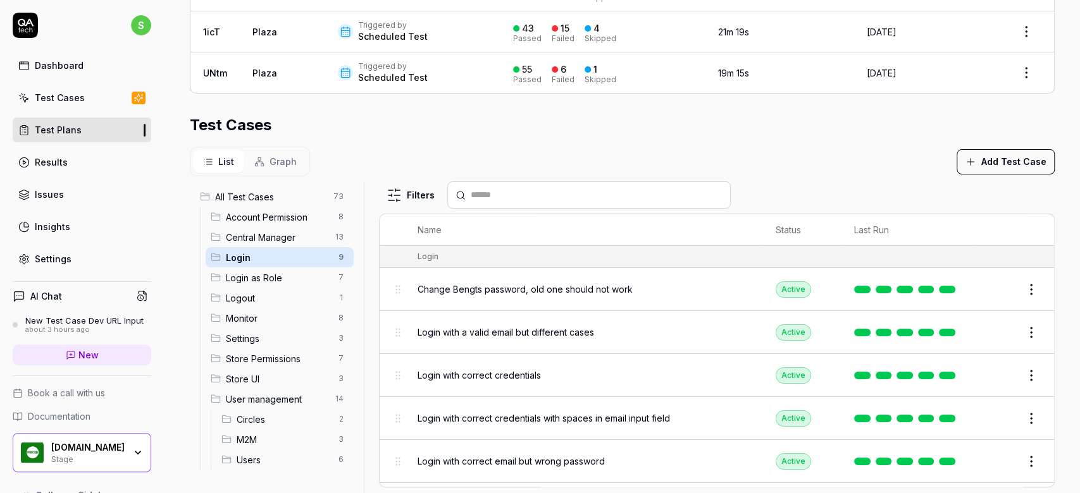
scroll to position [373, 0]
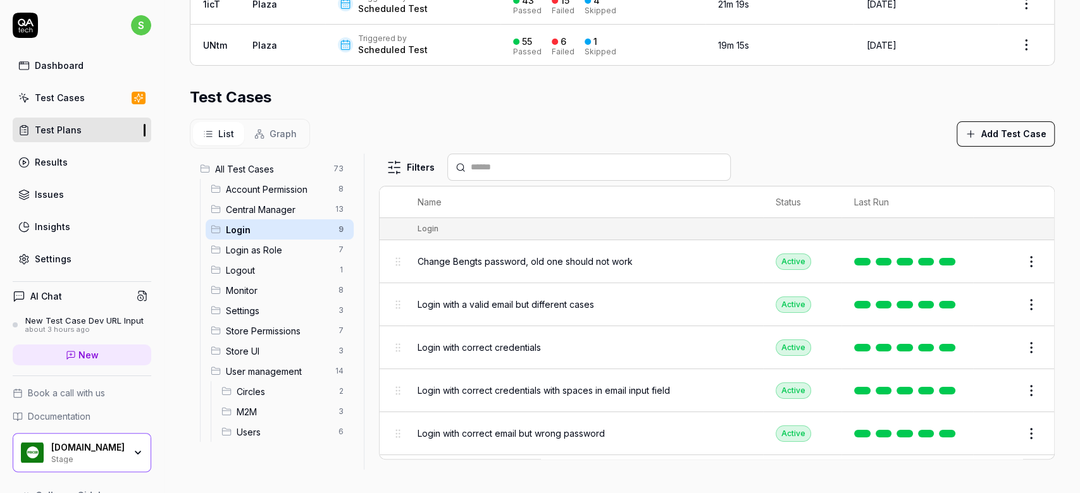
click at [339, 210] on html "**********" at bounding box center [540, 246] width 1080 height 493
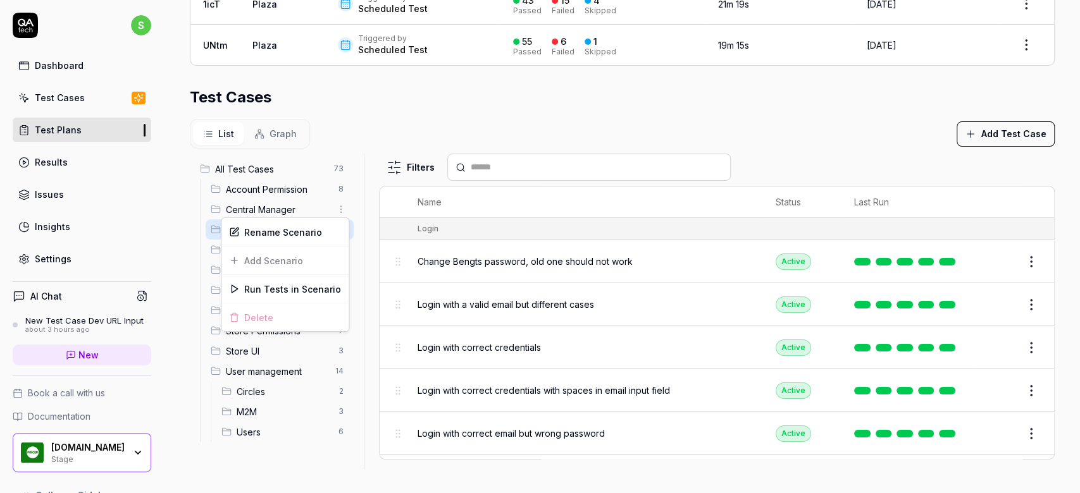
click at [696, 104] on html "**********" at bounding box center [540, 246] width 1080 height 493
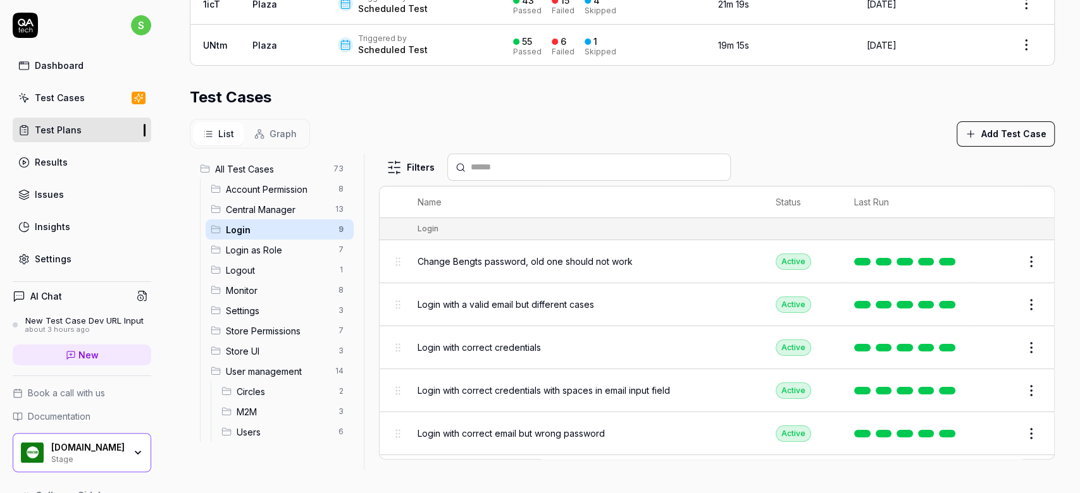
click at [249, 226] on span "Login" at bounding box center [278, 229] width 105 height 13
click at [246, 163] on span "All Test Cases" at bounding box center [270, 169] width 111 height 13
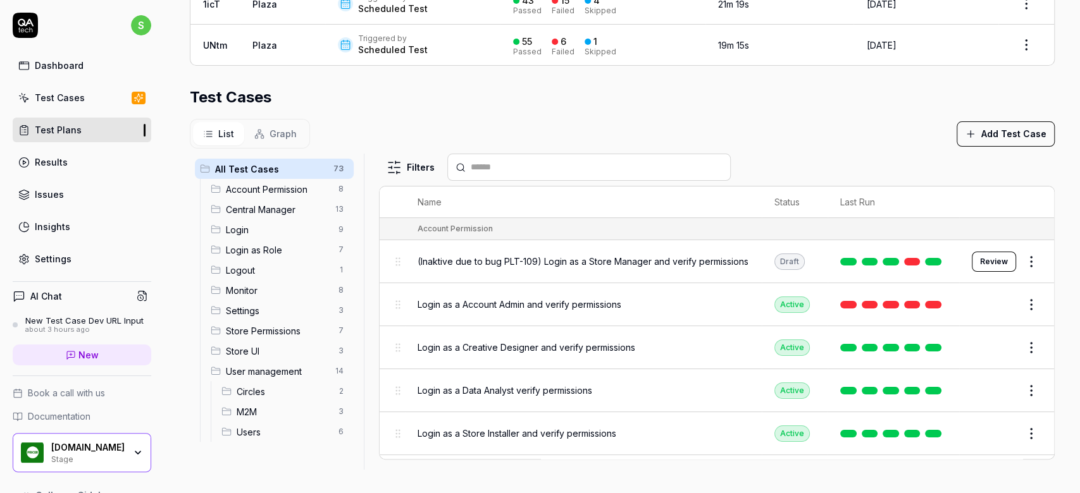
click at [602, 166] on input "text" at bounding box center [597, 167] width 252 height 13
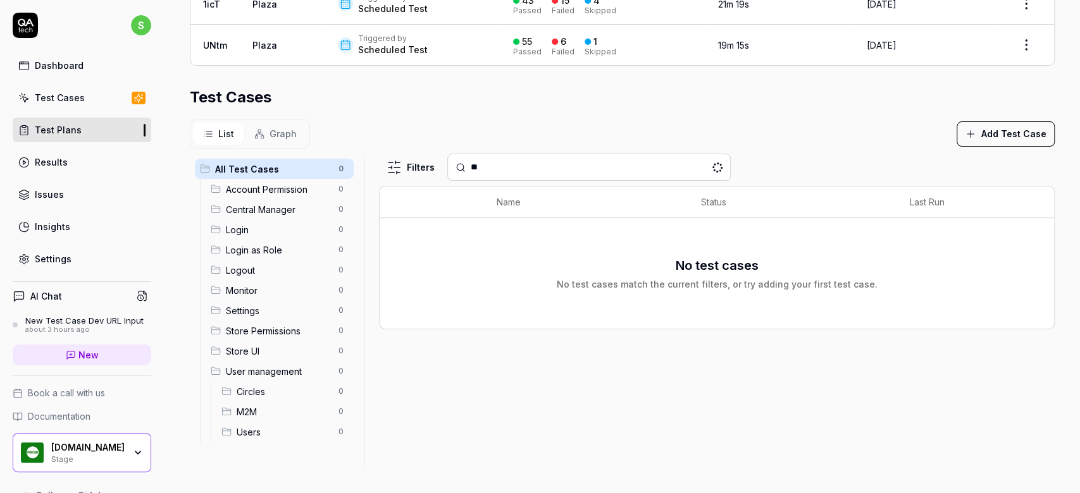
type input "*"
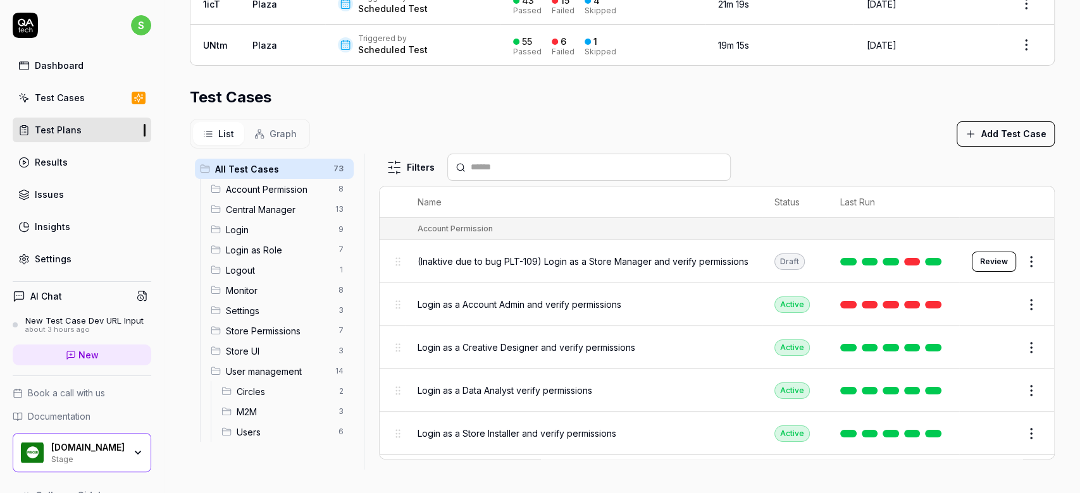
click at [66, 94] on div "Test Cases" at bounding box center [60, 97] width 50 height 13
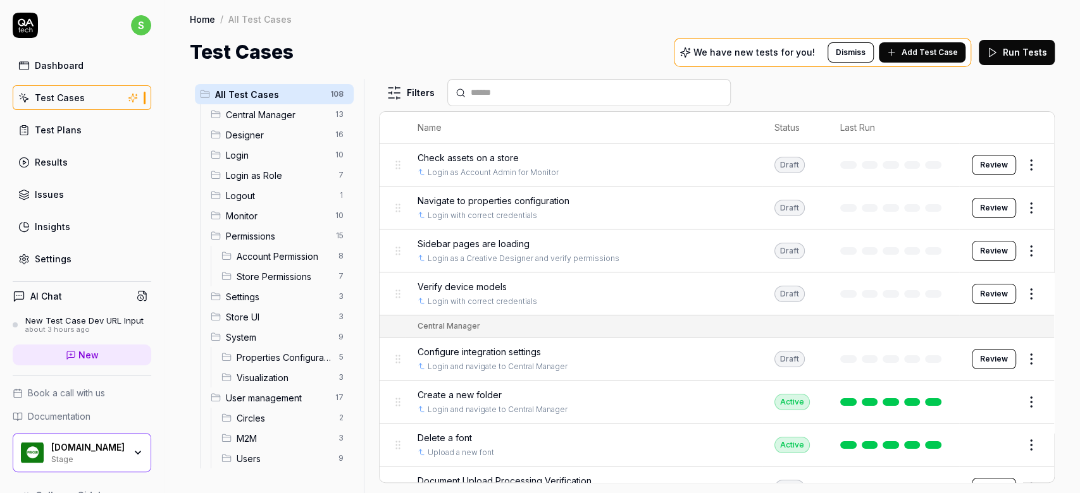
click at [531, 86] on input "text" at bounding box center [597, 92] width 252 height 13
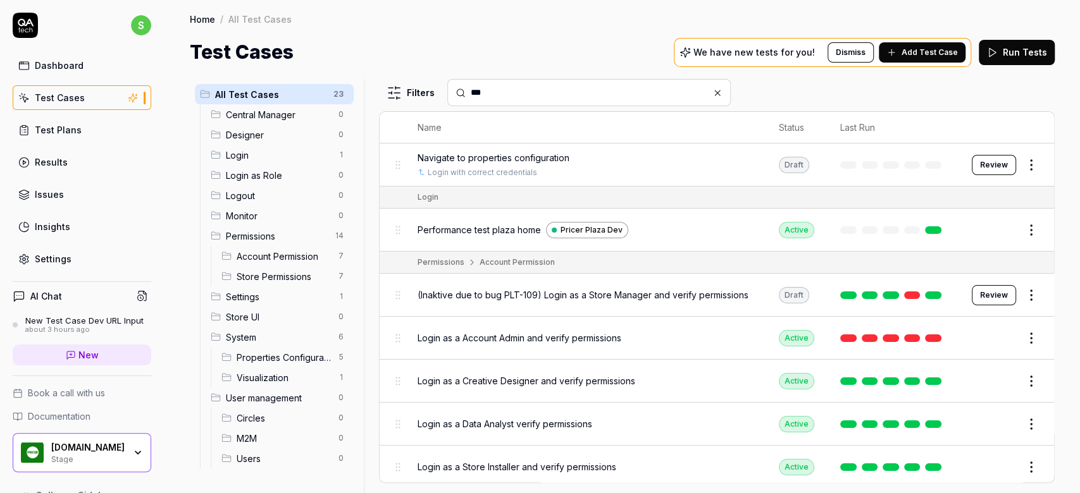
type input "***"
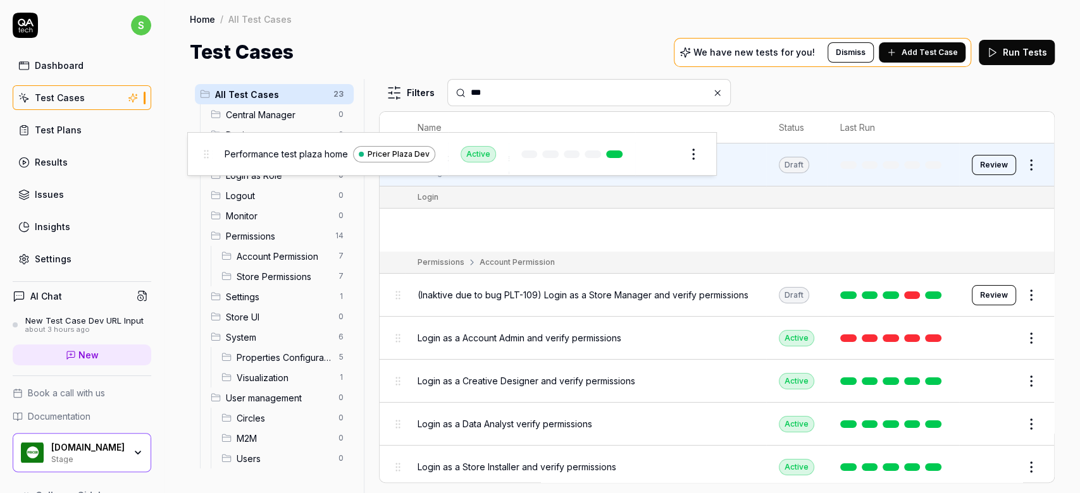
drag, startPoint x: 399, startPoint y: 232, endPoint x: 207, endPoint y: 157, distance: 206.5
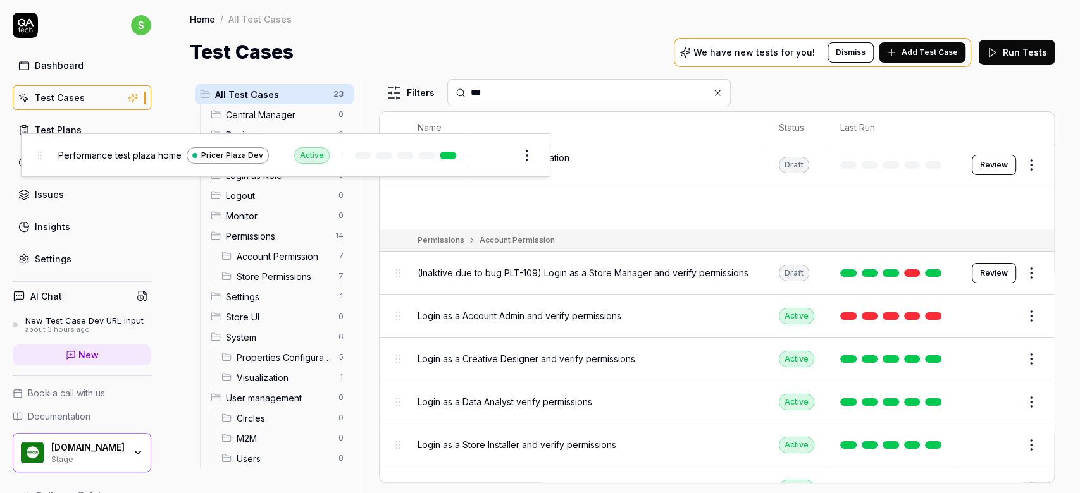
drag, startPoint x: 397, startPoint y: 211, endPoint x: 38, endPoint y: 159, distance: 362.3
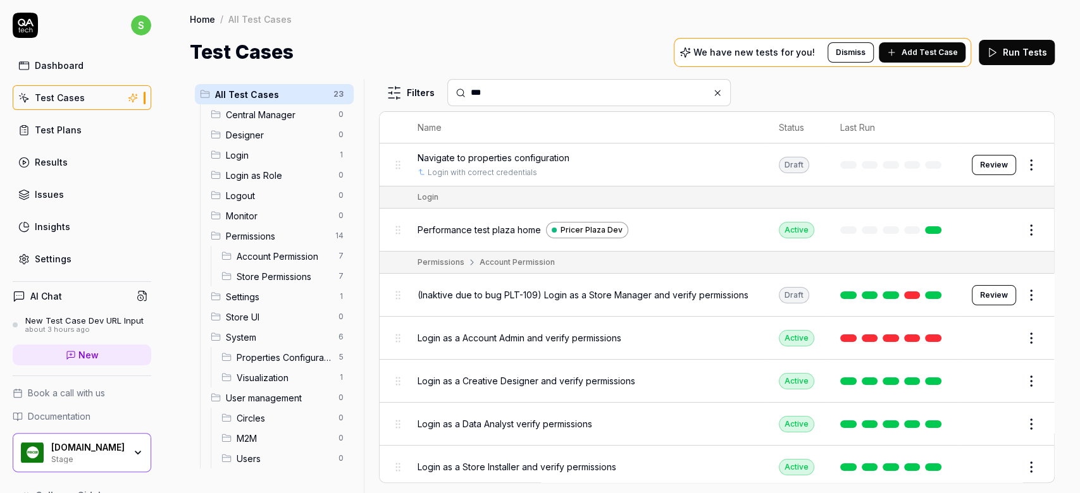
click at [231, 160] on span "Login" at bounding box center [278, 155] width 105 height 13
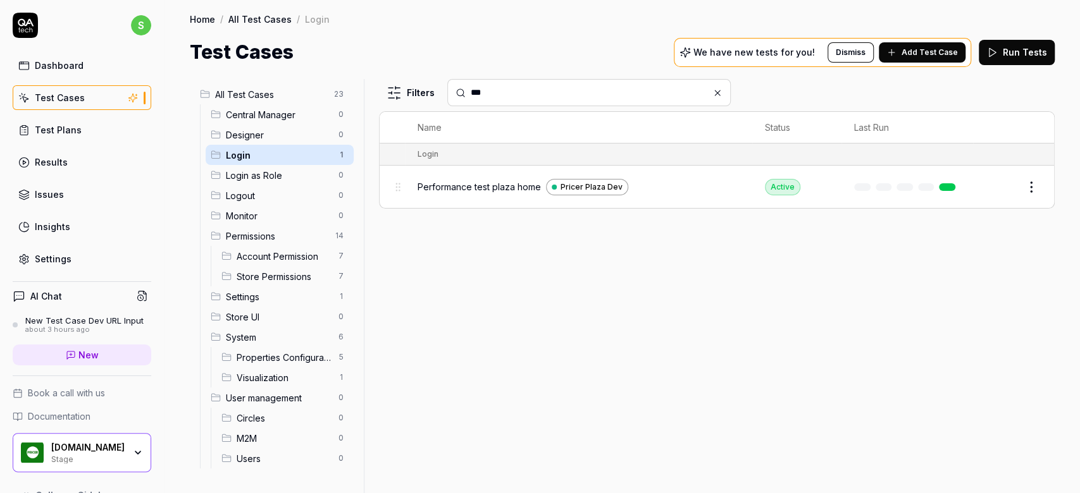
click at [1033, 186] on html "s Dashboard Test Cases Test Plans Results Issues Insights Settings AI Chat New …" at bounding box center [540, 246] width 1080 height 493
click at [949, 292] on div "Edit" at bounding box center [978, 296] width 120 height 28
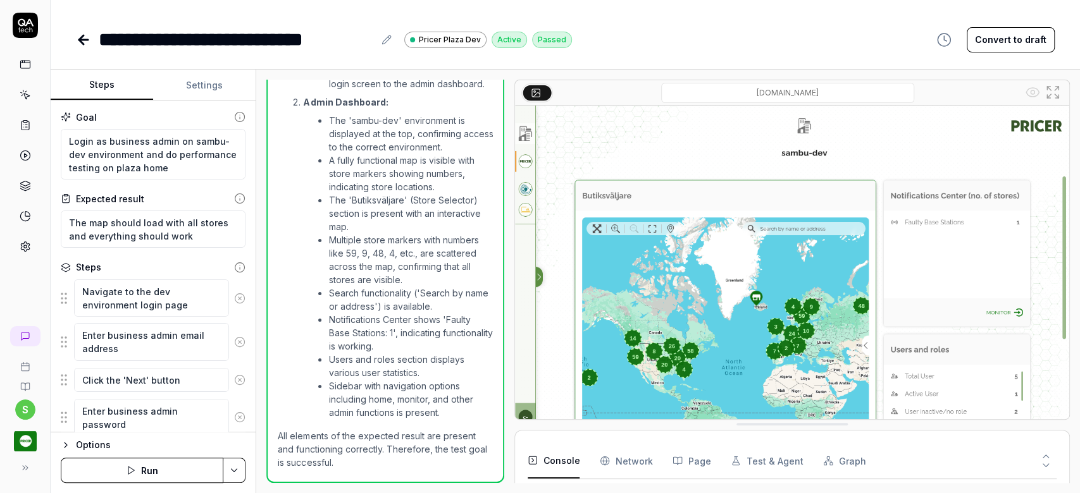
click at [22, 27] on icon at bounding box center [25, 25] width 25 height 25
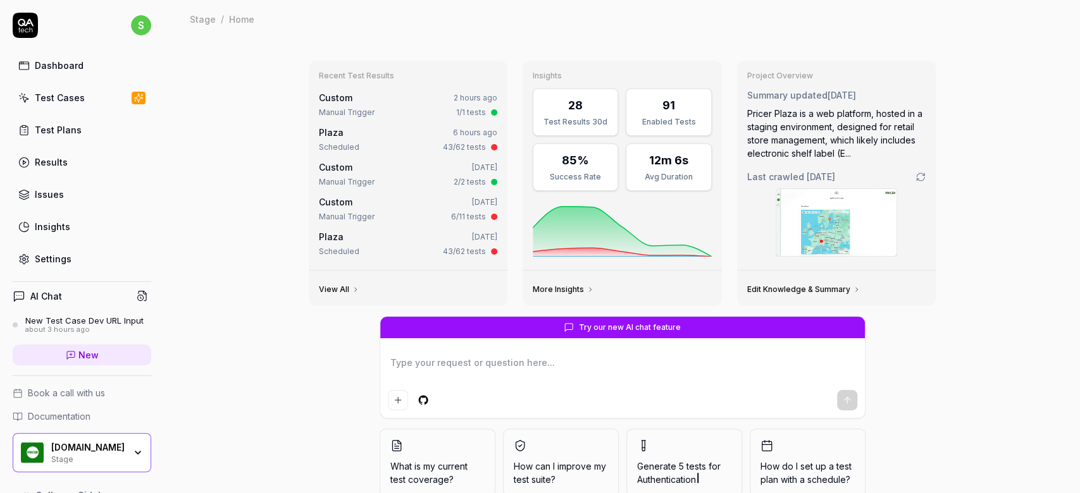
type textarea "*"
click at [54, 128] on div "Test Plans" at bounding box center [58, 129] width 47 height 13
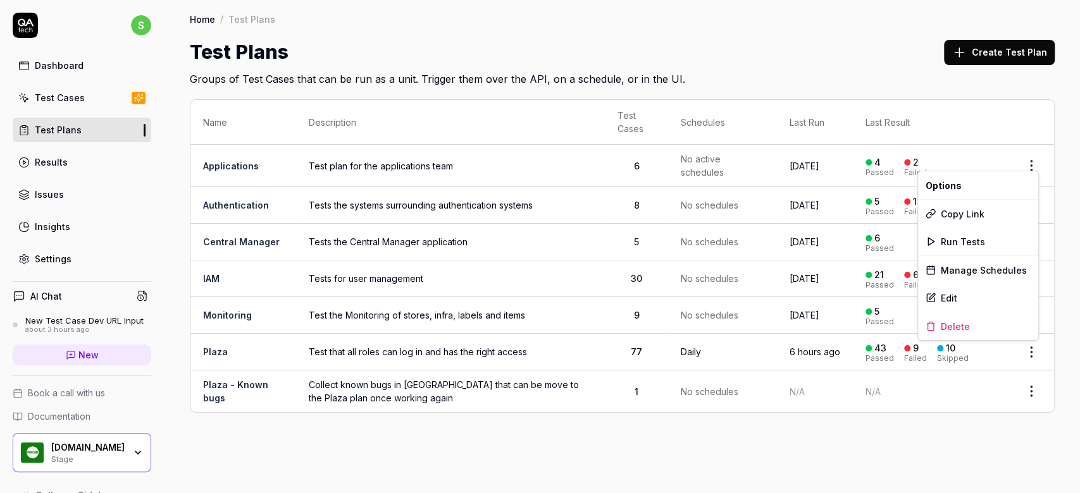
click at [1031, 356] on html "s Dashboard Test Cases Test Plans Results Issues Insights Settings AI Chat New …" at bounding box center [540, 246] width 1080 height 493
click at [949, 300] on div "Edit" at bounding box center [978, 298] width 120 height 28
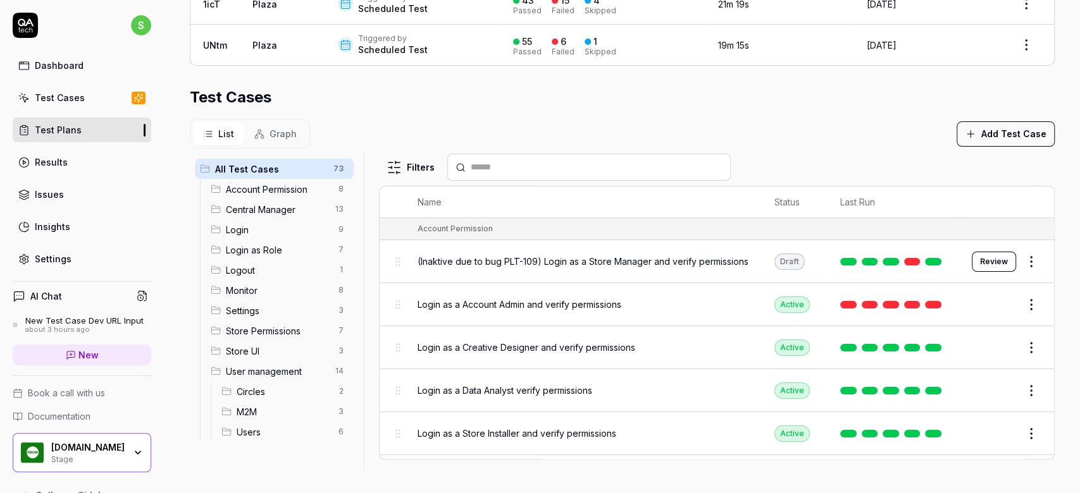
scroll to position [288, 0]
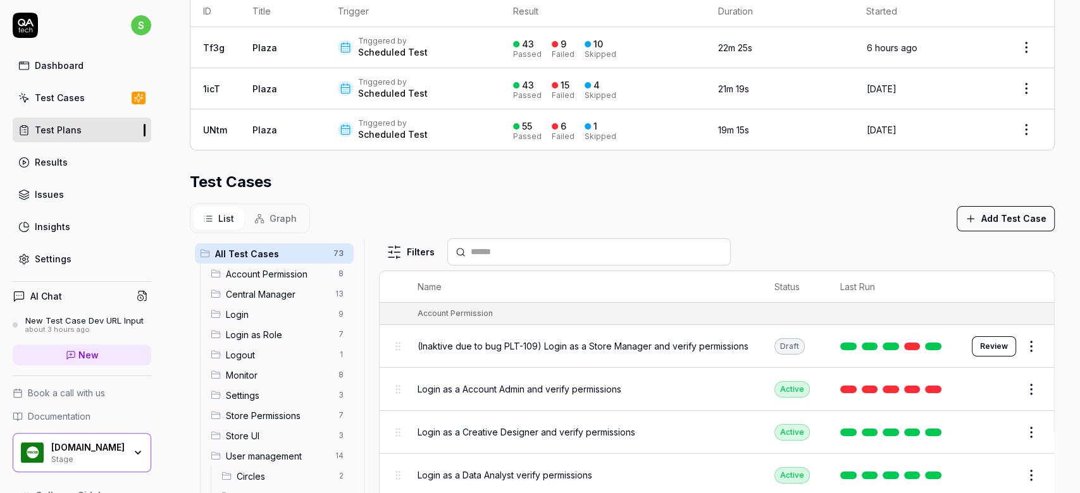
click at [340, 249] on html "**********" at bounding box center [540, 246] width 1080 height 493
click at [298, 281] on div "Add Scenario" at bounding box center [293, 276] width 100 height 28
click at [780, 229] on html "**********" at bounding box center [540, 246] width 1080 height 493
click at [586, 254] on input "text" at bounding box center [597, 251] width 252 height 13
type input "*"
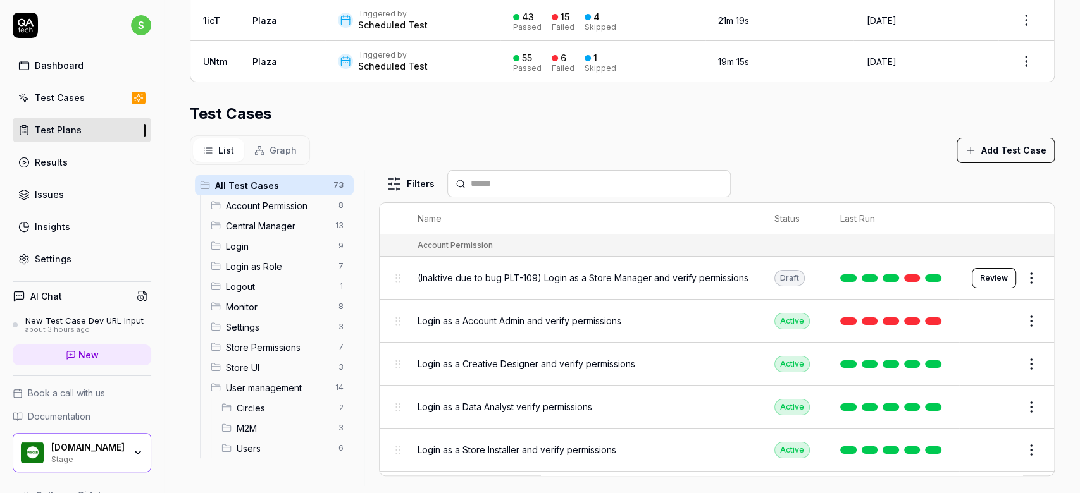
scroll to position [373, 0]
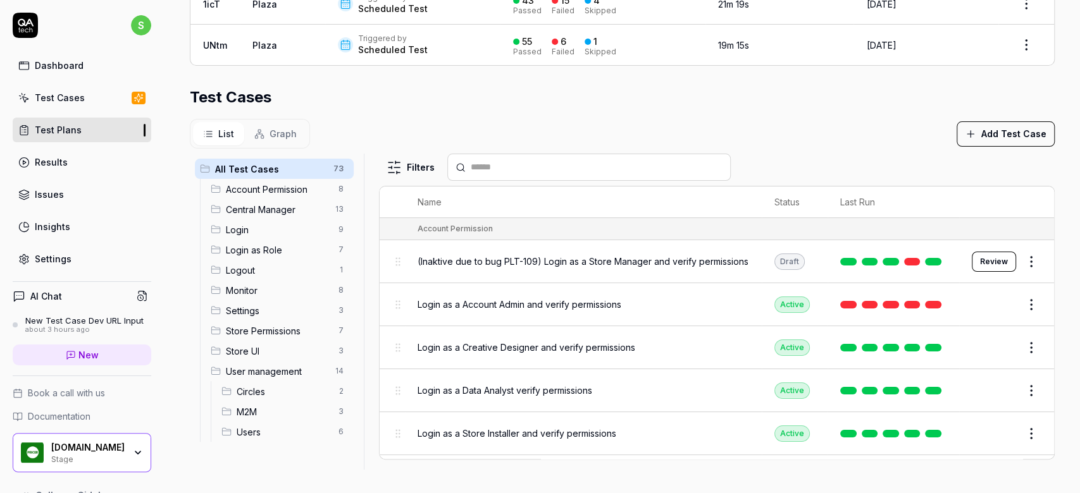
click at [217, 368] on body "**********" at bounding box center [540, 246] width 1080 height 493
click at [336, 372] on html "**********" at bounding box center [540, 246] width 1080 height 493
click at [669, 97] on html "**********" at bounding box center [540, 246] width 1080 height 493
click at [337, 225] on html "**********" at bounding box center [540, 246] width 1080 height 493
click at [274, 226] on html "**********" at bounding box center [540, 246] width 1080 height 493
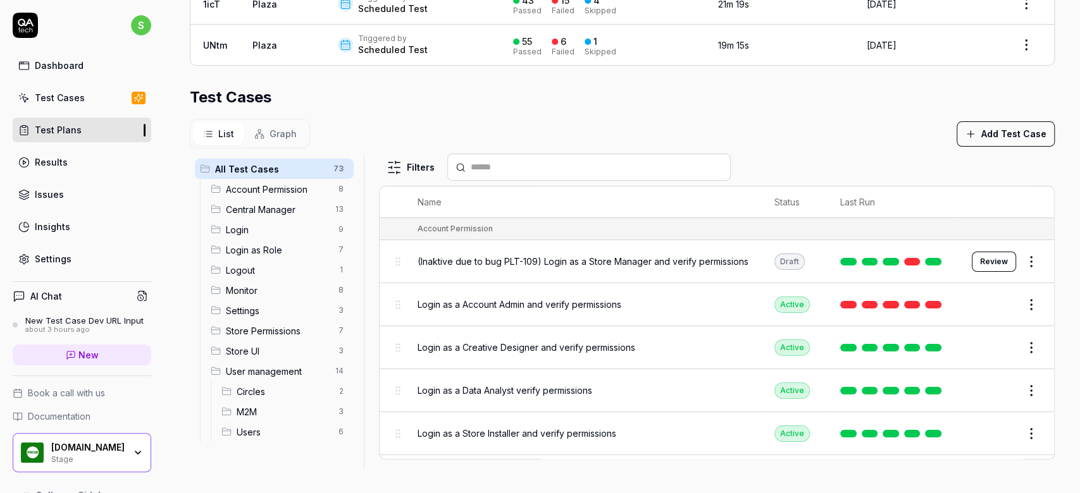
click at [256, 228] on span "Login" at bounding box center [278, 229] width 105 height 13
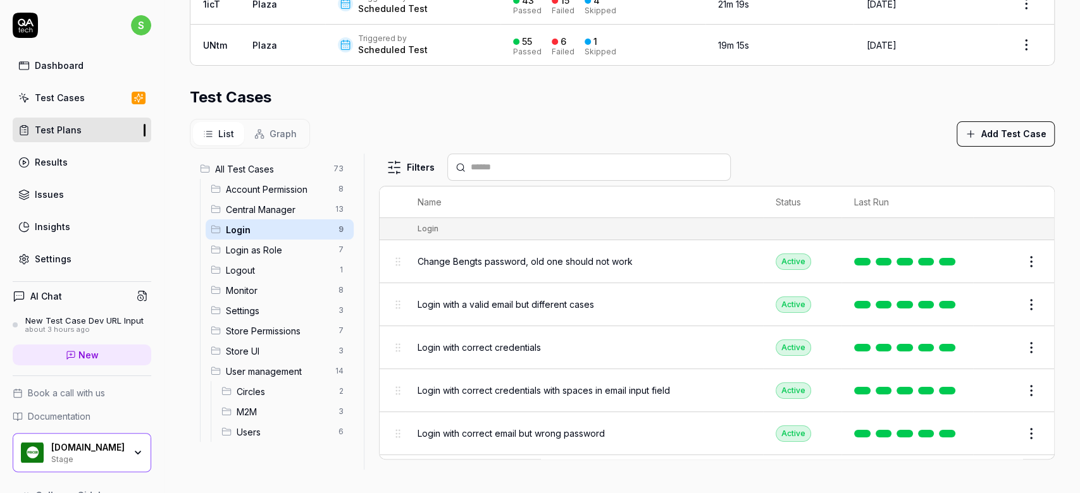
click at [255, 243] on span "Login as Role" at bounding box center [278, 249] width 105 height 13
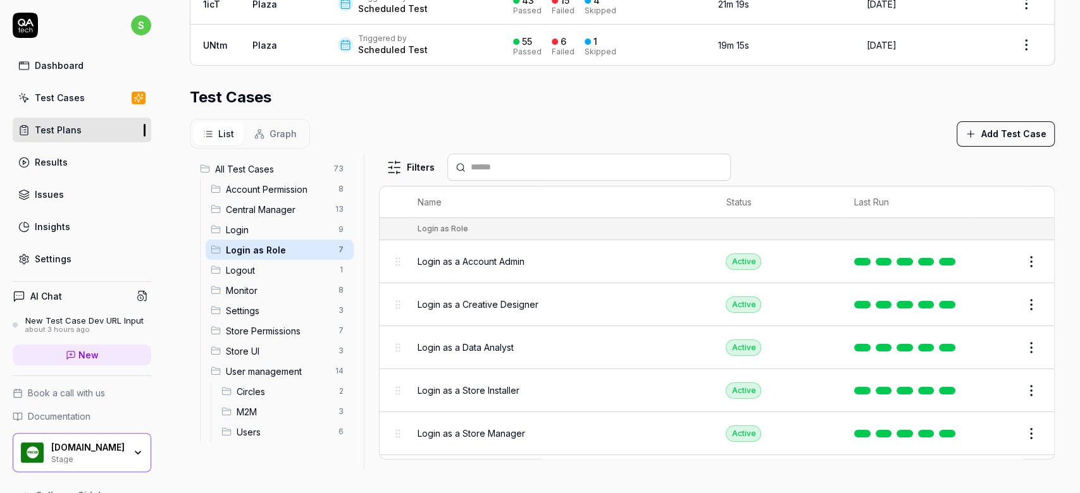
click at [247, 169] on span "All Test Cases" at bounding box center [270, 169] width 111 height 13
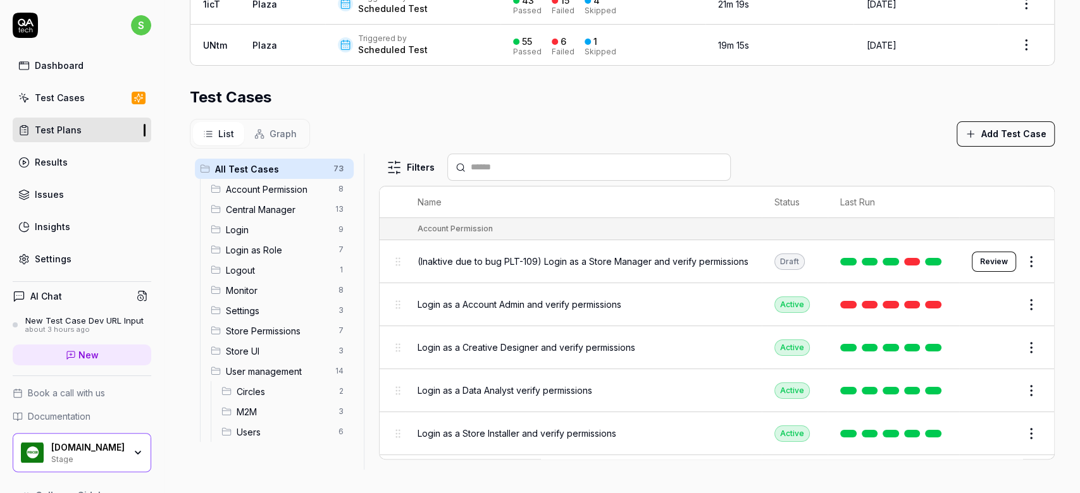
click at [600, 164] on input "text" at bounding box center [597, 167] width 252 height 13
type input "*"
